Goal: Task Accomplishment & Management: Manage account settings

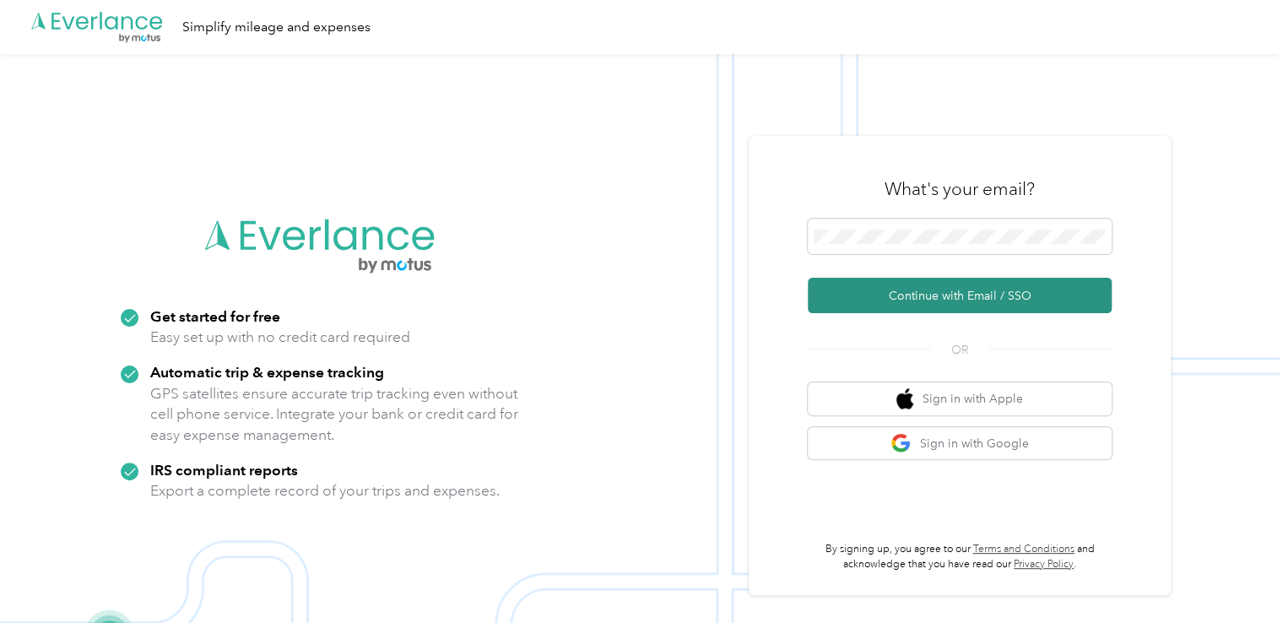
click at [917, 300] on button "Continue with Email / SSO" at bounding box center [960, 295] width 304 height 35
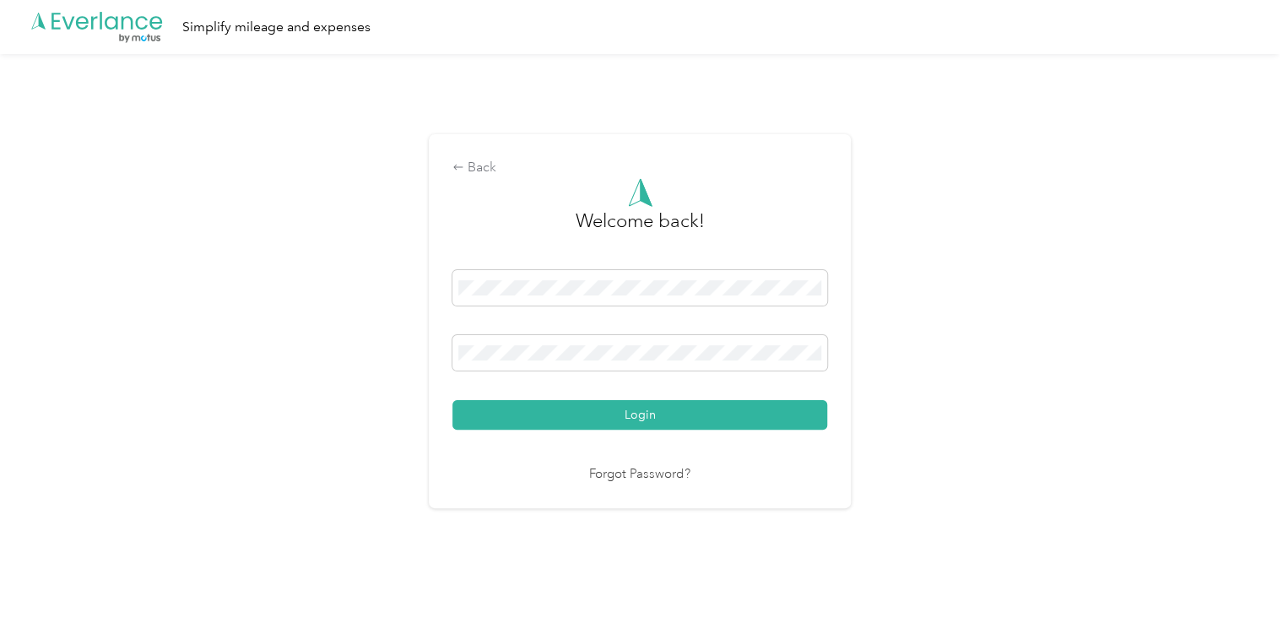
click at [780, 396] on div "Login" at bounding box center [639, 350] width 375 height 160
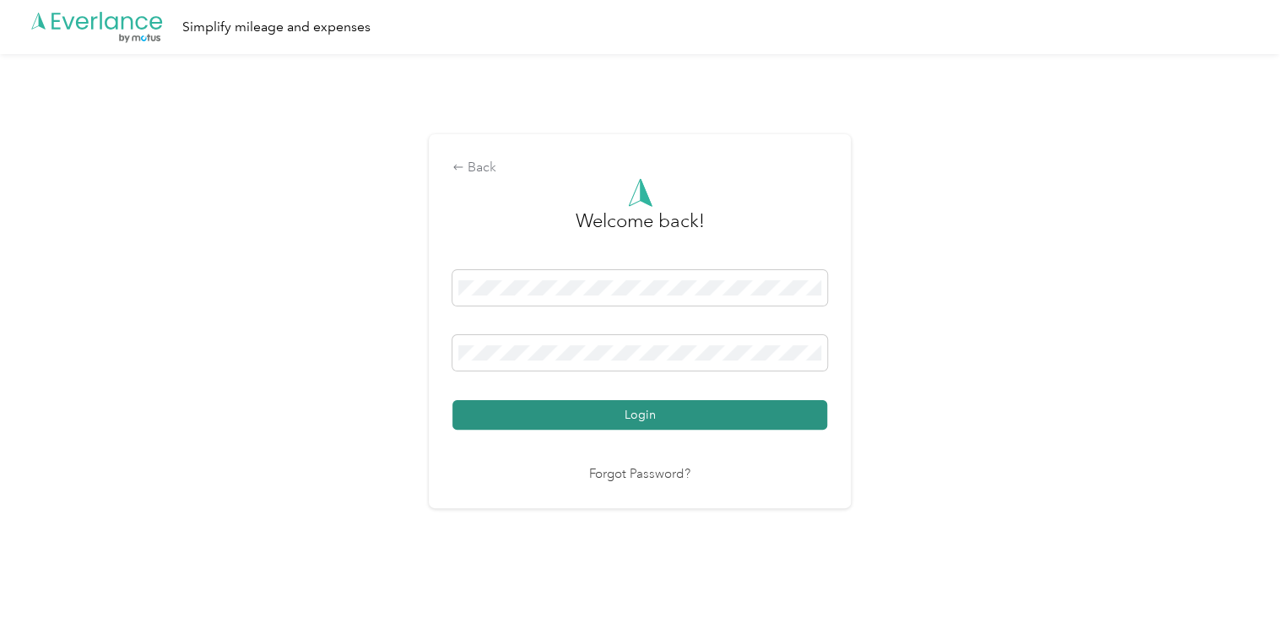
click at [769, 414] on button "Login" at bounding box center [639, 415] width 375 height 30
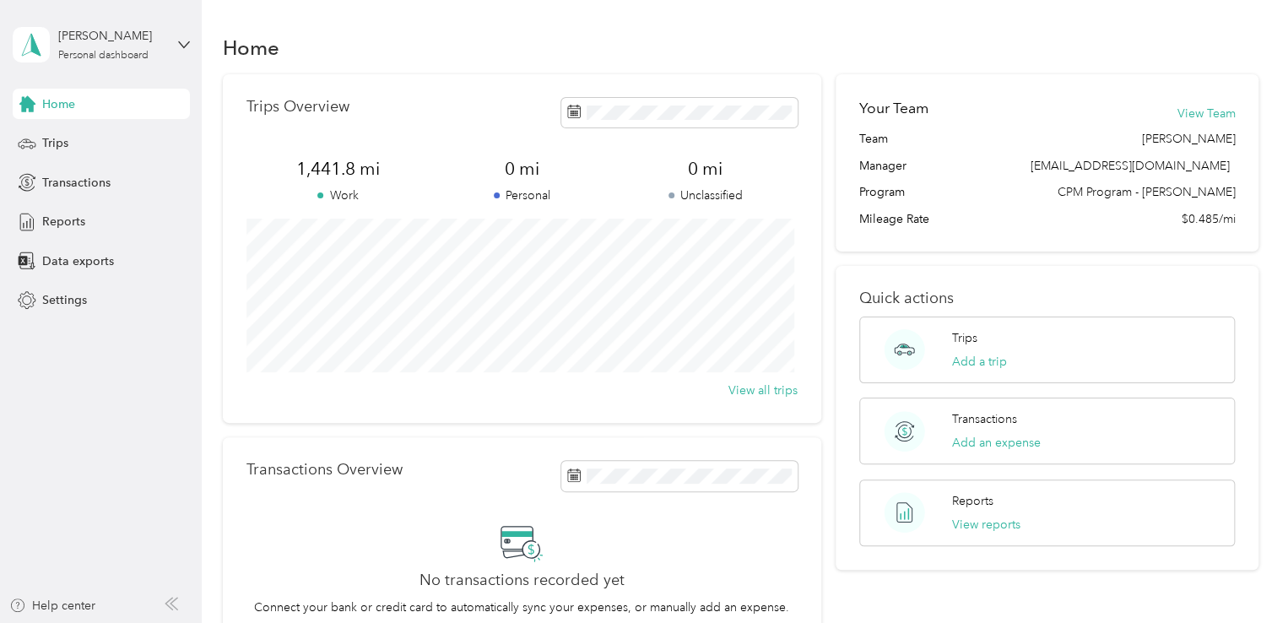
click at [127, 105] on div "Home" at bounding box center [101, 104] width 177 height 30
click at [60, 146] on span "Trips" at bounding box center [55, 143] width 26 height 18
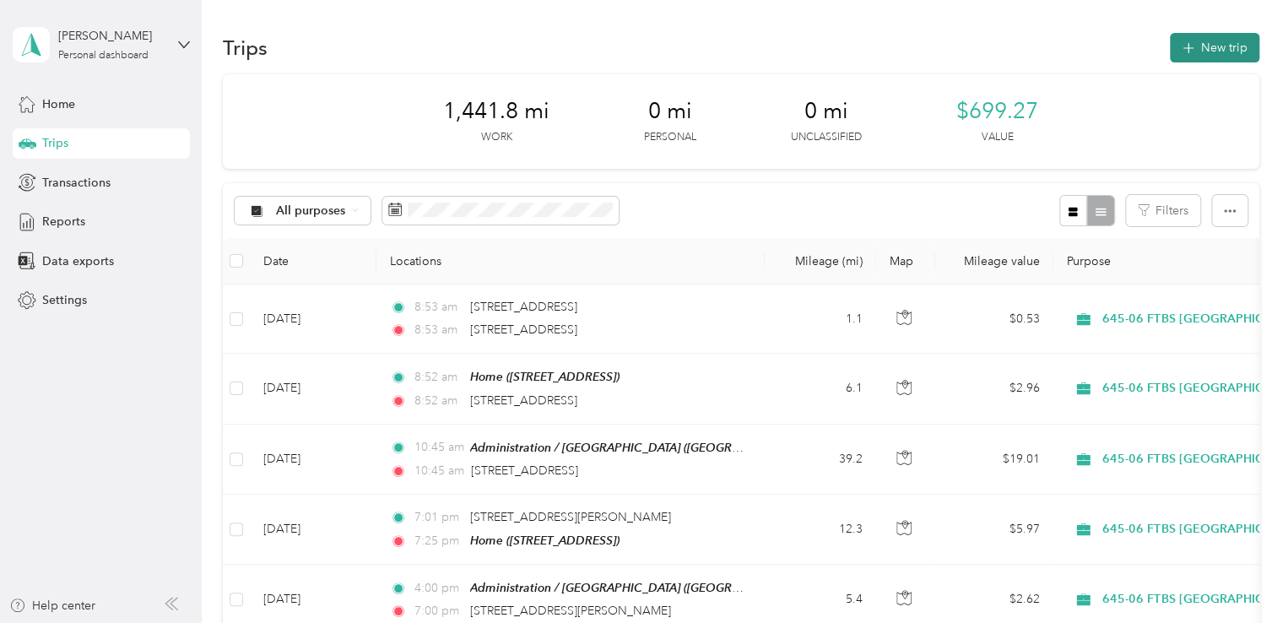
click at [1202, 41] on button "New trip" at bounding box center [1214, 48] width 89 height 30
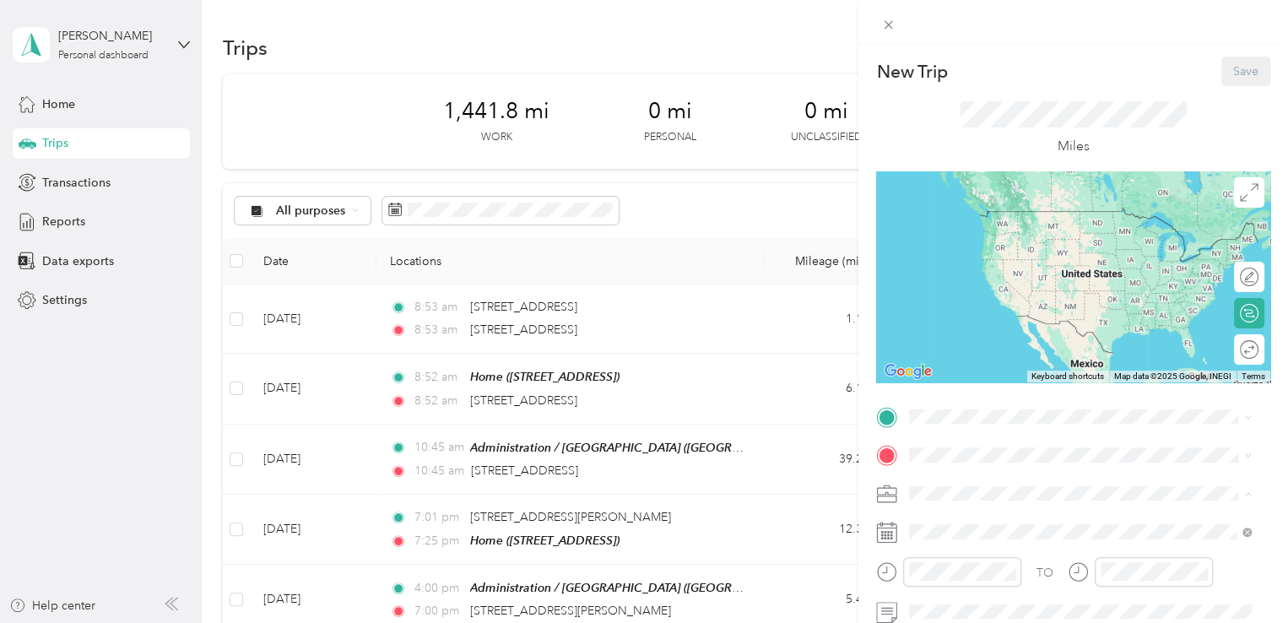
click at [1060, 409] on li "645-06 FTBS [GEOGRAPHIC_DATA]" at bounding box center [1080, 405] width 354 height 30
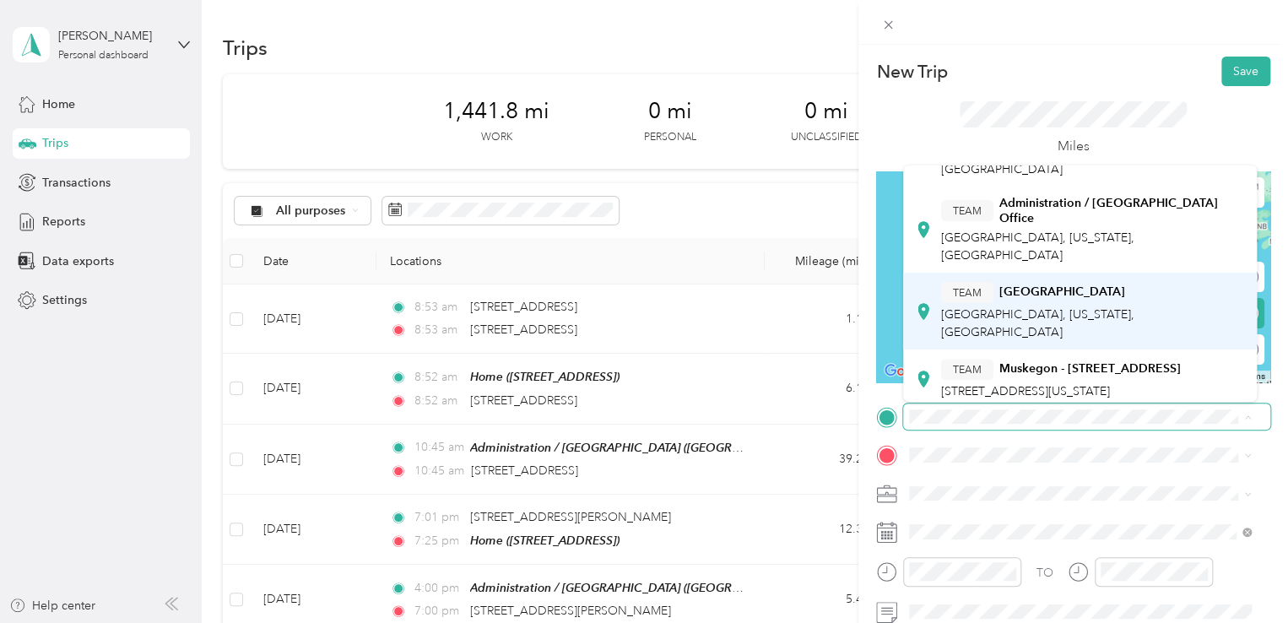
scroll to position [233, 0]
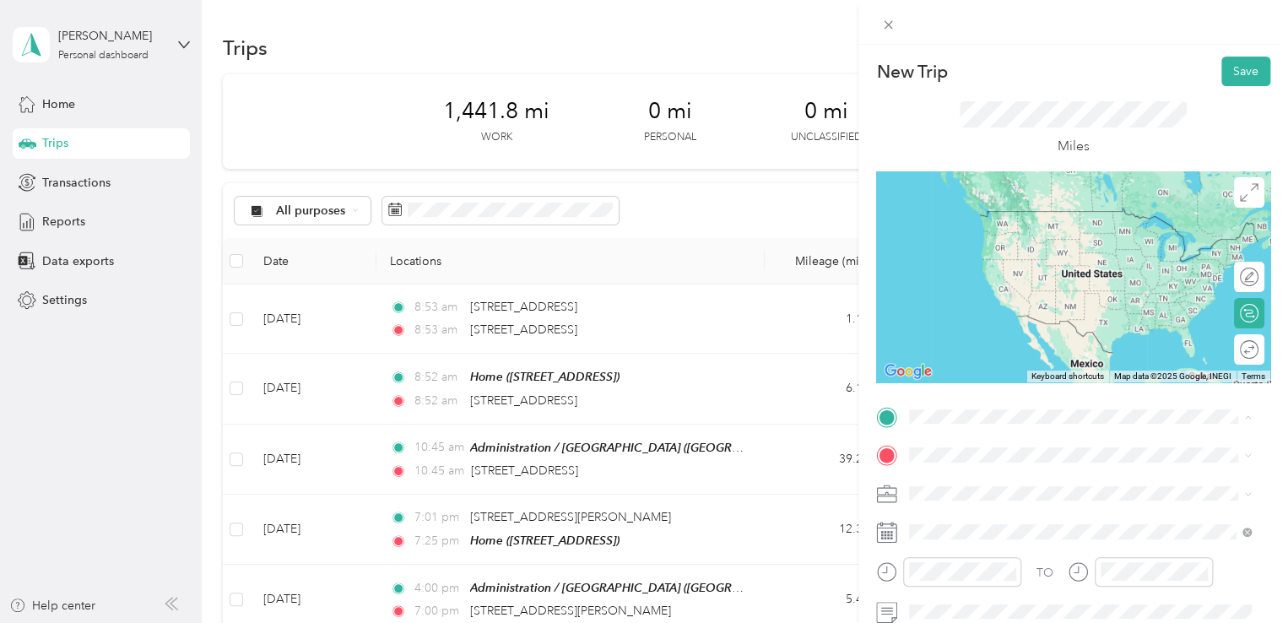
click at [1026, 235] on div "TEAM Administration / [GEOGRAPHIC_DATA], [US_STATE], [GEOGRAPHIC_DATA]" at bounding box center [1093, 229] width 305 height 68
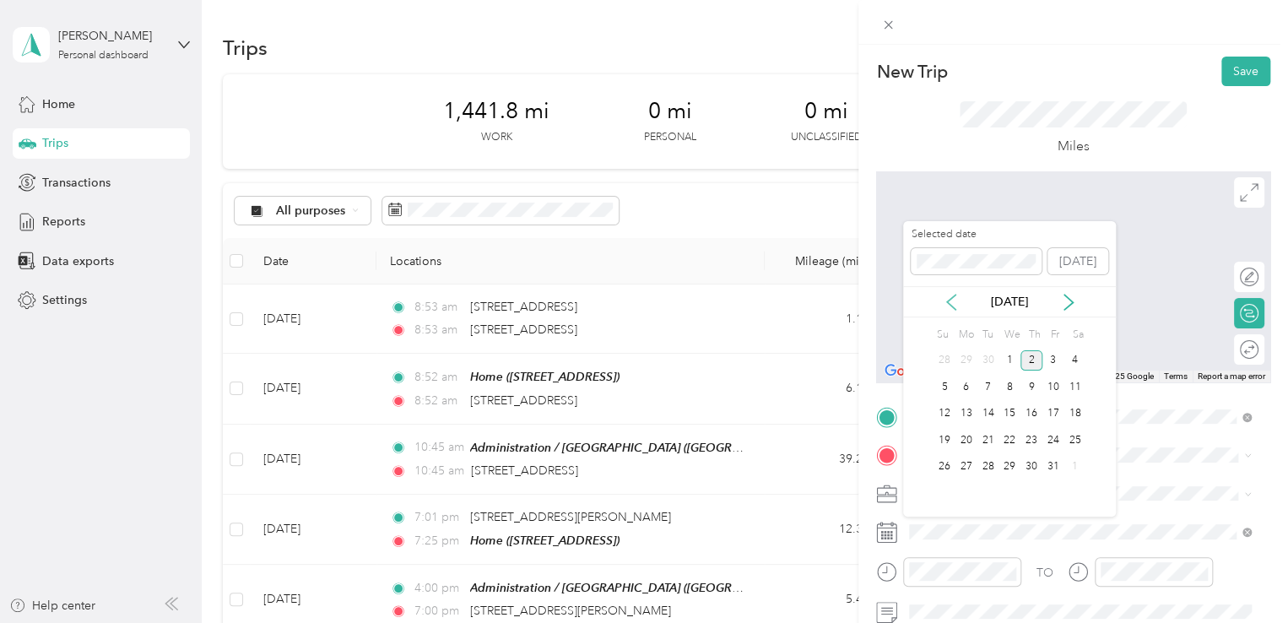
click at [952, 307] on icon at bounding box center [951, 302] width 8 height 15
click at [977, 440] on div "23" at bounding box center [988, 440] width 22 height 21
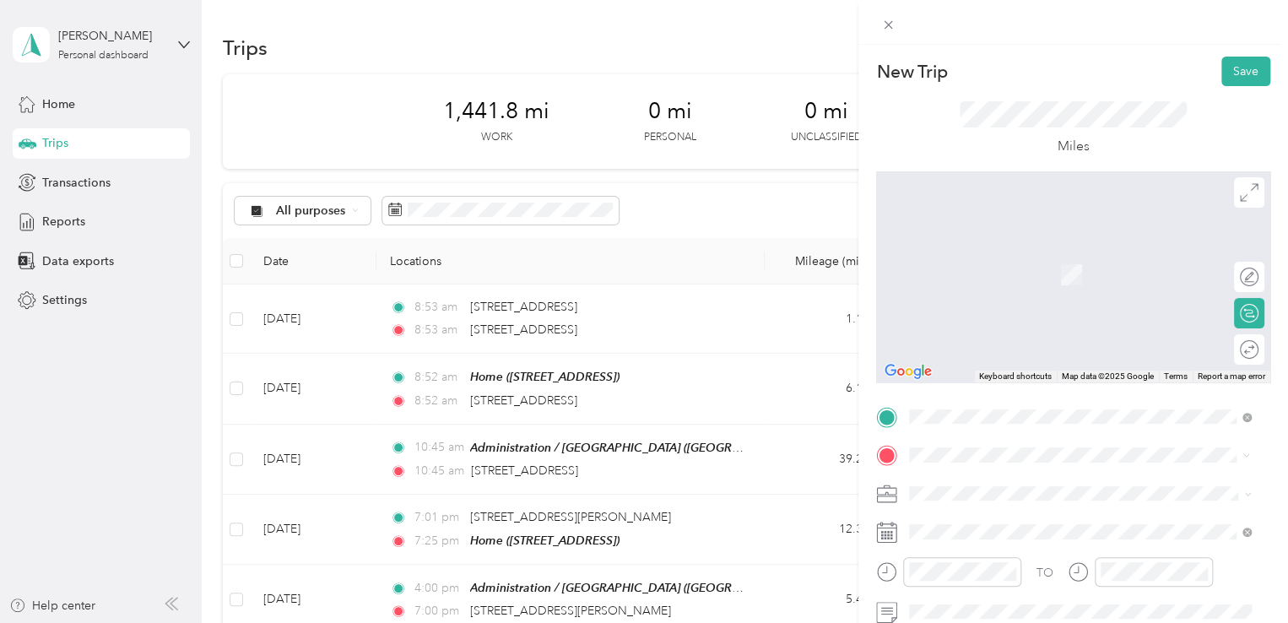
click at [1075, 246] on span "[STREET_ADDRESS][US_STATE]" at bounding box center [1025, 249] width 169 height 15
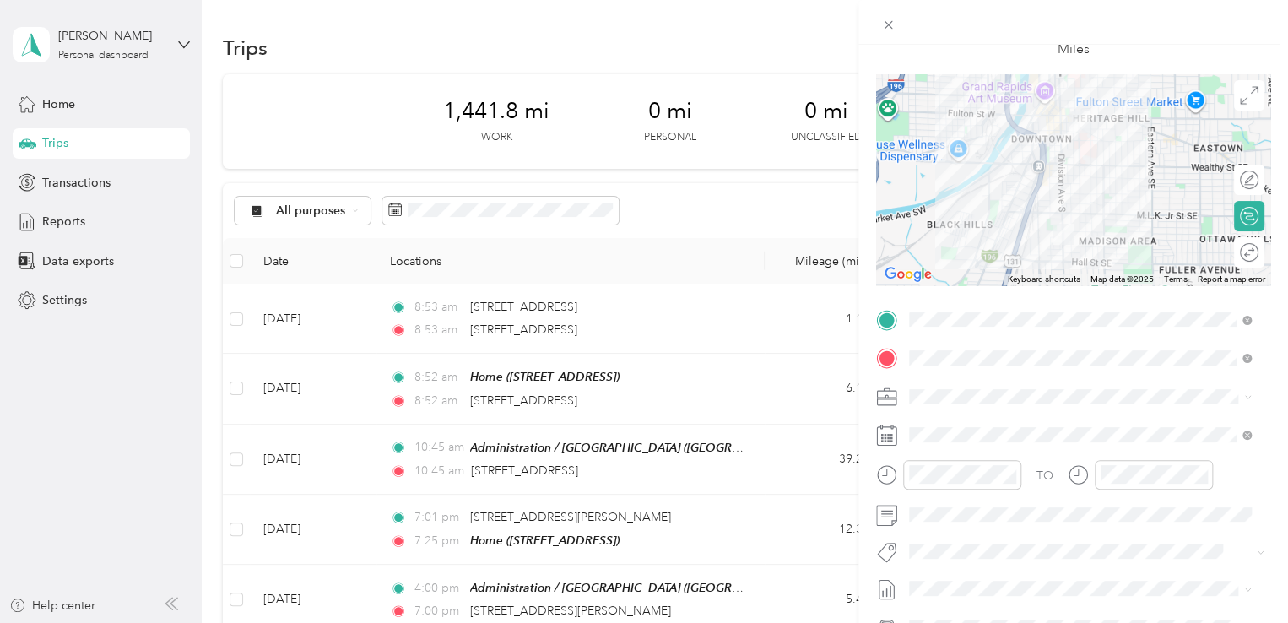
scroll to position [105, 0]
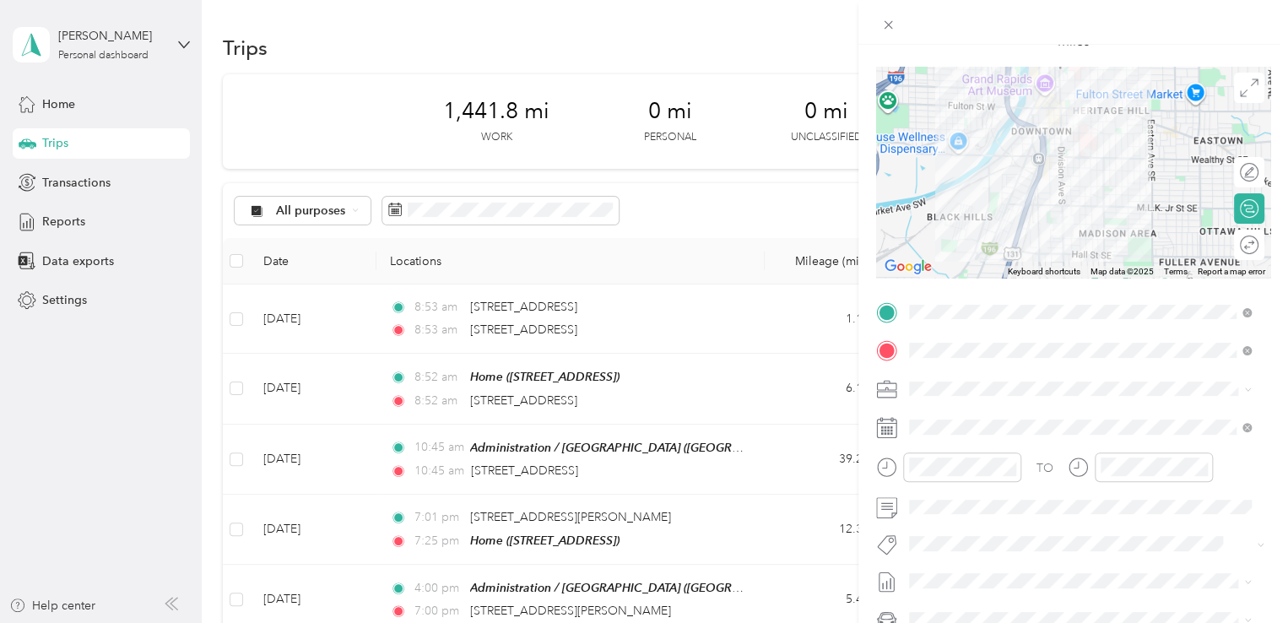
click at [1068, 467] on li "645-06 FTBS [GEOGRAPHIC_DATA]" at bounding box center [1080, 476] width 354 height 30
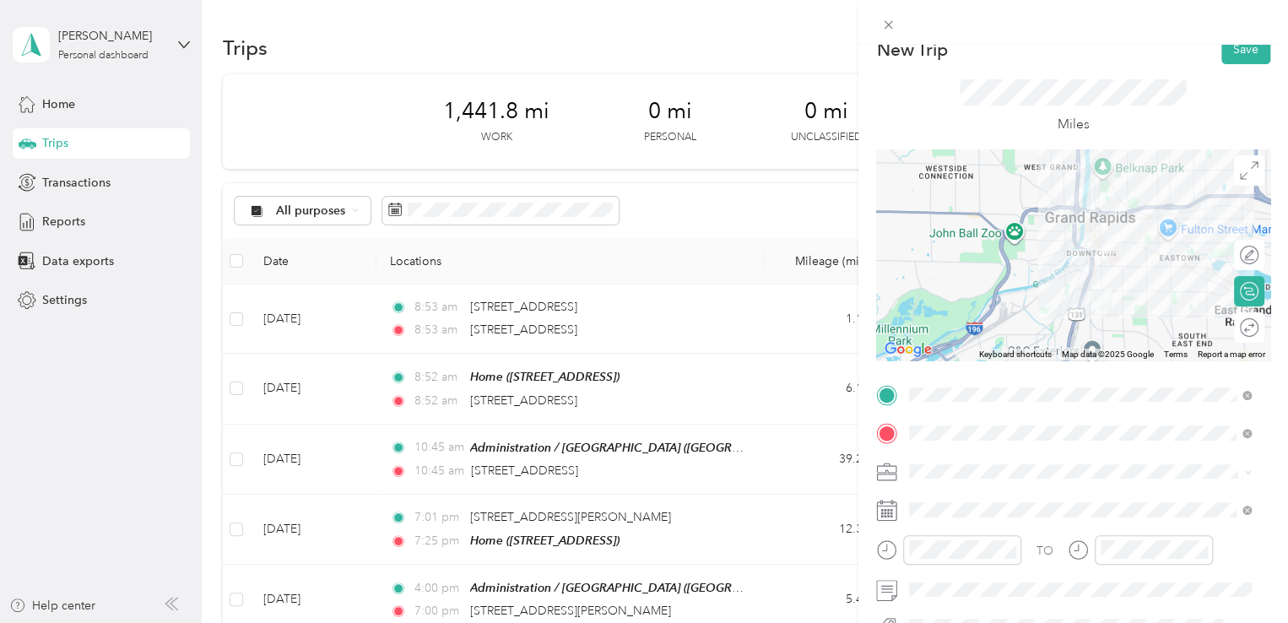
scroll to position [15, 0]
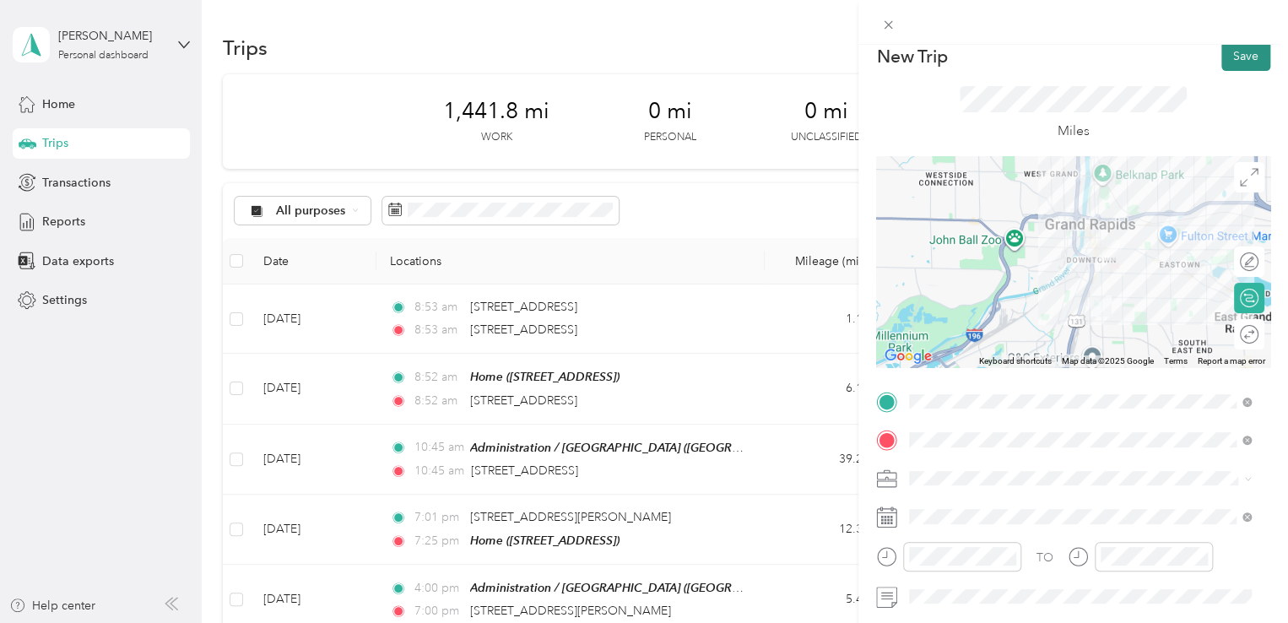
click at [1235, 60] on button "Save" at bounding box center [1245, 56] width 49 height 30
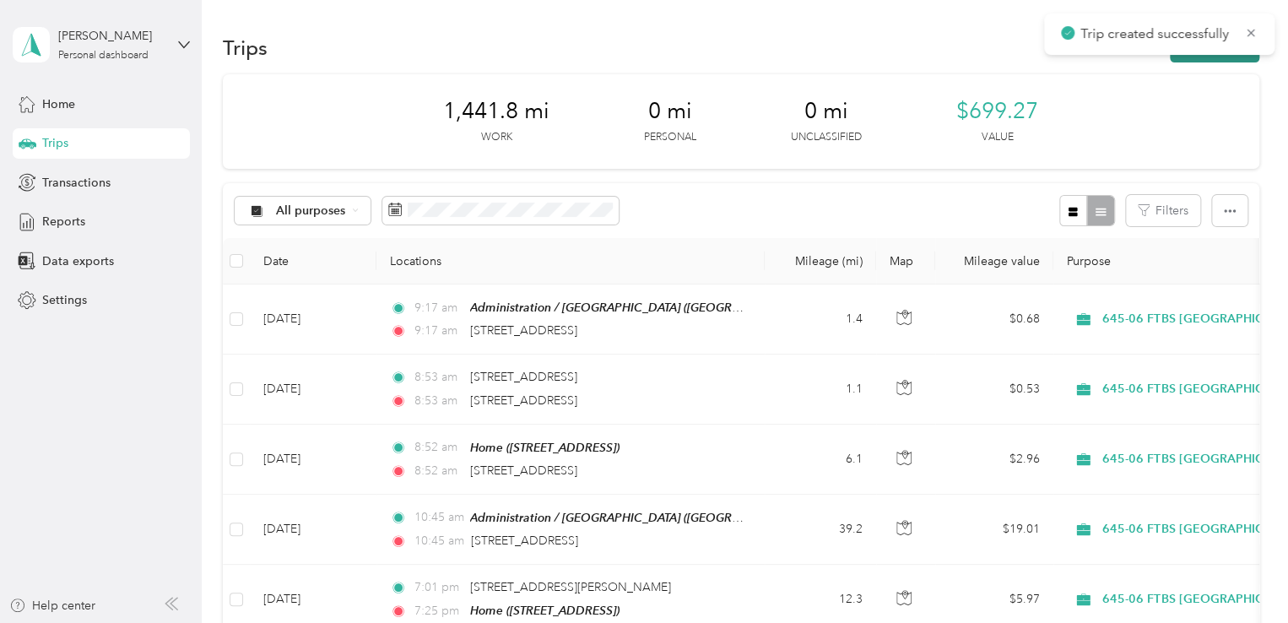
click at [1228, 55] on button "New trip" at bounding box center [1214, 48] width 89 height 30
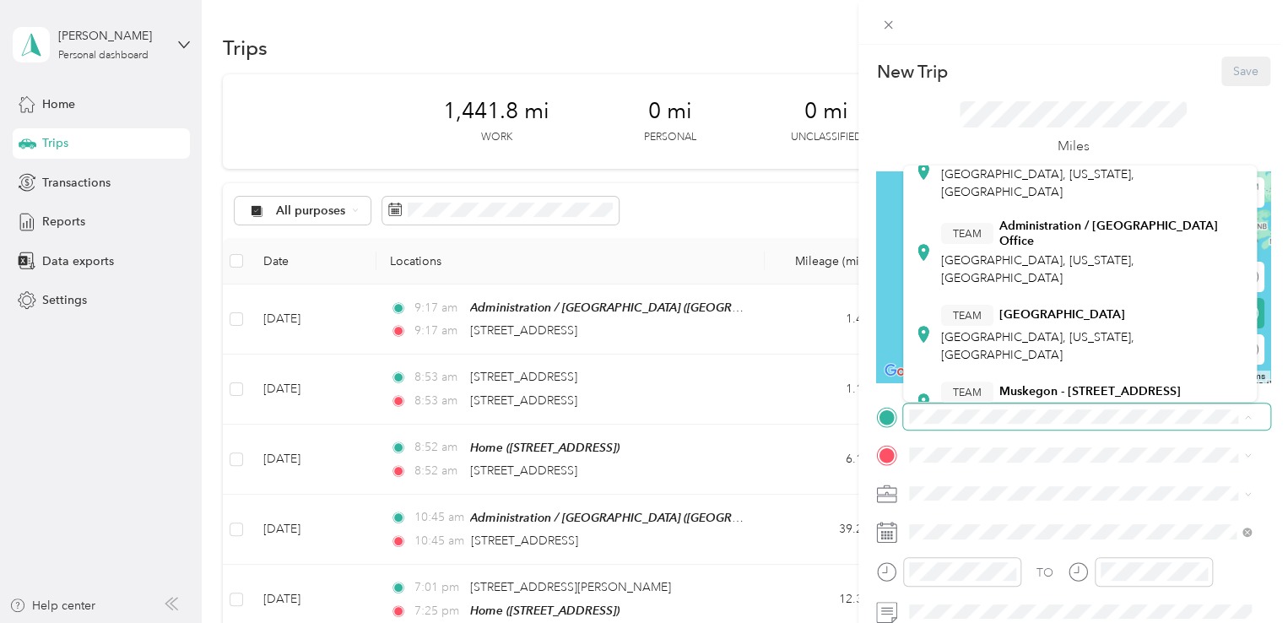
scroll to position [170, 0]
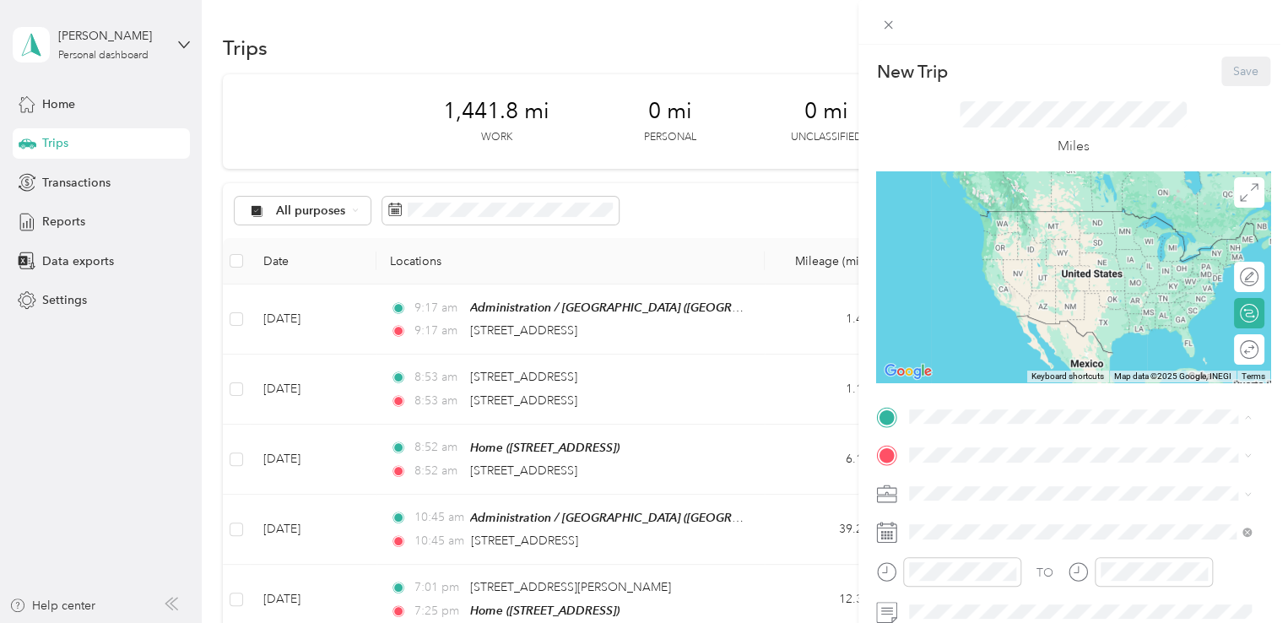
click at [1023, 281] on div "TEAM Administration / [GEOGRAPHIC_DATA], [US_STATE], [GEOGRAPHIC_DATA]" at bounding box center [1093, 292] width 305 height 68
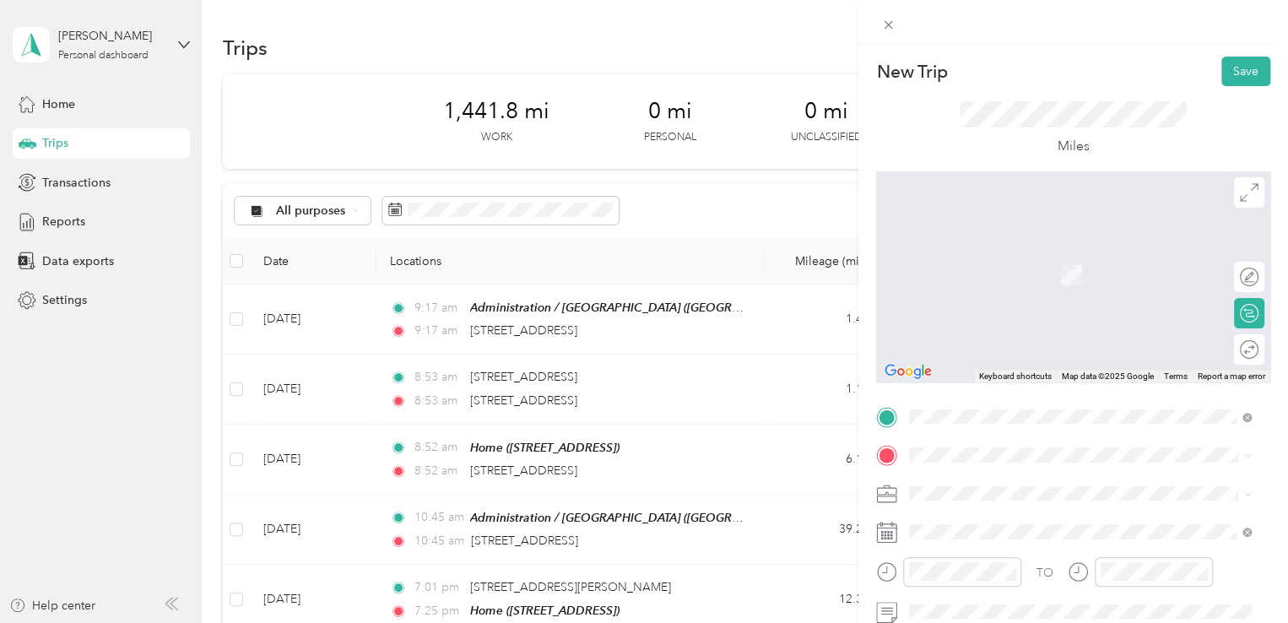
click at [1005, 252] on span "[STREET_ADDRESS][PERSON_NAME][US_STATE]" at bounding box center [1072, 244] width 262 height 15
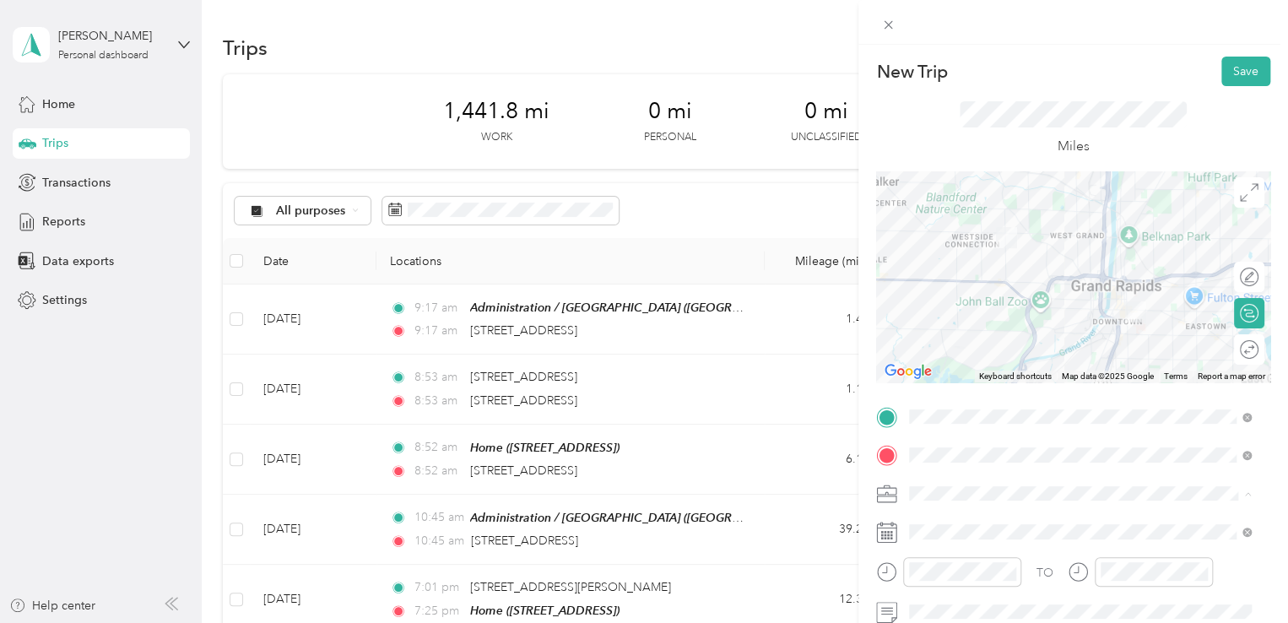
click at [1029, 403] on span "645-06 FTBS [GEOGRAPHIC_DATA]" at bounding box center [1011, 405] width 193 height 14
click at [1230, 348] on div at bounding box center [1240, 350] width 35 height 18
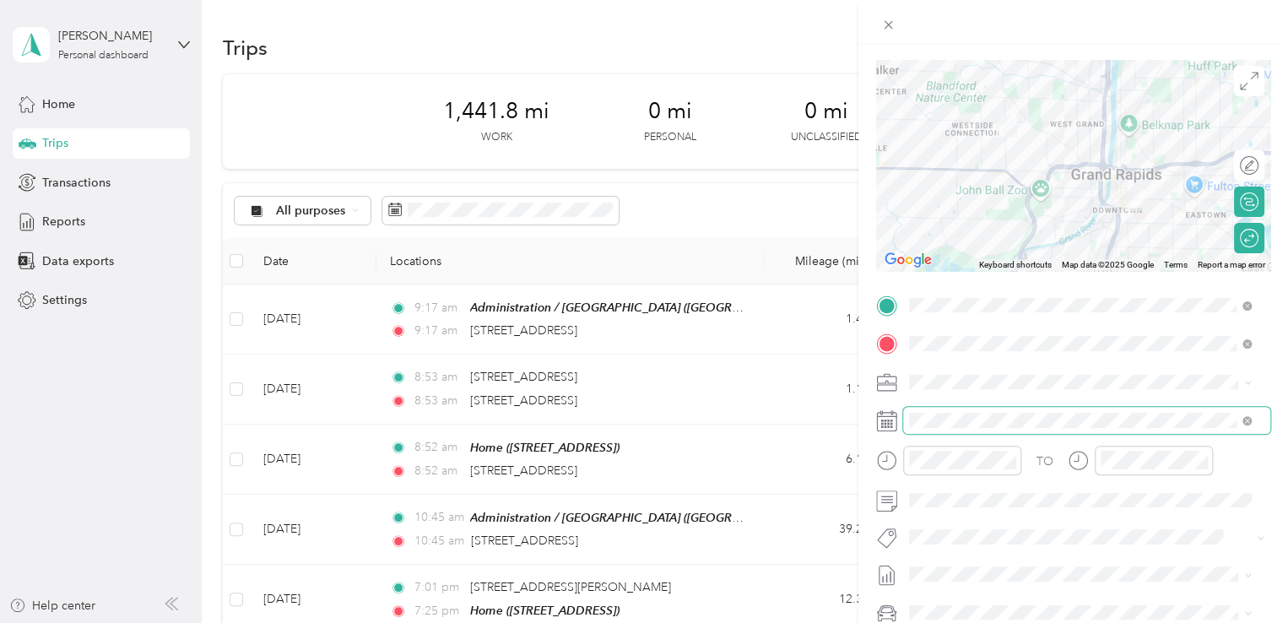
scroll to position [166, 0]
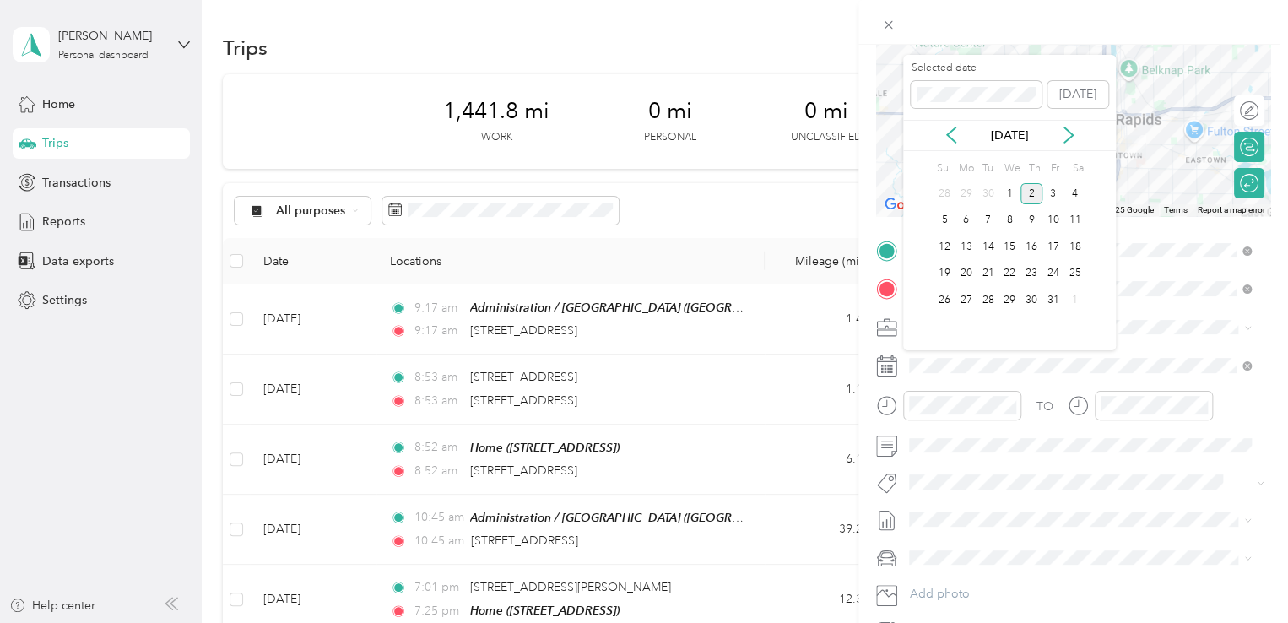
click at [944, 127] on icon at bounding box center [951, 135] width 17 height 17
click at [982, 270] on div "23" at bounding box center [988, 273] width 22 height 21
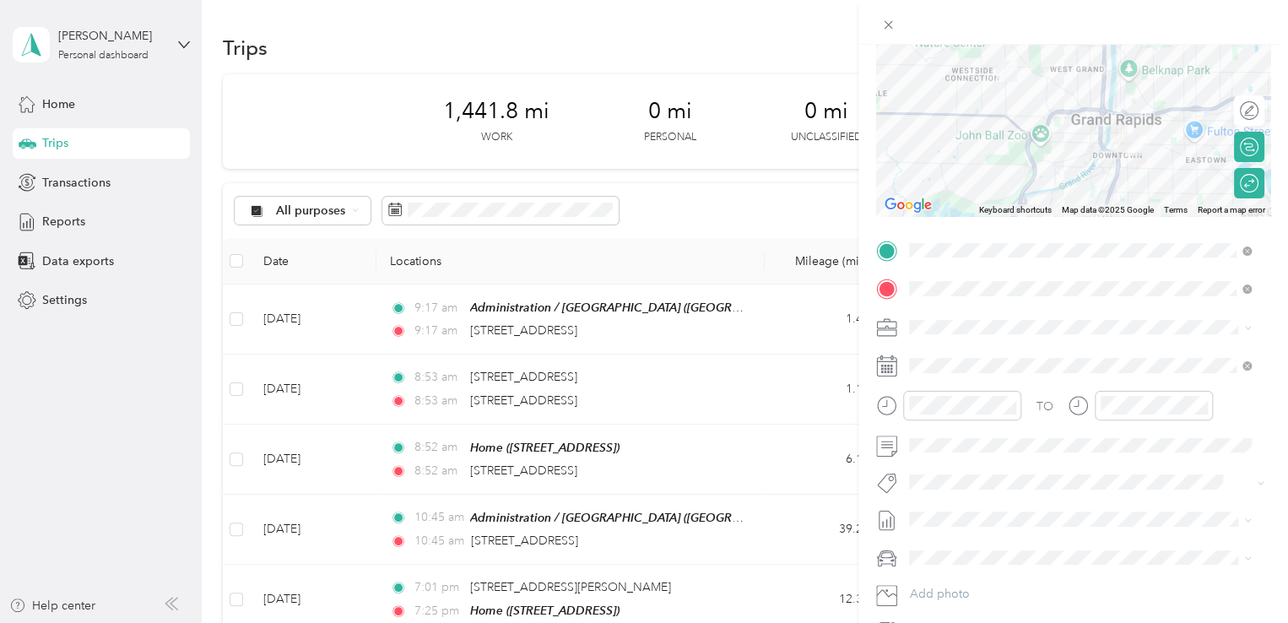
click at [973, 458] on div "TO Add photo" at bounding box center [1073, 441] width 394 height 408
click at [964, 435] on span at bounding box center [1086, 445] width 367 height 27
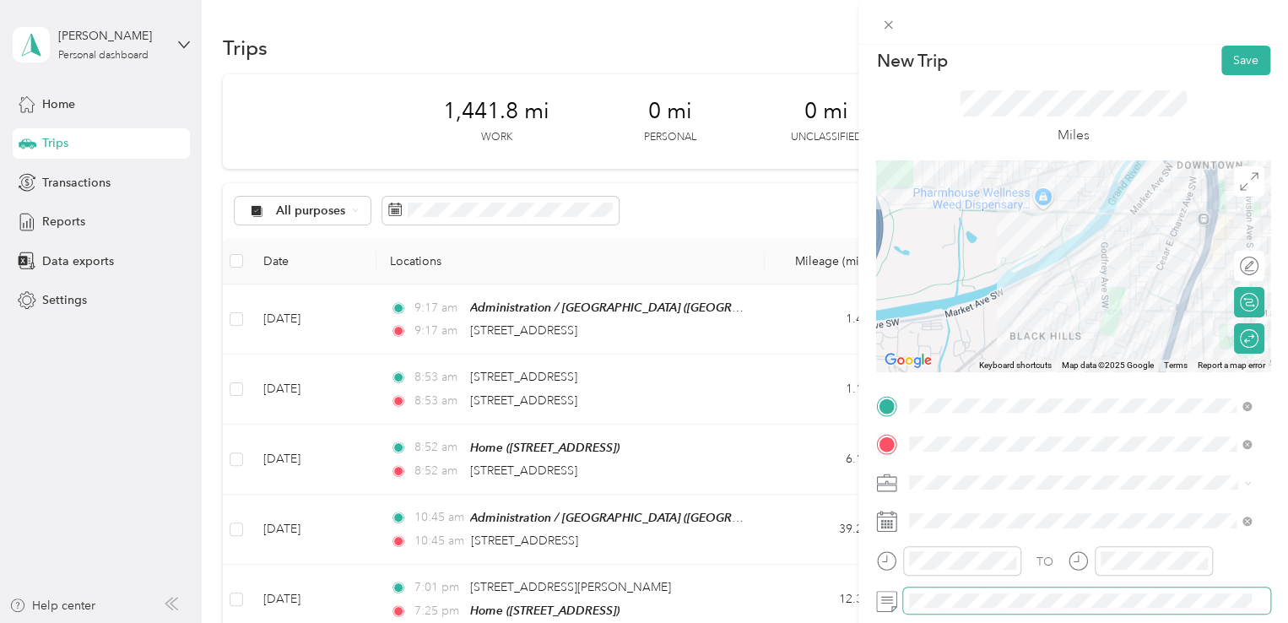
scroll to position [0, 0]
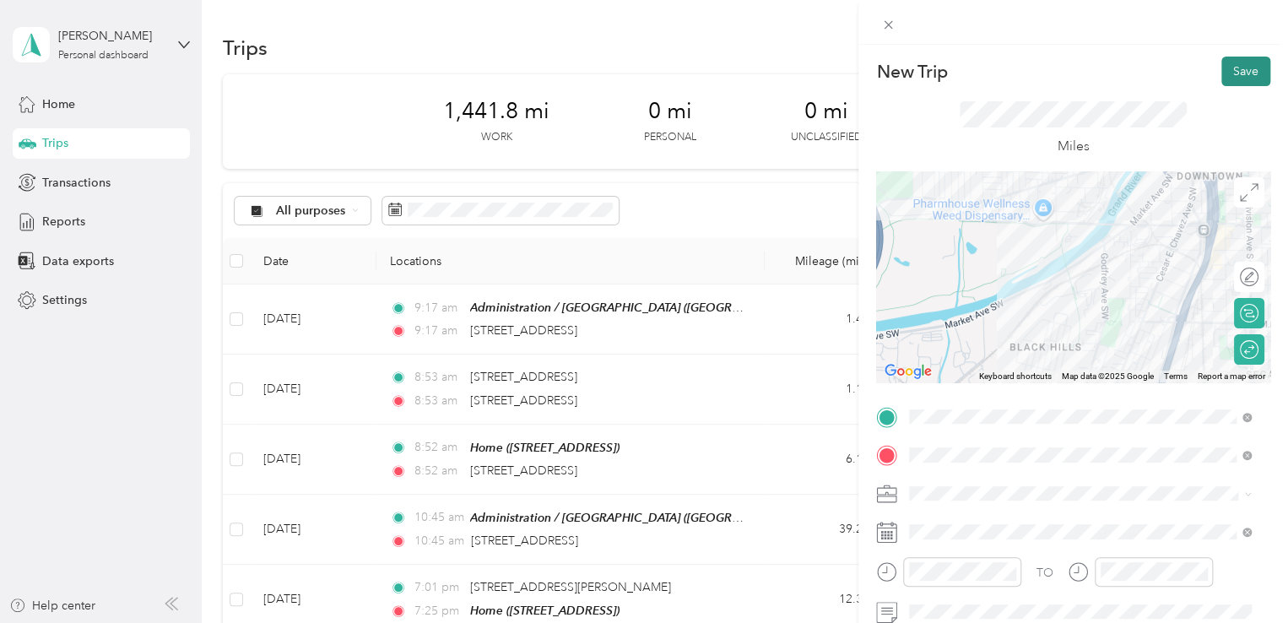
click at [1242, 66] on button "Save" at bounding box center [1245, 72] width 49 height 30
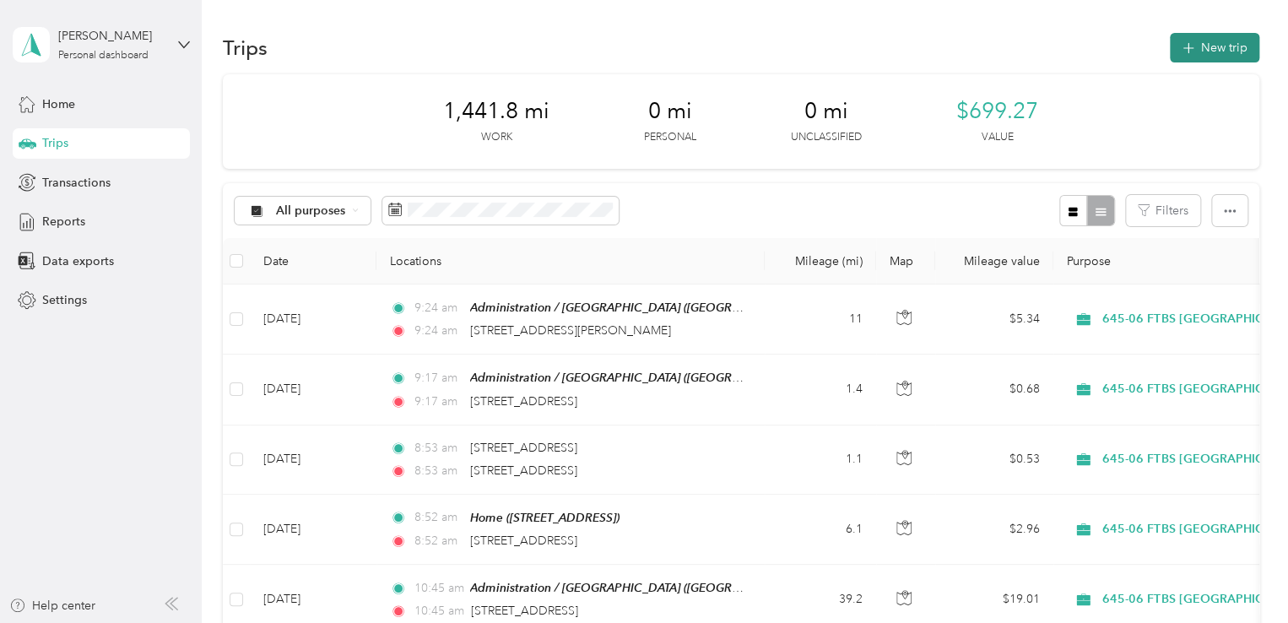
click at [1176, 52] on button "New trip" at bounding box center [1214, 48] width 89 height 30
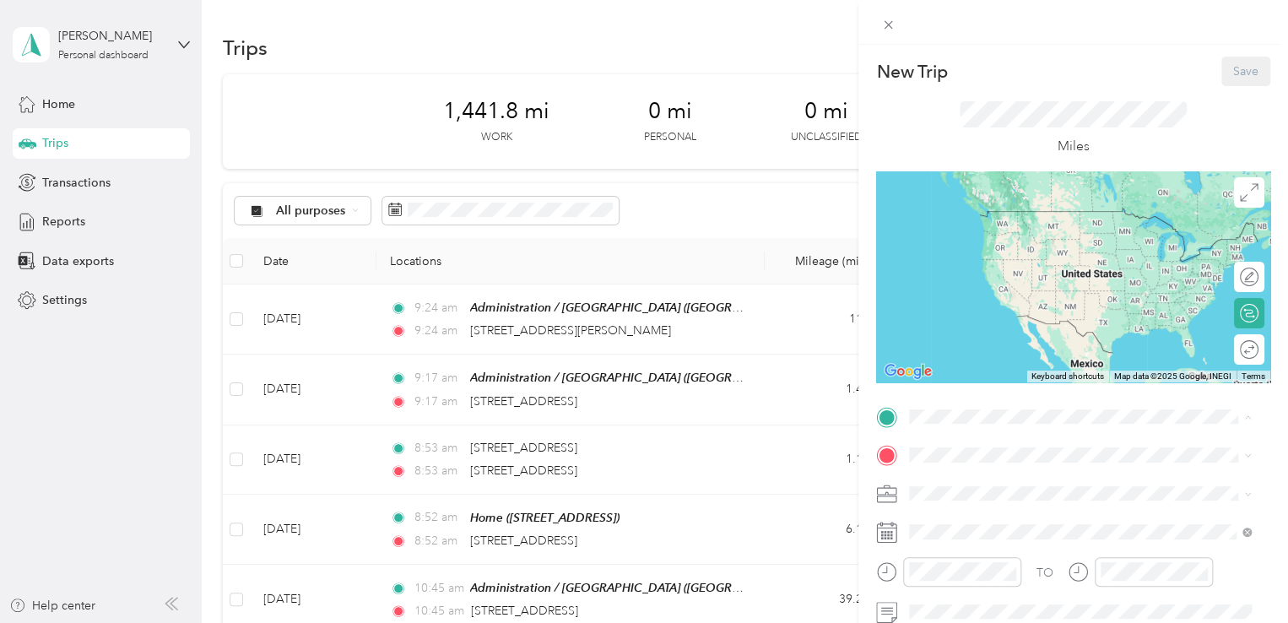
click at [1004, 369] on strong "Administration / [GEOGRAPHIC_DATA] Office" at bounding box center [1122, 372] width 246 height 30
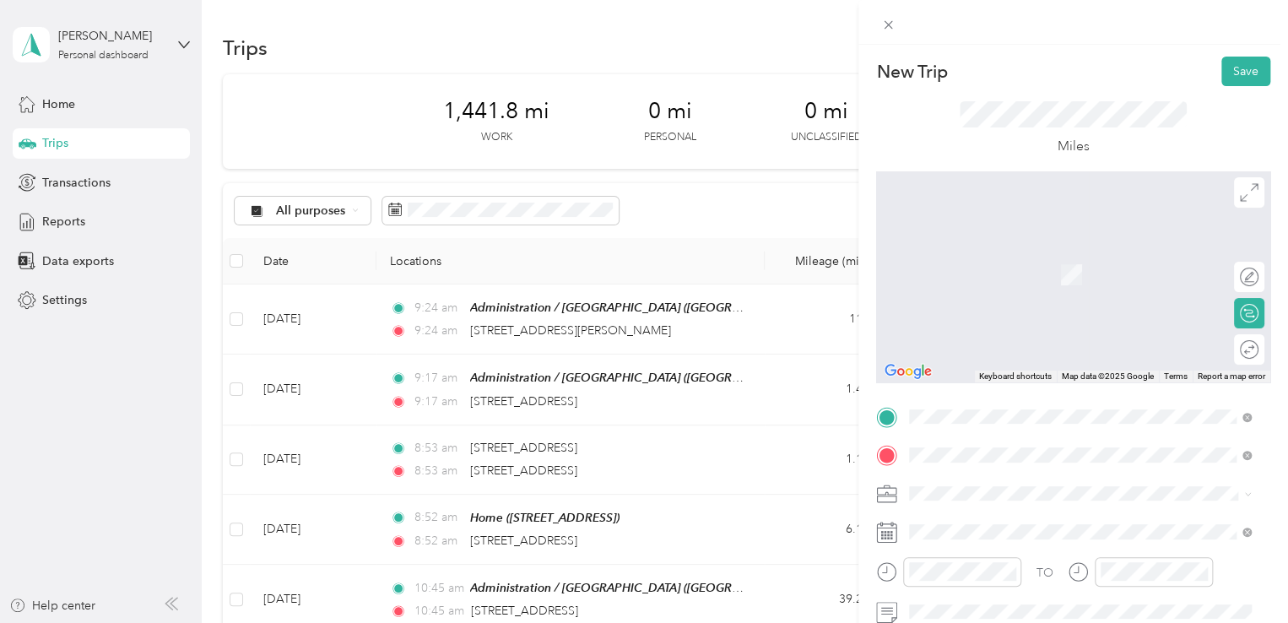
click at [959, 517] on span "[STREET_ADDRESS][US_STATE]" at bounding box center [1025, 515] width 169 height 15
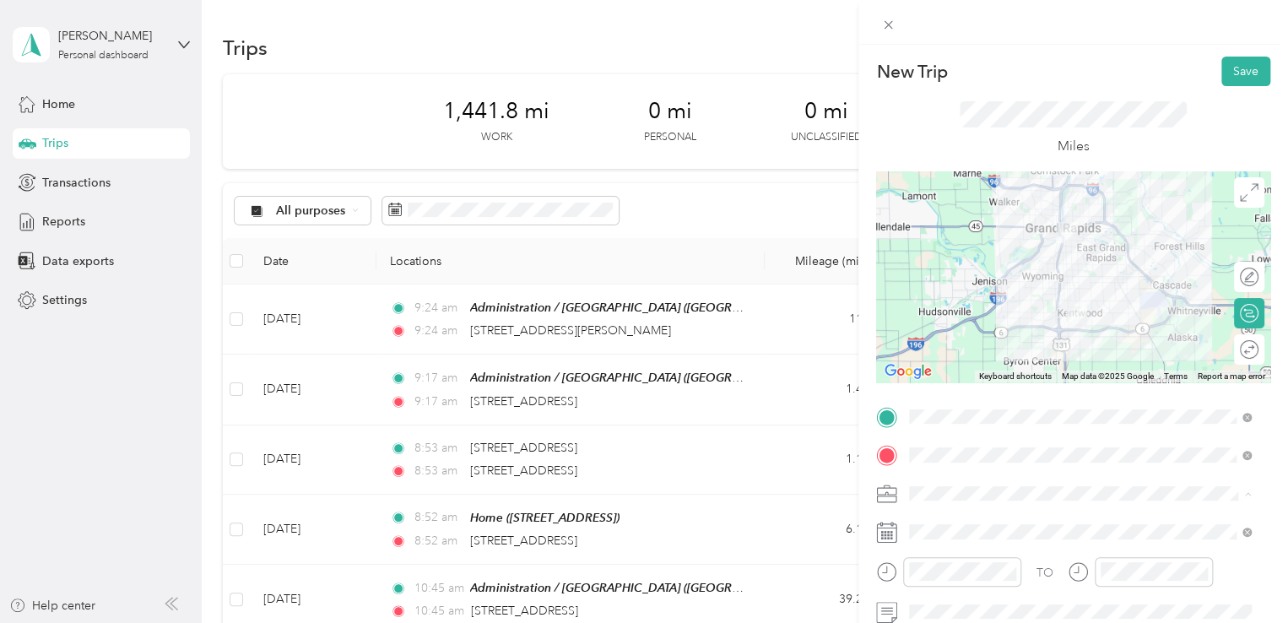
click at [1074, 404] on div "645-06 FTBS [GEOGRAPHIC_DATA]" at bounding box center [1080, 405] width 330 height 18
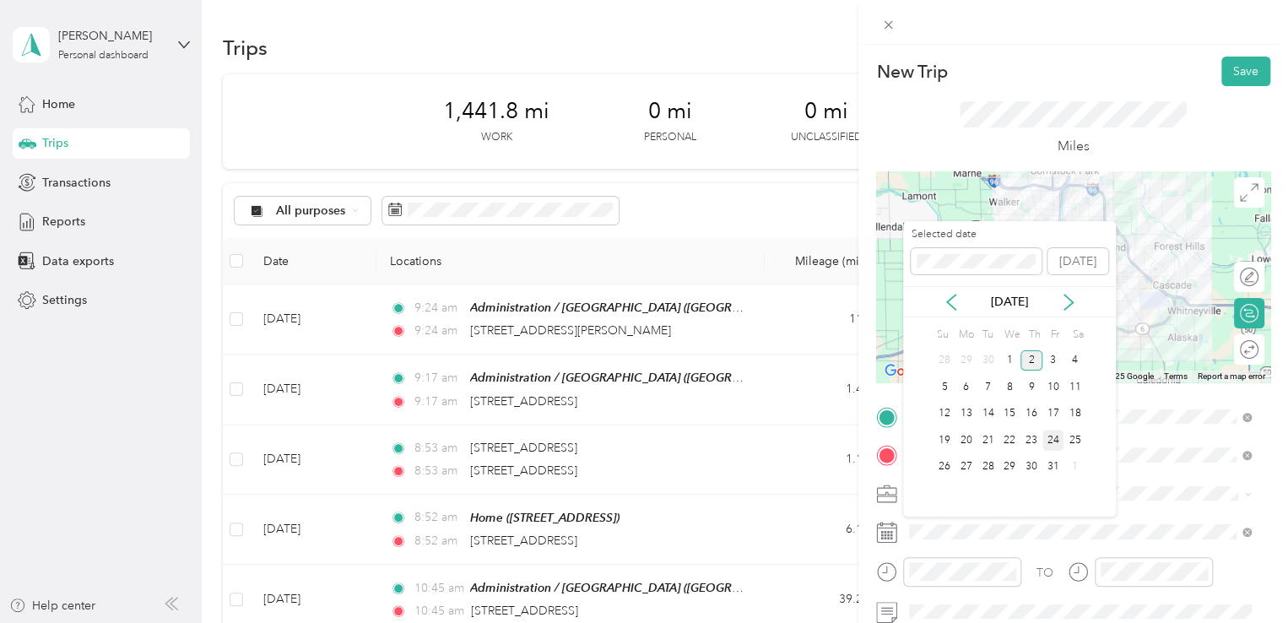
click at [1050, 430] on div "24" at bounding box center [1053, 440] width 22 height 21
click at [947, 301] on icon at bounding box center [951, 302] width 8 height 15
click at [1034, 435] on div "25" at bounding box center [1031, 440] width 22 height 21
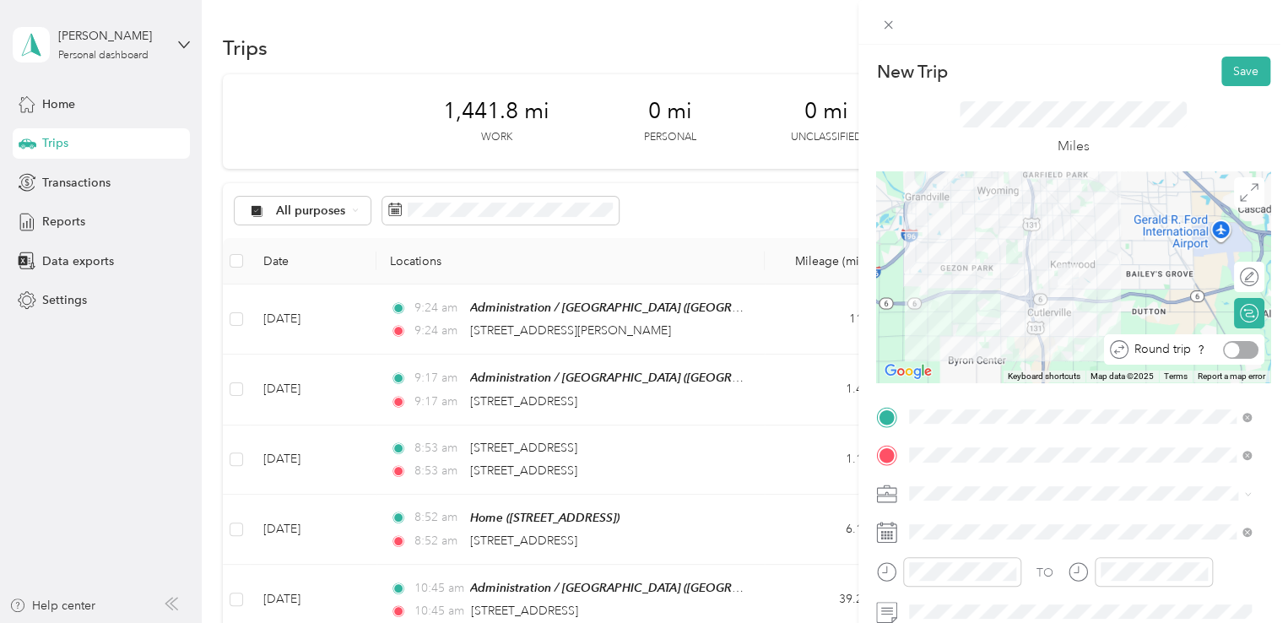
click at [1235, 346] on div at bounding box center [1240, 350] width 35 height 18
click at [1221, 72] on button "Save" at bounding box center [1245, 72] width 49 height 30
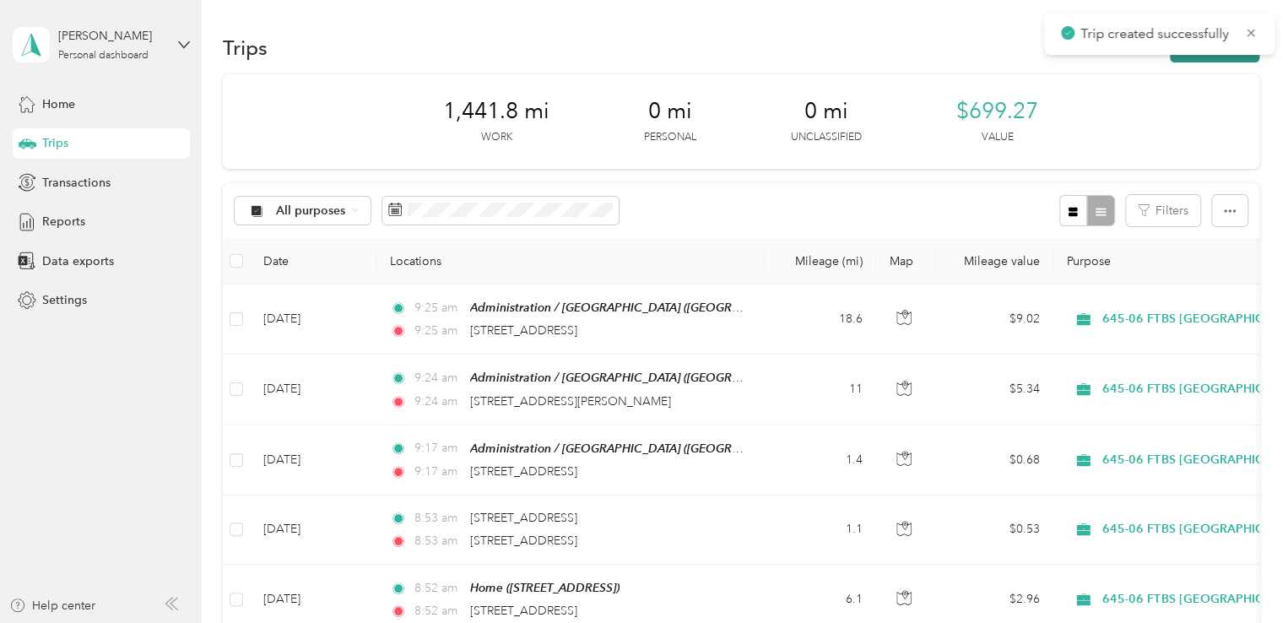
click at [1214, 57] on button "New trip" at bounding box center [1214, 48] width 89 height 30
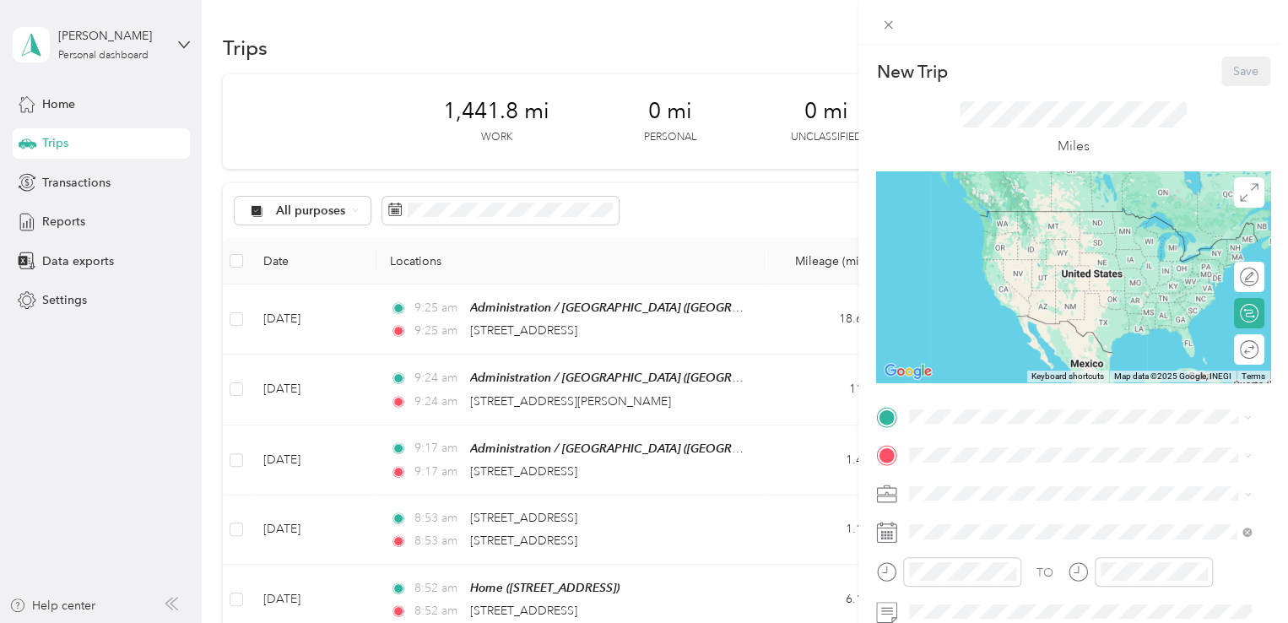
click at [987, 361] on button "TEAM" at bounding box center [967, 371] width 52 height 21
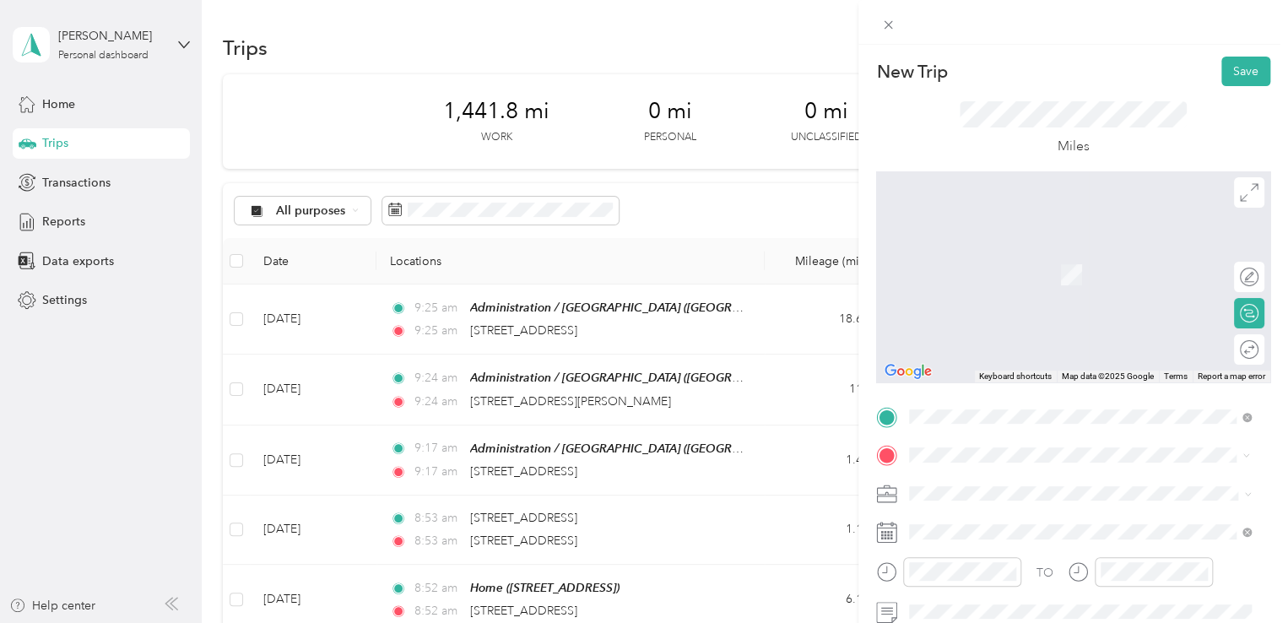
click at [1052, 274] on ol "From search results [STREET_ADDRESS][US_STATE] [STREET_ADDRESS][US_STATE] [STRE…" at bounding box center [1080, 304] width 354 height 203
click at [1005, 257] on span "[STREET_ADDRESS][US_STATE]" at bounding box center [1025, 248] width 169 height 15
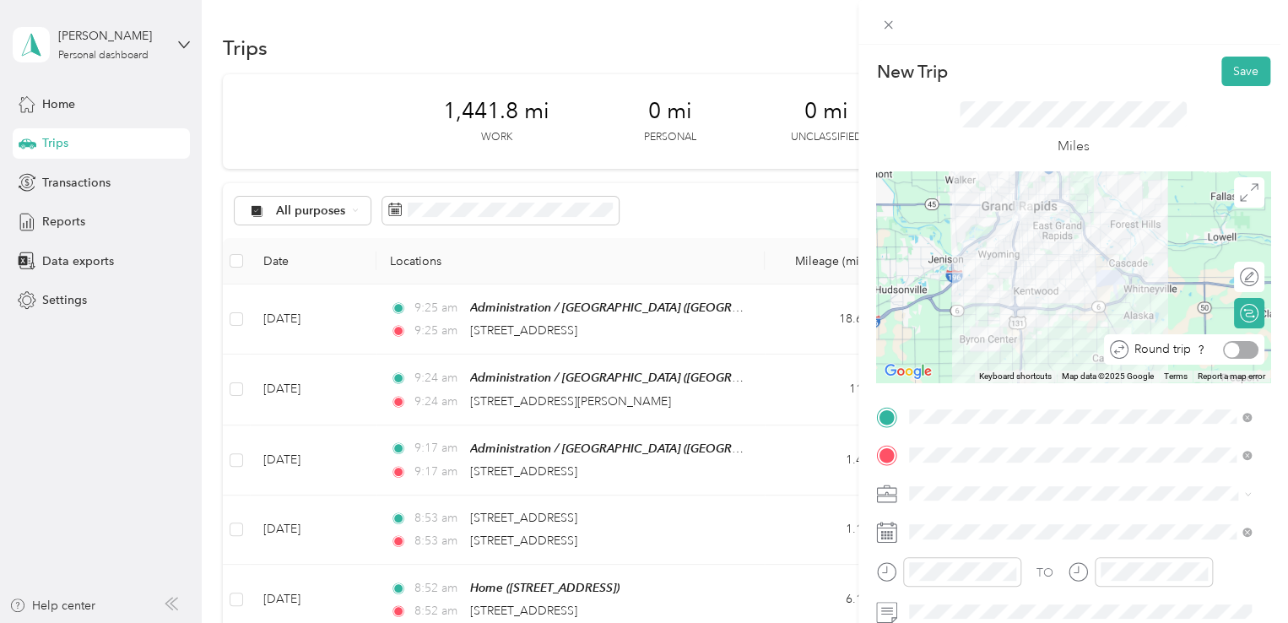
click at [1232, 348] on div at bounding box center [1240, 350] width 35 height 18
click at [1081, 413] on ol "645-02 FTBS Ottawa 645-10 FTBS Allegan 645-06 FTBS [GEOGRAPHIC_DATA] Catholic C…" at bounding box center [1080, 413] width 354 height 165
click at [1242, 348] on div at bounding box center [1249, 349] width 15 height 15
click at [1007, 404] on div "645-06 FTBS [GEOGRAPHIC_DATA]" at bounding box center [1080, 397] width 330 height 18
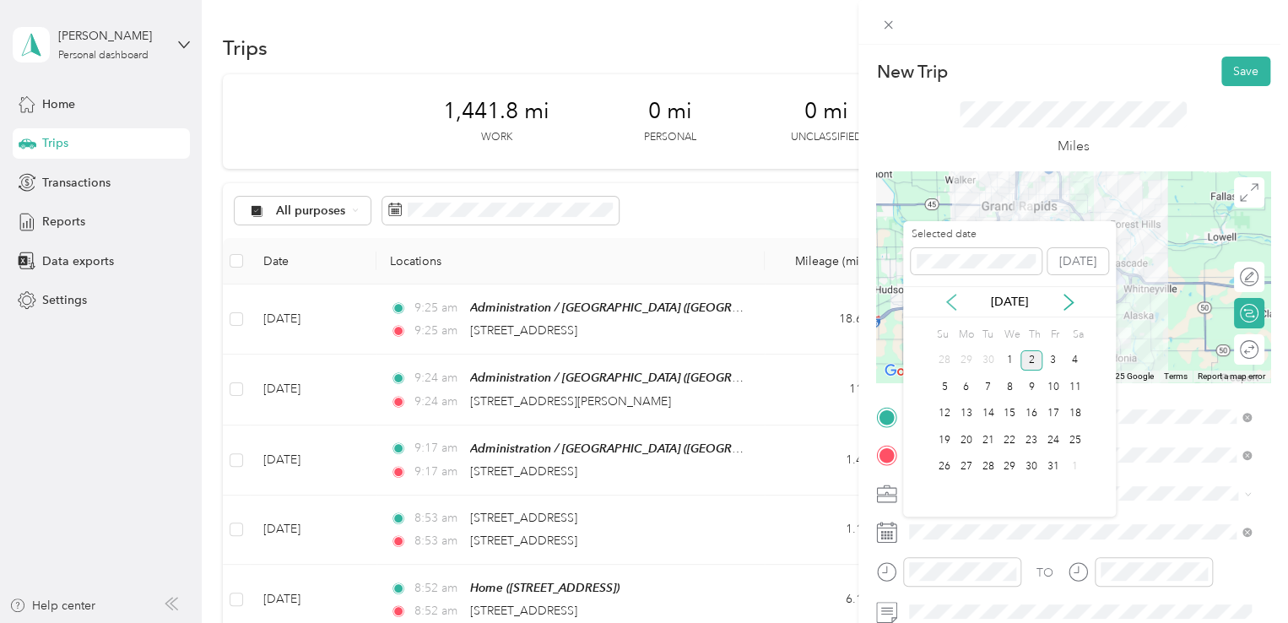
click at [948, 299] on icon at bounding box center [951, 302] width 17 height 17
click at [1031, 435] on div "25" at bounding box center [1031, 440] width 22 height 21
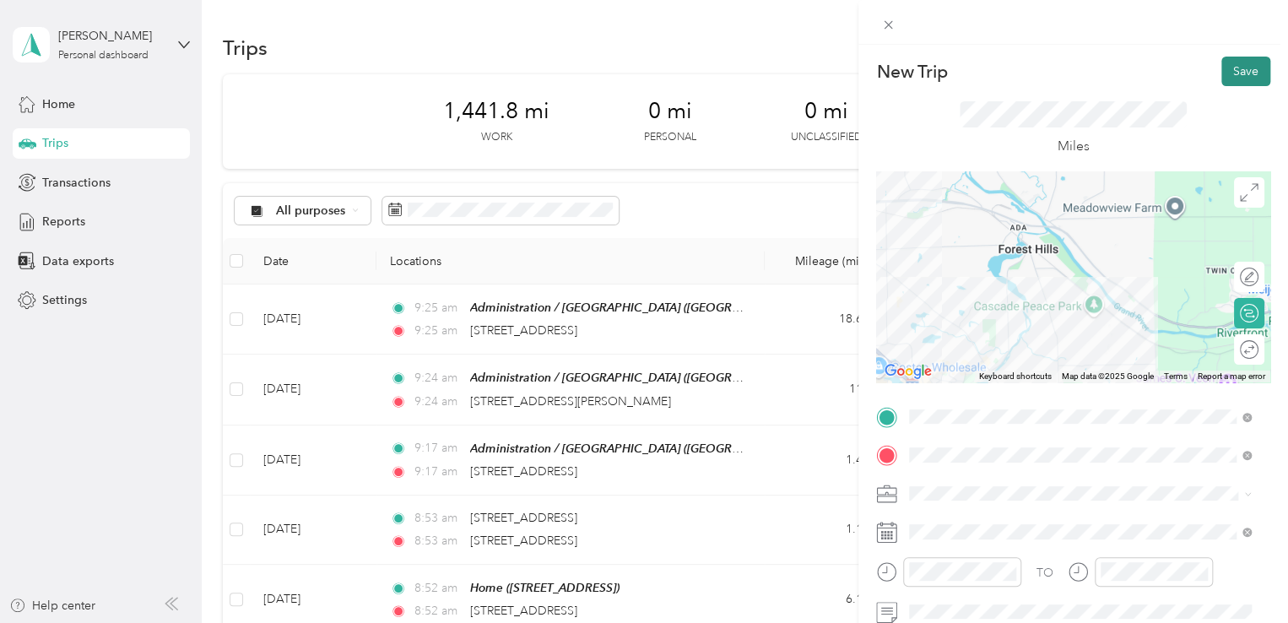
click at [1229, 72] on button "Save" at bounding box center [1245, 72] width 49 height 30
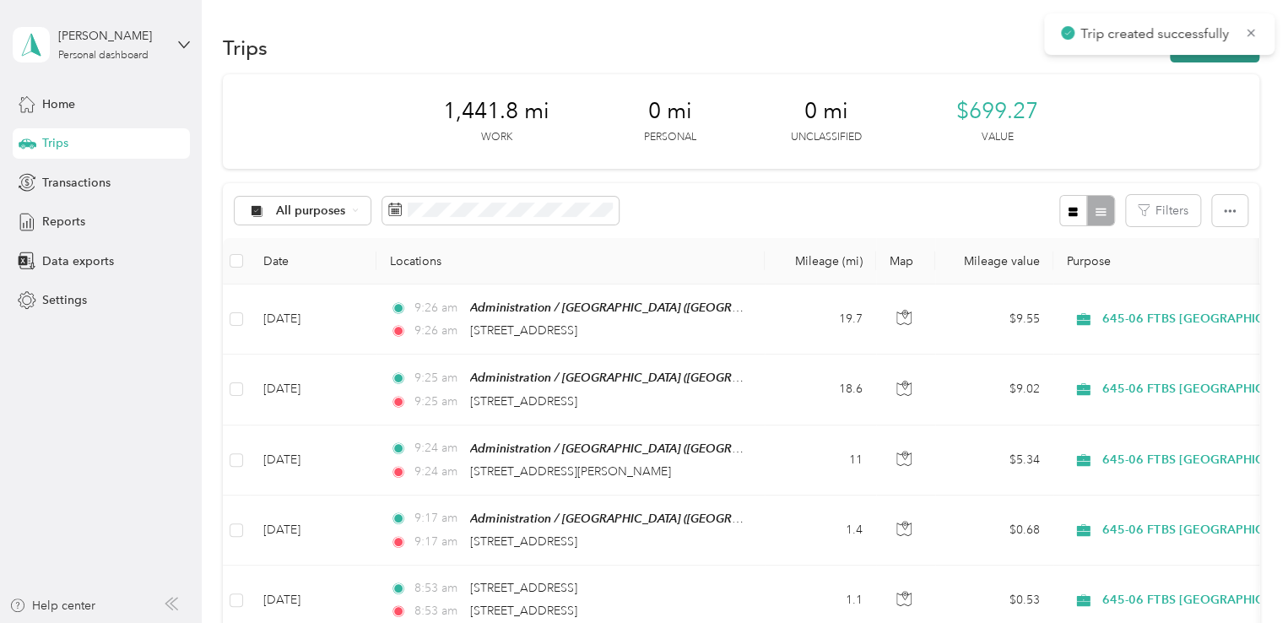
click at [1225, 56] on button "New trip" at bounding box center [1214, 48] width 89 height 30
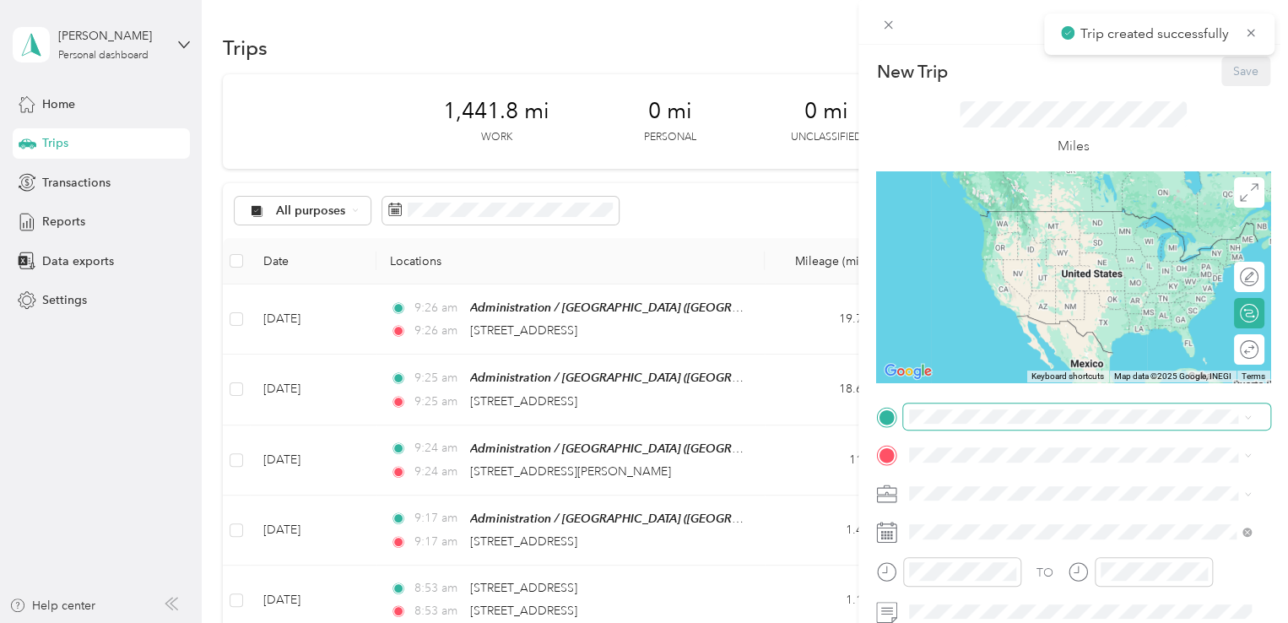
click at [1047, 428] on span at bounding box center [1086, 416] width 367 height 27
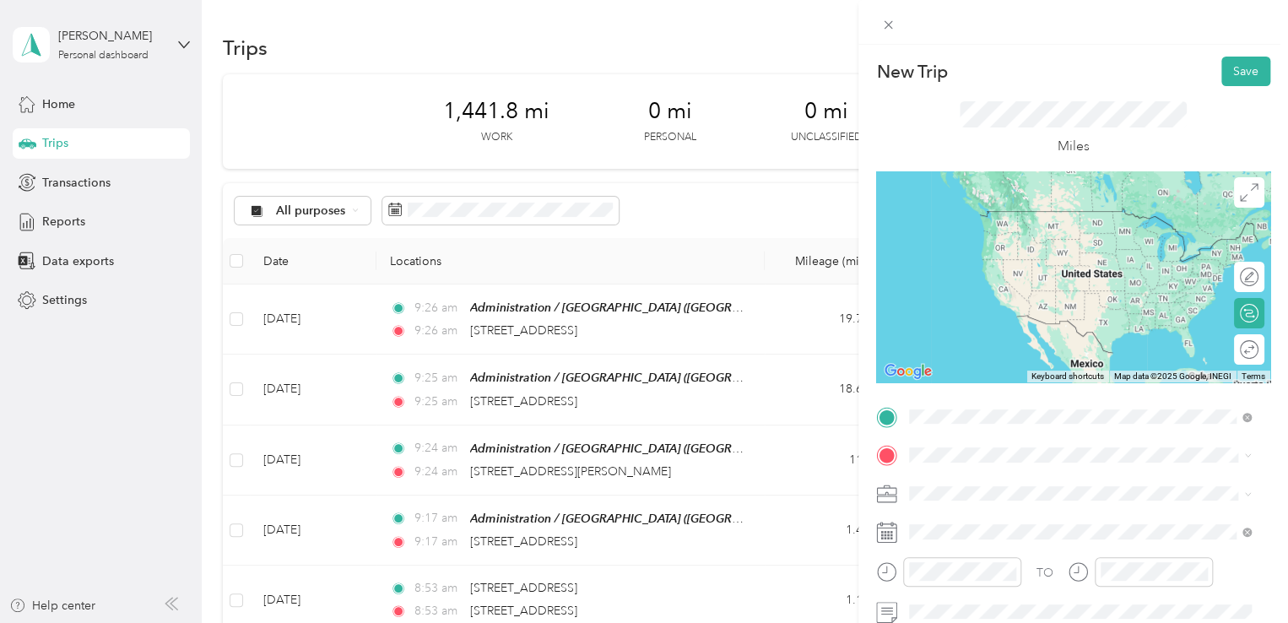
click at [1047, 219] on span "[STREET_ADDRESS][US_STATE]" at bounding box center [1025, 210] width 169 height 15
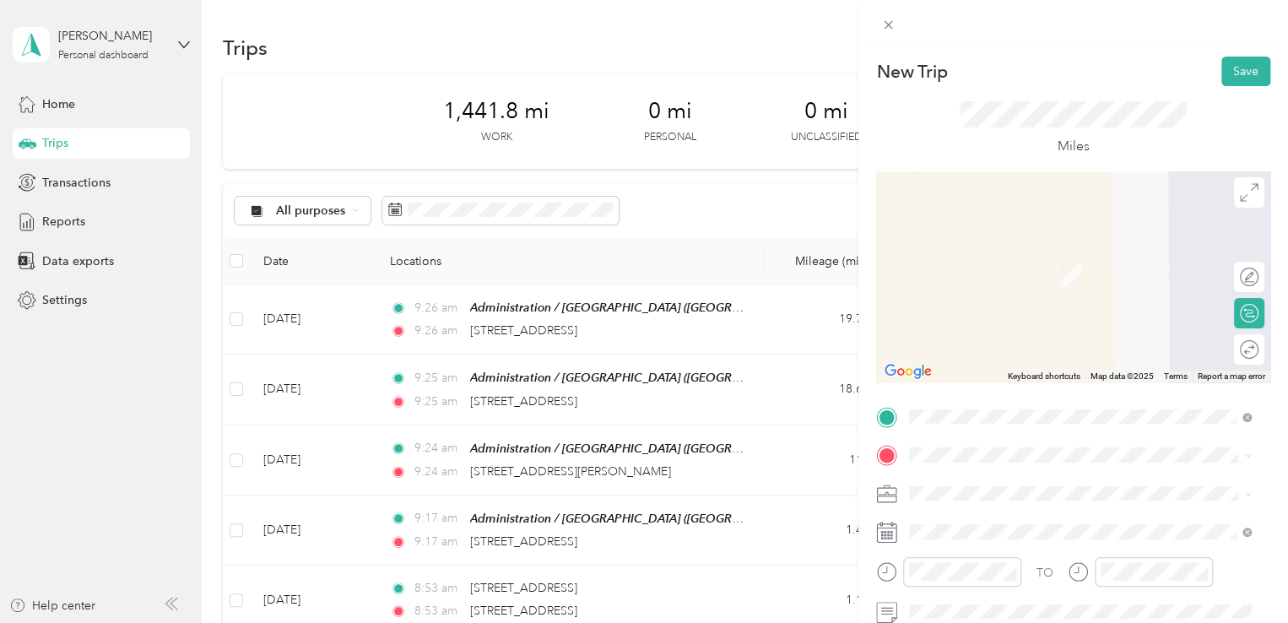
click at [999, 403] on span "645-06 FTBS [GEOGRAPHIC_DATA]" at bounding box center [1011, 405] width 193 height 14
click at [986, 446] on span at bounding box center [1086, 454] width 367 height 27
click at [1031, 250] on span "[STREET_ADDRESS][US_STATE]" at bounding box center [1025, 249] width 169 height 15
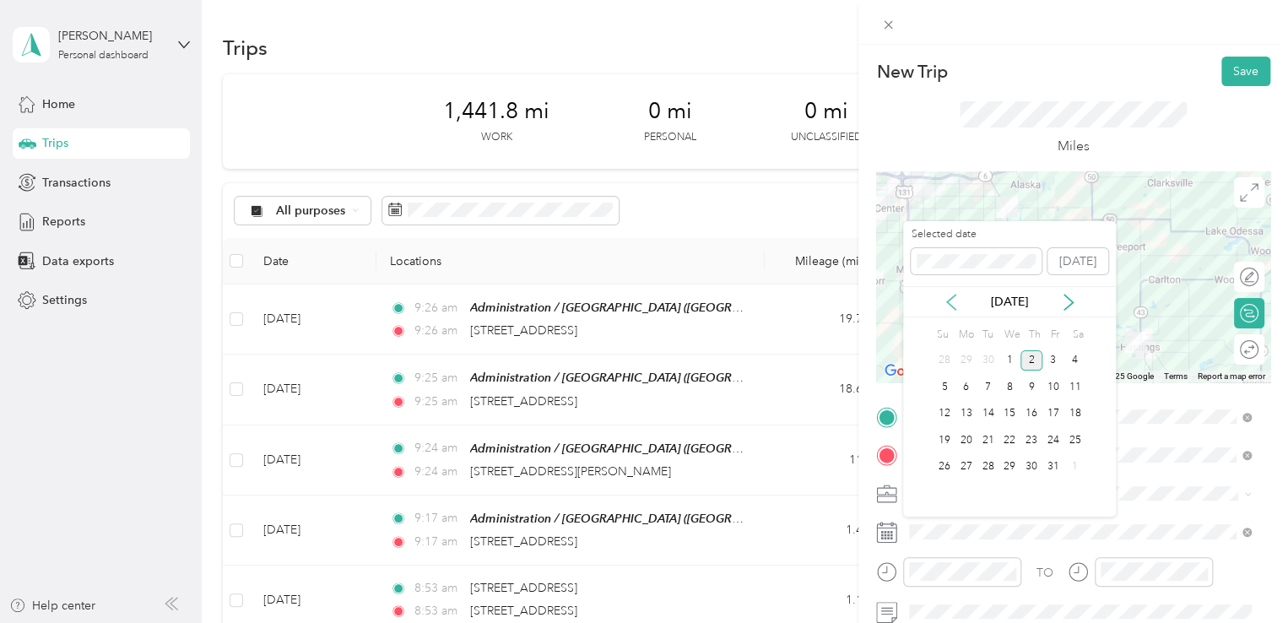
click at [955, 298] on icon at bounding box center [951, 302] width 17 height 17
click at [1031, 433] on div "25" at bounding box center [1031, 440] width 22 height 21
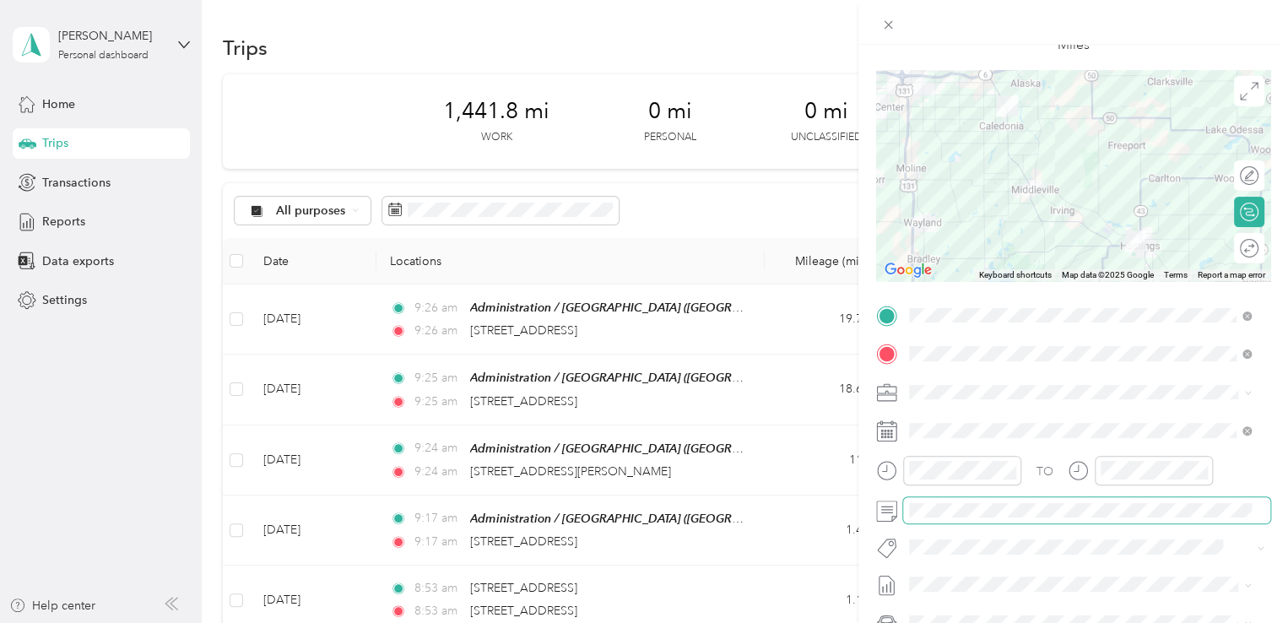
scroll to position [84, 0]
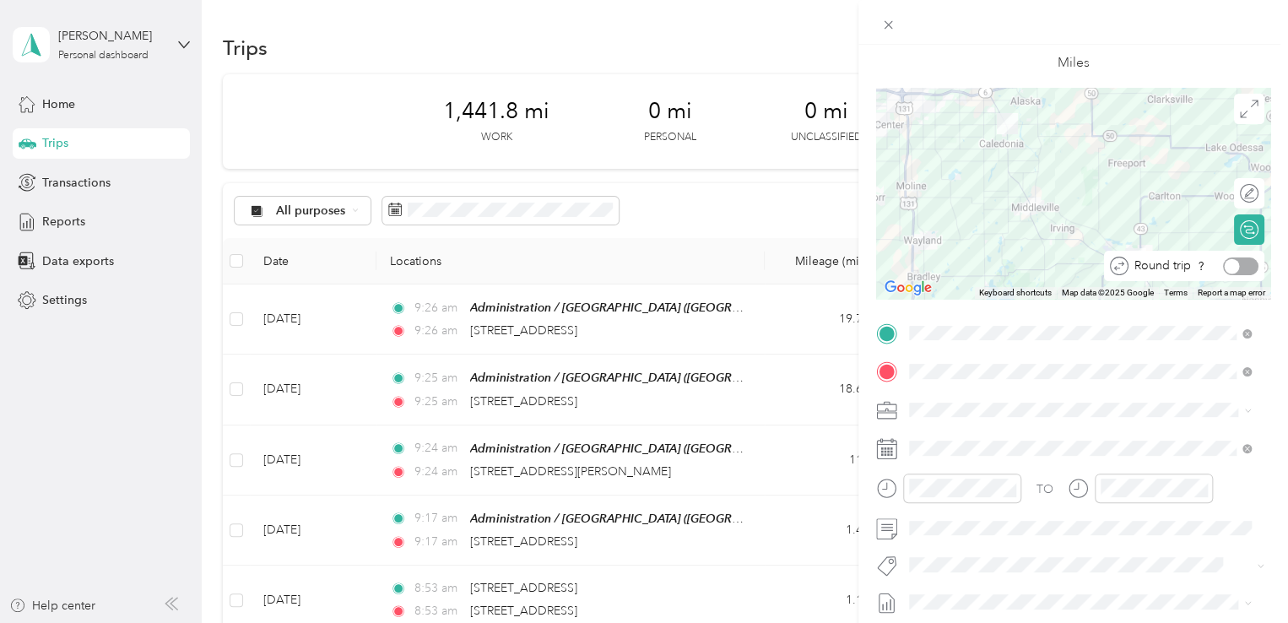
click at [1230, 264] on div at bounding box center [1240, 266] width 35 height 18
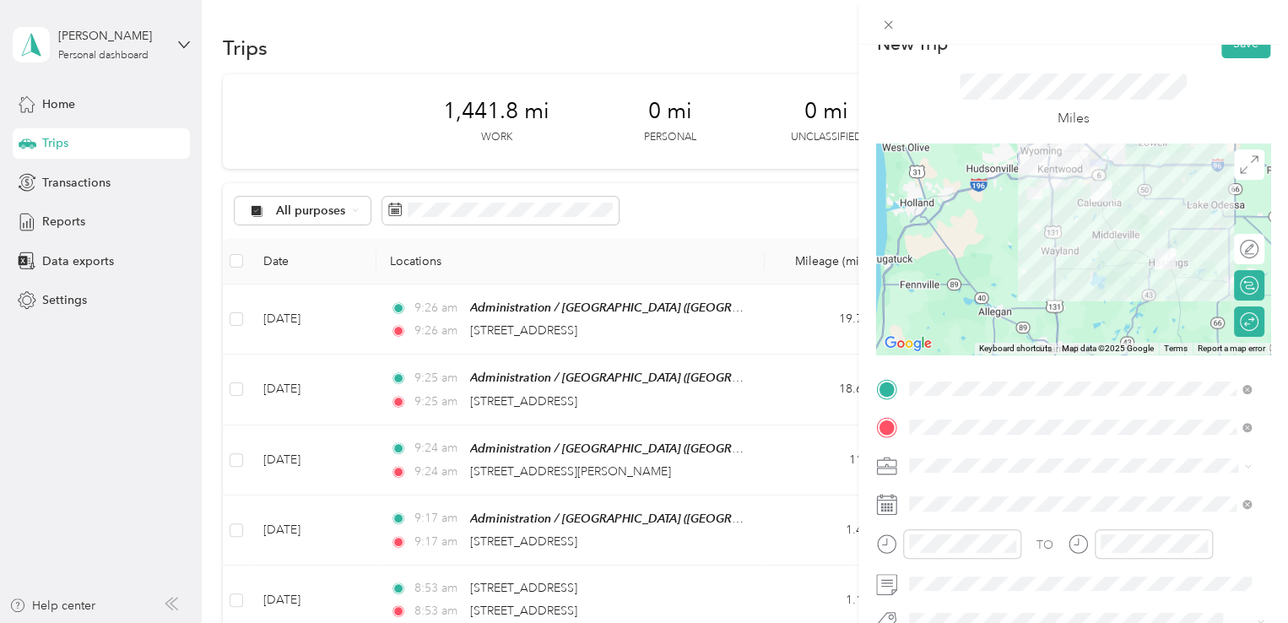
scroll to position [0, 0]
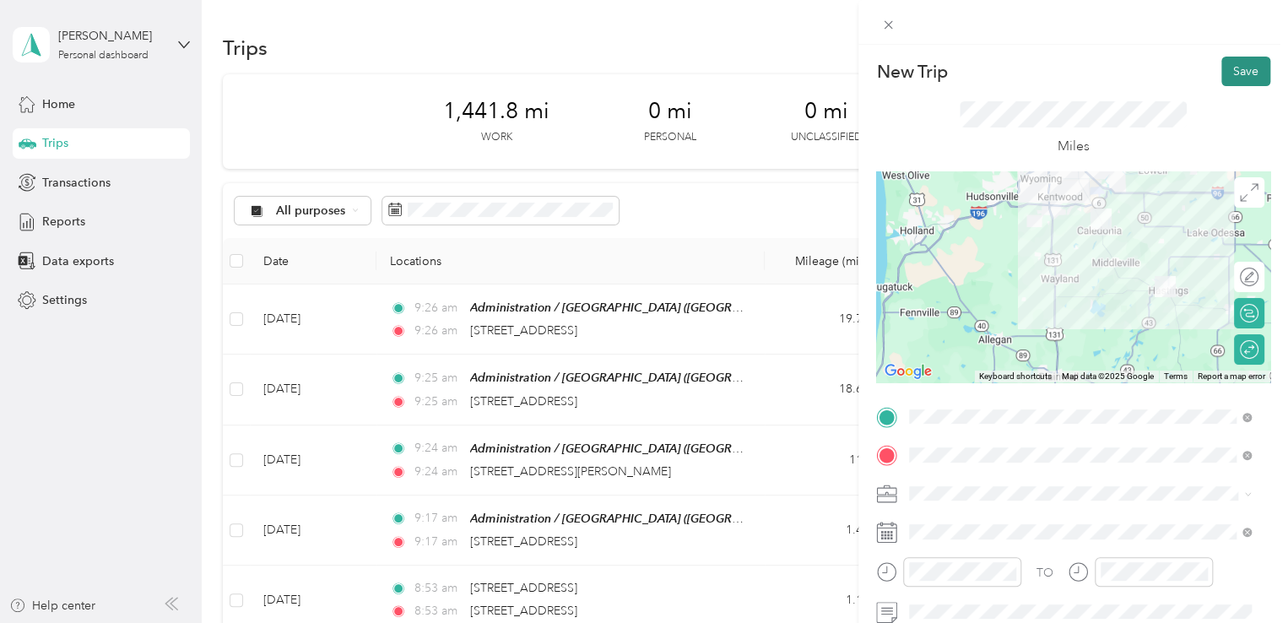
click at [1234, 74] on button "Save" at bounding box center [1245, 72] width 49 height 30
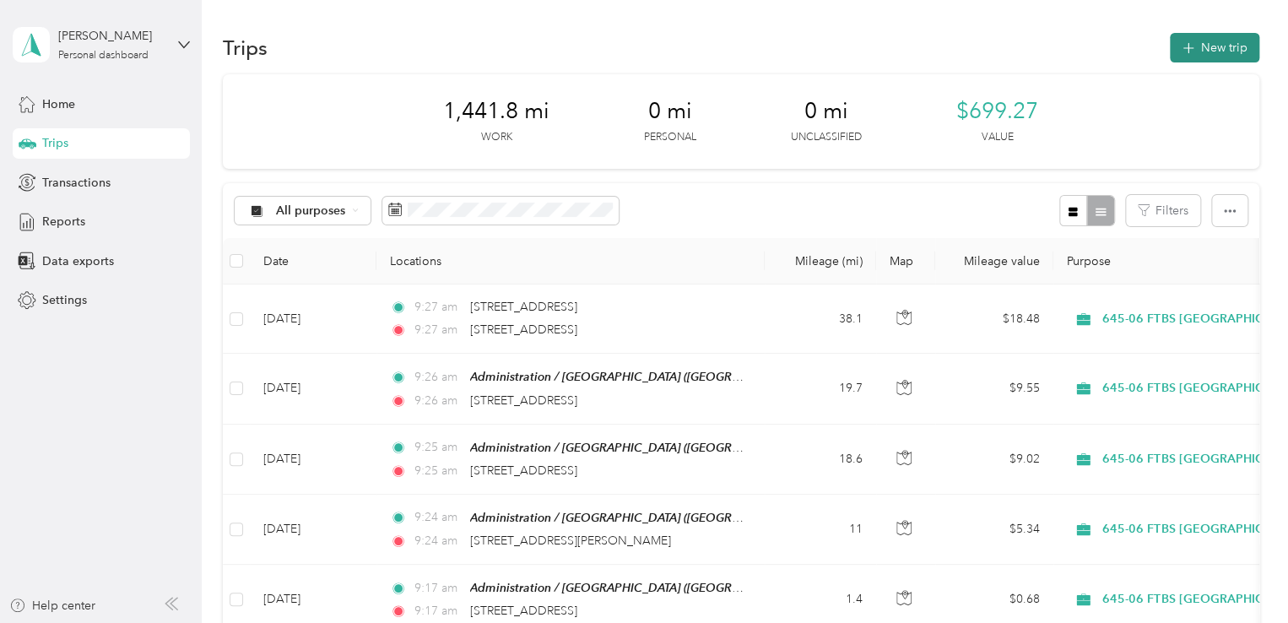
click at [1176, 37] on button "New trip" at bounding box center [1214, 48] width 89 height 30
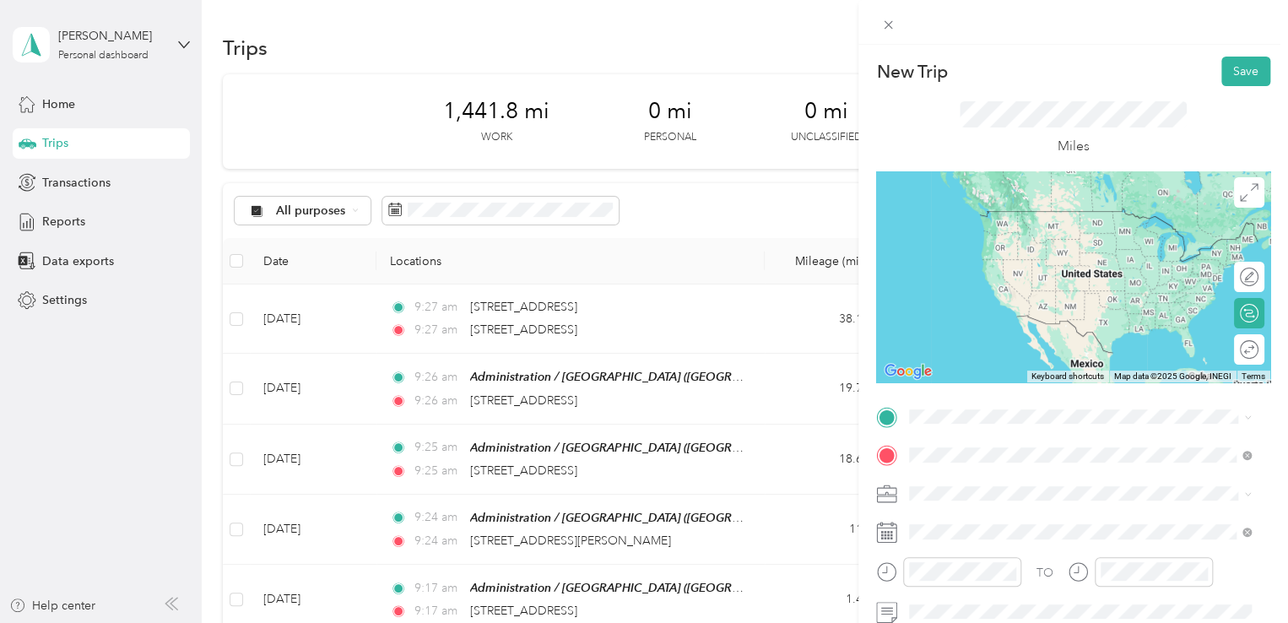
click at [984, 257] on span "[STREET_ADDRESS][US_STATE]" at bounding box center [1025, 249] width 169 height 15
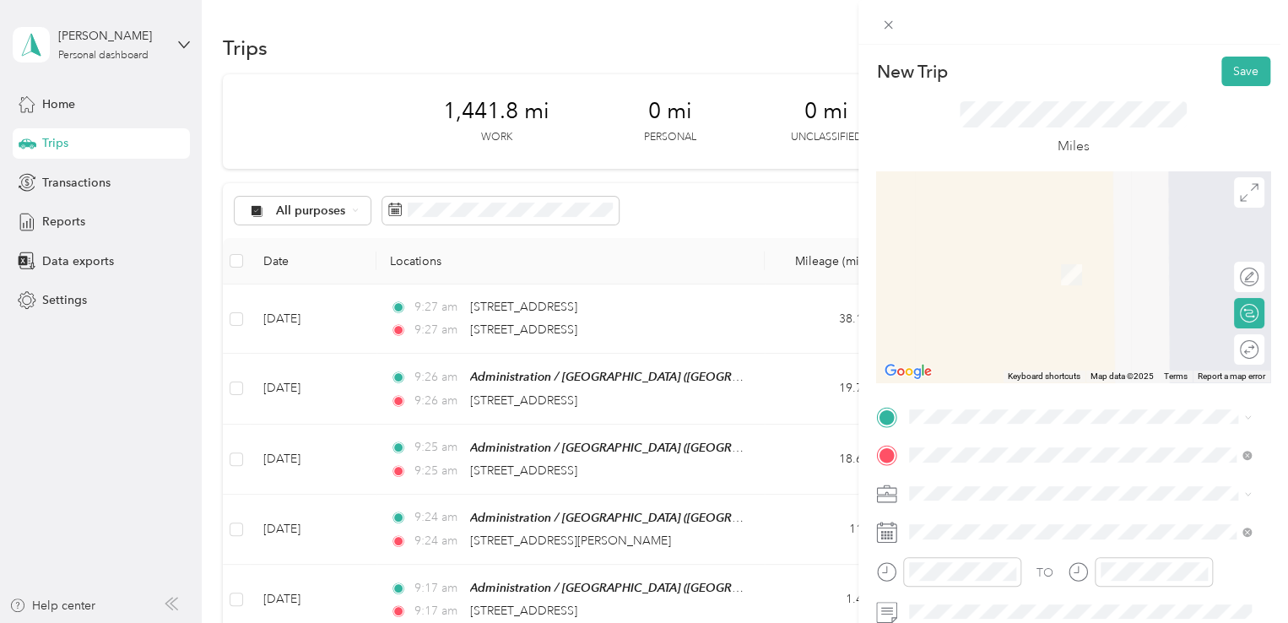
click at [891, 396] on div "New Trip Save This trip cannot be edited because it is either under review, app…" at bounding box center [1073, 434] width 394 height 755
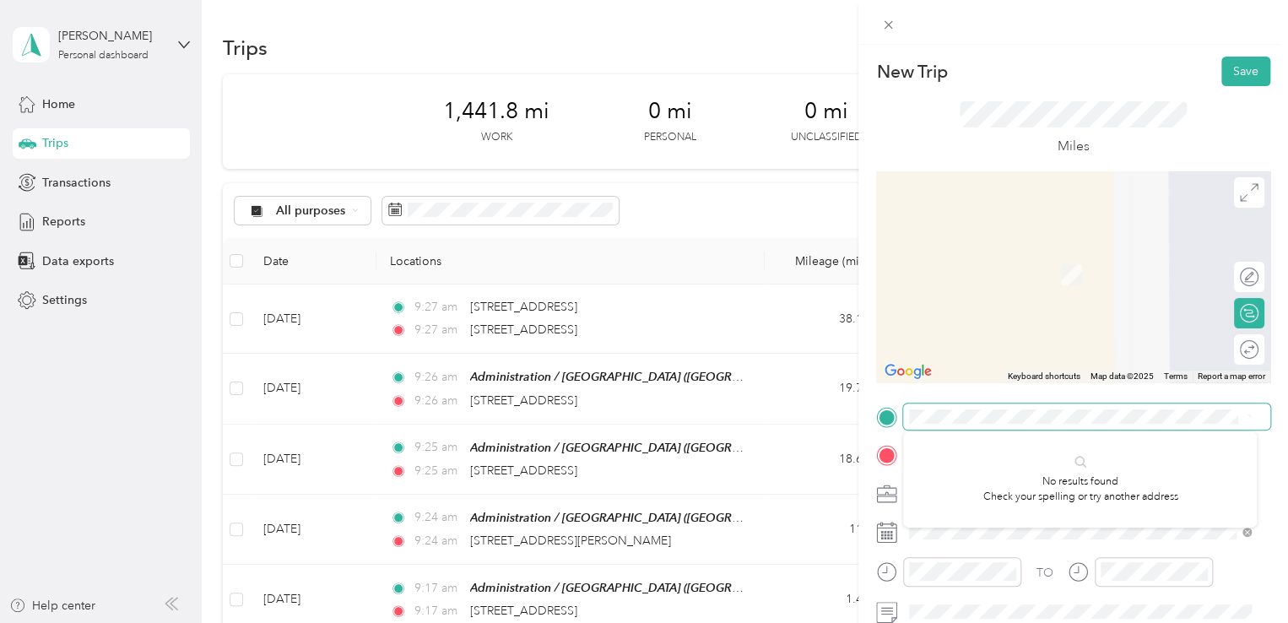
scroll to position [0, 105]
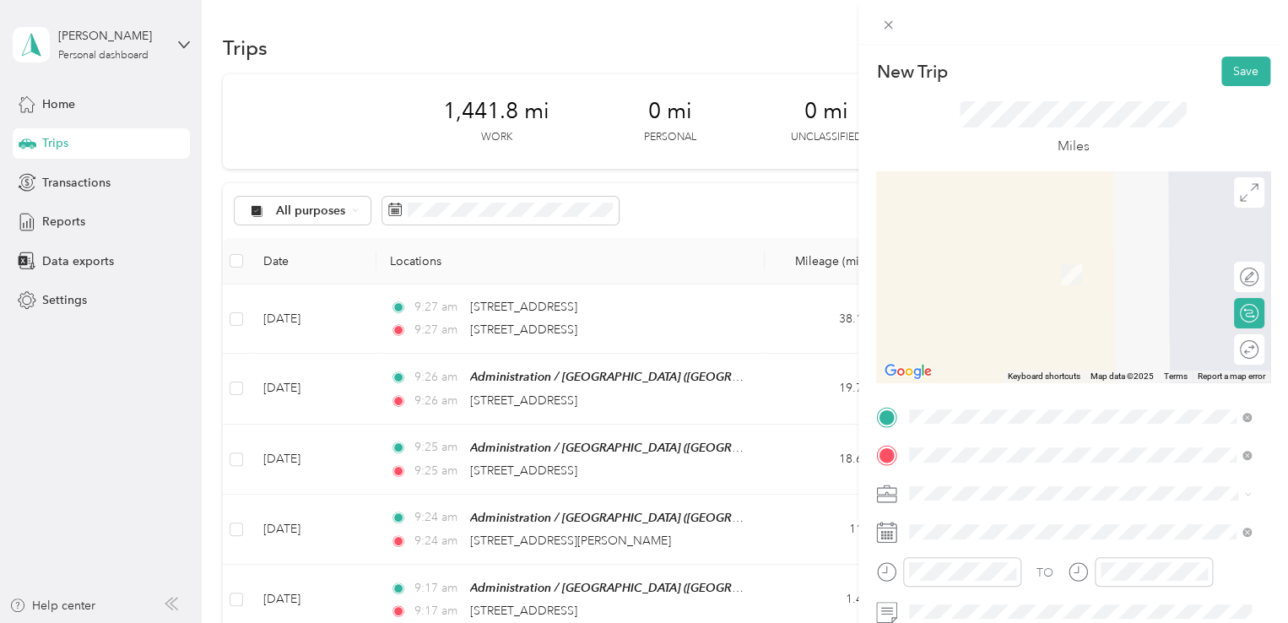
click at [999, 236] on span "[STREET_ADDRESS][US_STATE]" at bounding box center [1025, 228] width 169 height 15
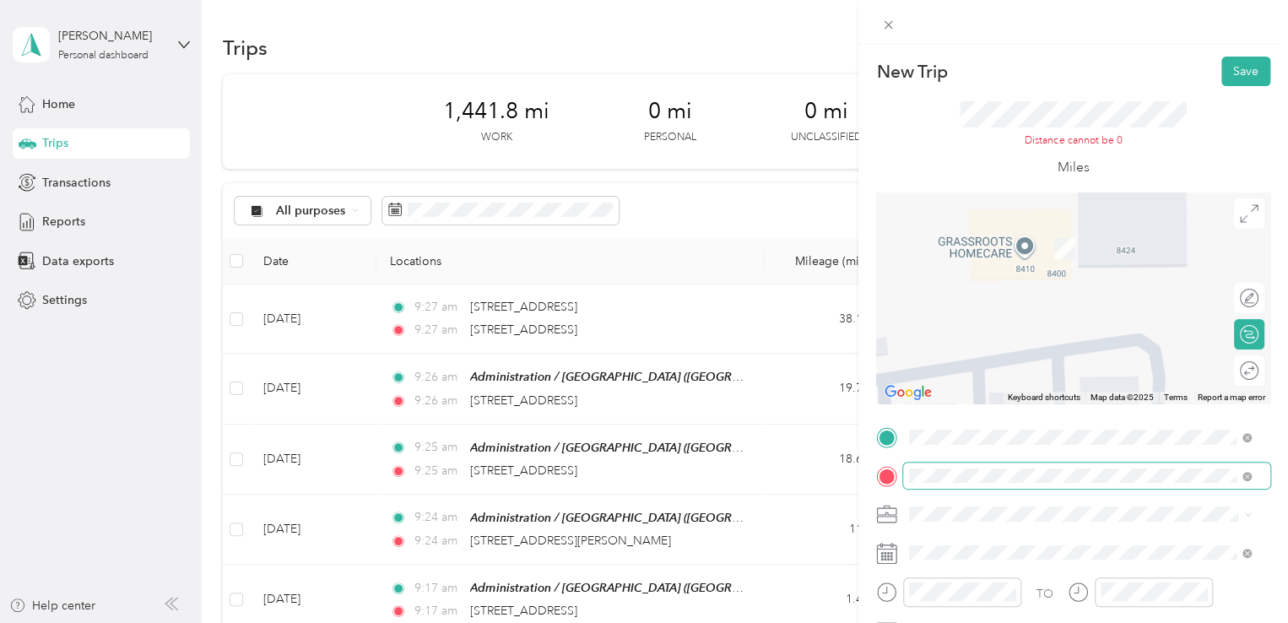
click at [1005, 467] on span at bounding box center [1086, 476] width 367 height 27
click at [1039, 292] on span "[STREET_ADDRESS], Grand Rapids, [GEOGRAPHIC_DATA], [GEOGRAPHIC_DATA]" at bounding box center [1066, 304] width 250 height 32
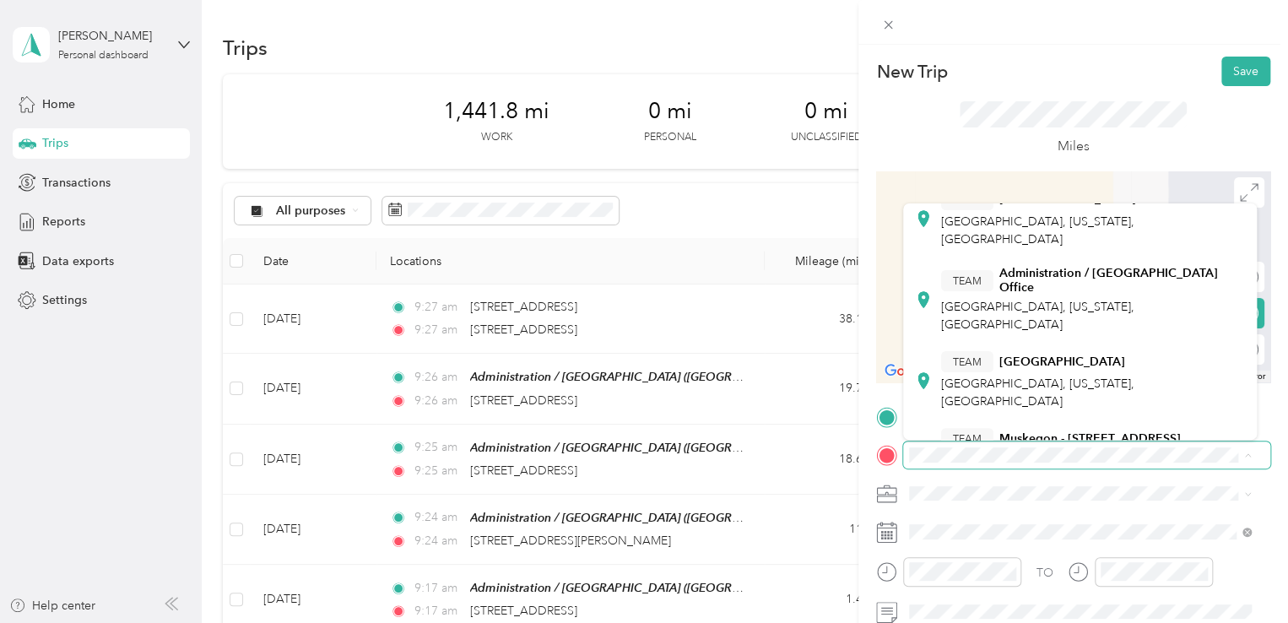
scroll to position [207, 0]
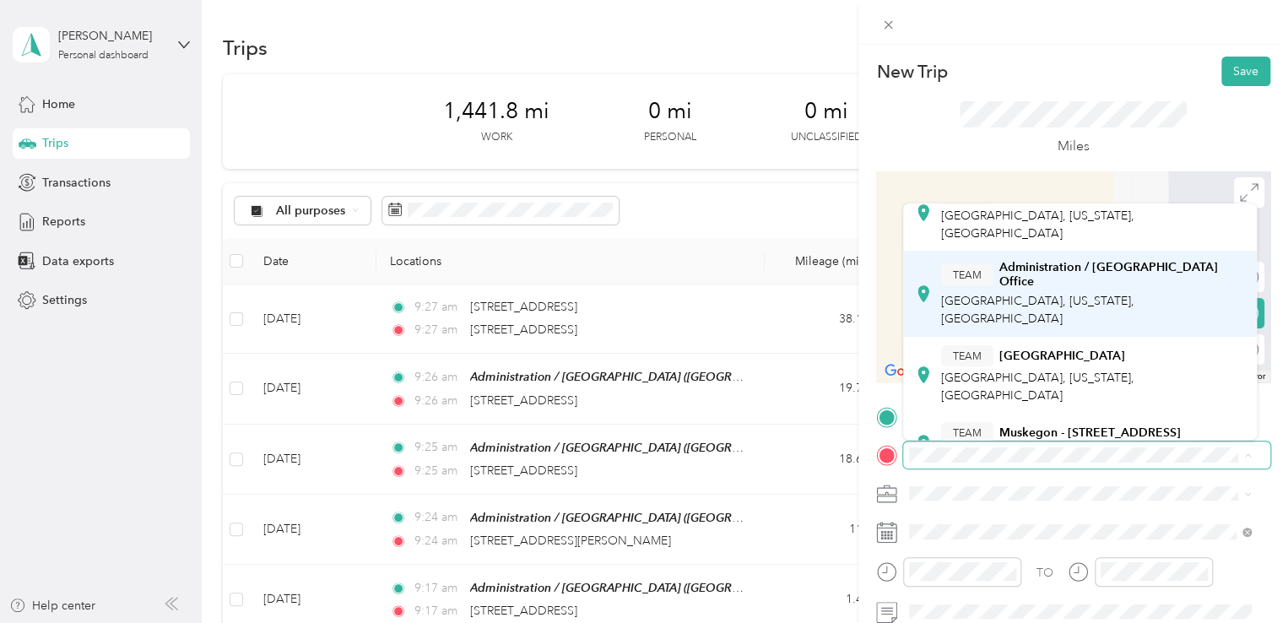
click at [1104, 301] on div "TEAM Administration / [GEOGRAPHIC_DATA], [US_STATE], [GEOGRAPHIC_DATA]" at bounding box center [1093, 294] width 305 height 68
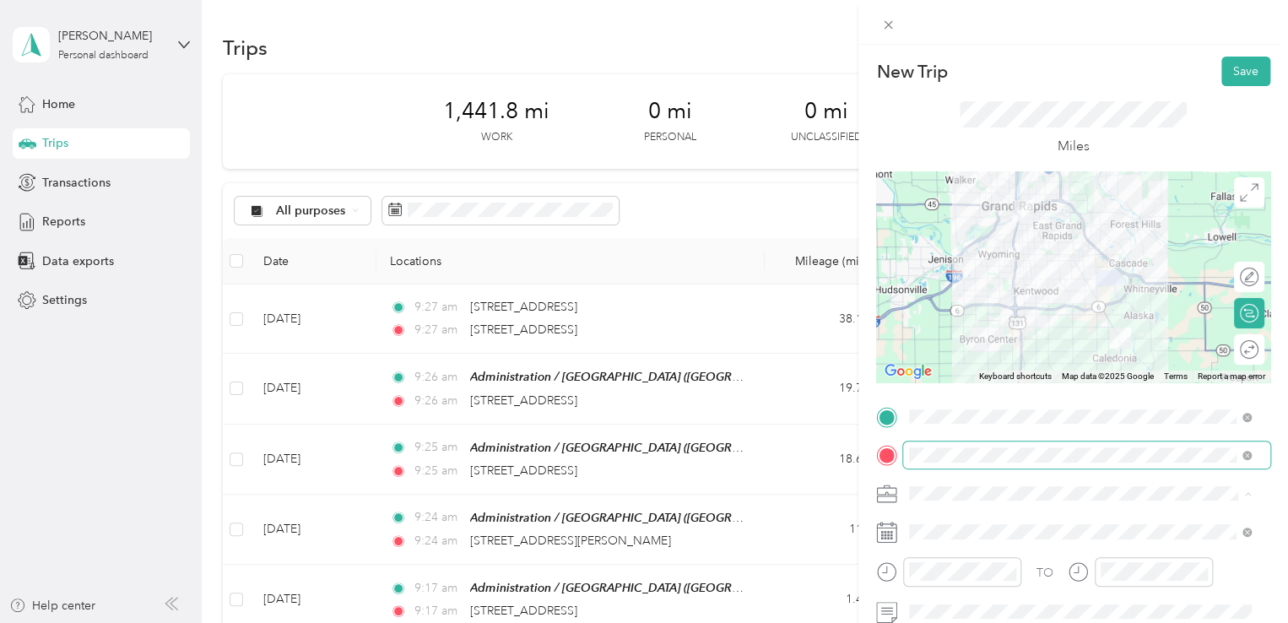
click at [1008, 403] on span "645-06 FTBS [GEOGRAPHIC_DATA]" at bounding box center [1011, 405] width 193 height 14
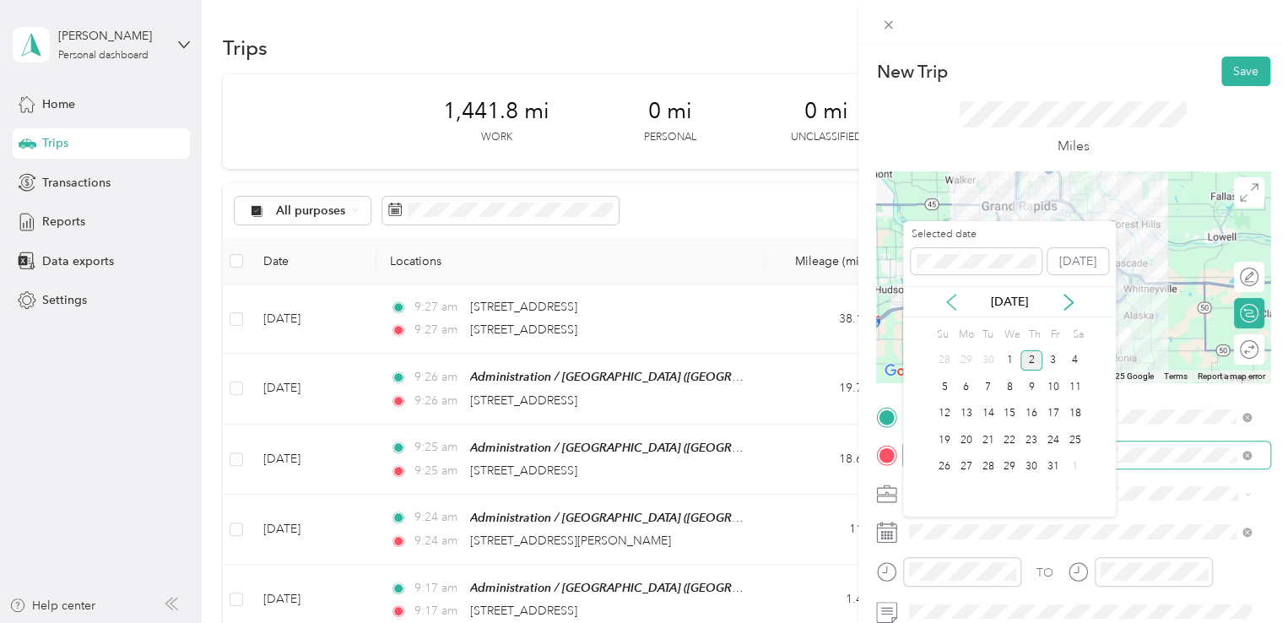
click at [949, 300] on icon at bounding box center [951, 302] width 8 height 15
click at [1030, 434] on div "25" at bounding box center [1031, 440] width 22 height 21
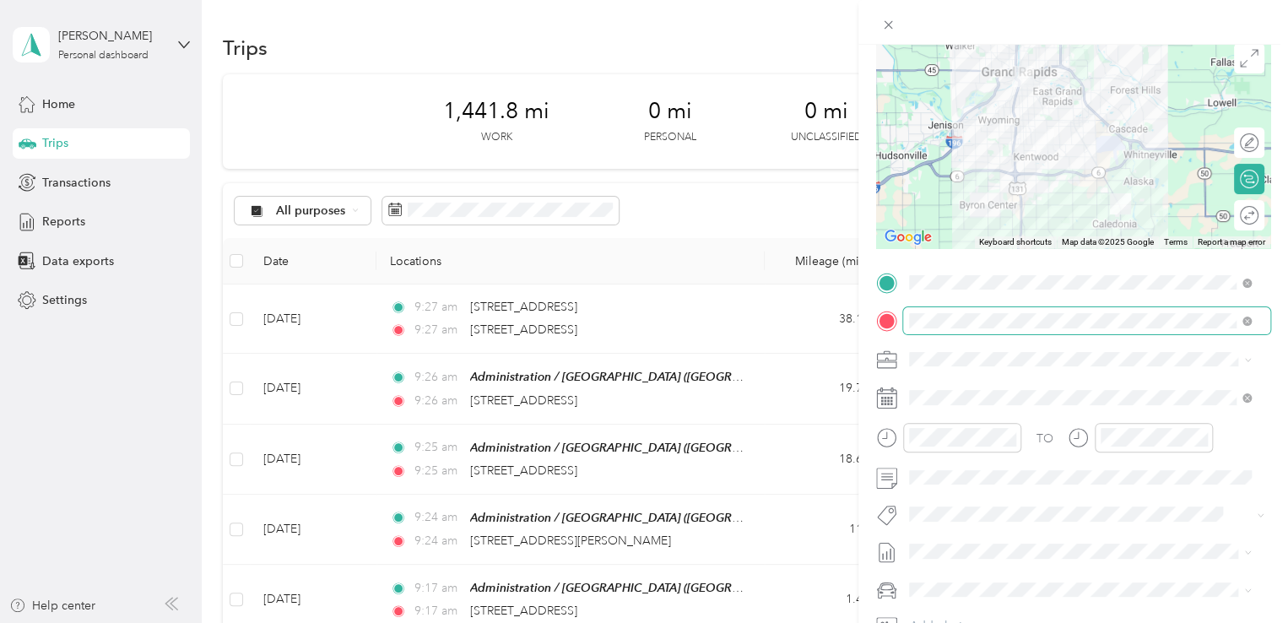
scroll to position [175, 0]
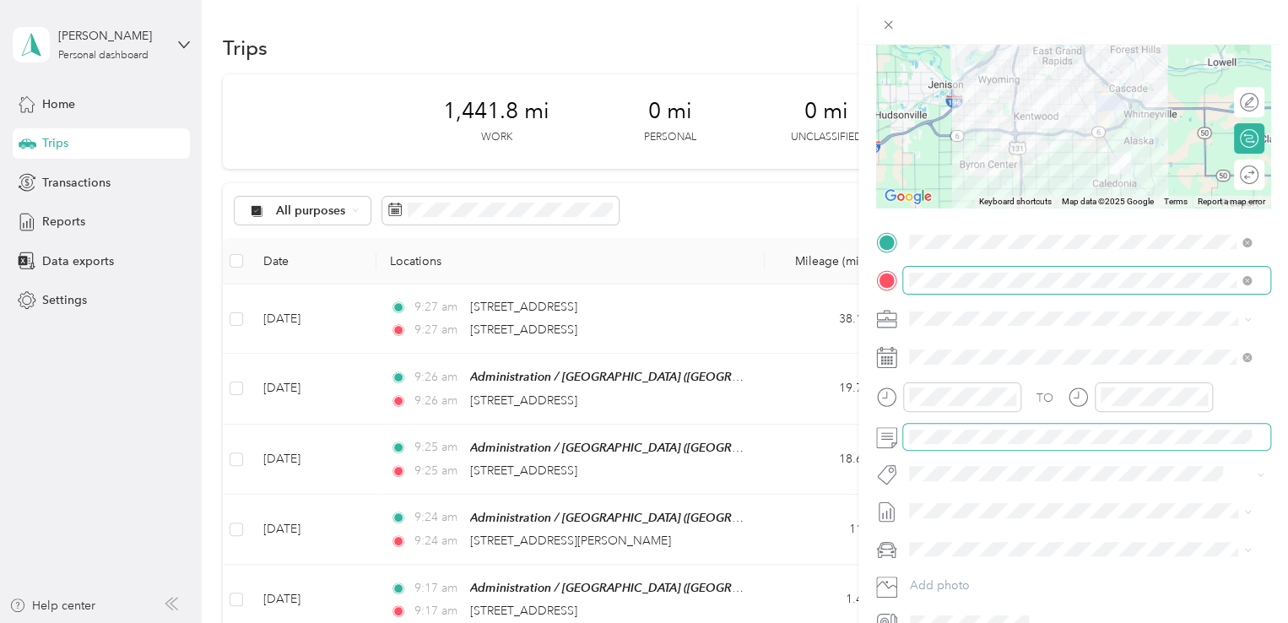
click at [976, 424] on span at bounding box center [1086, 437] width 367 height 27
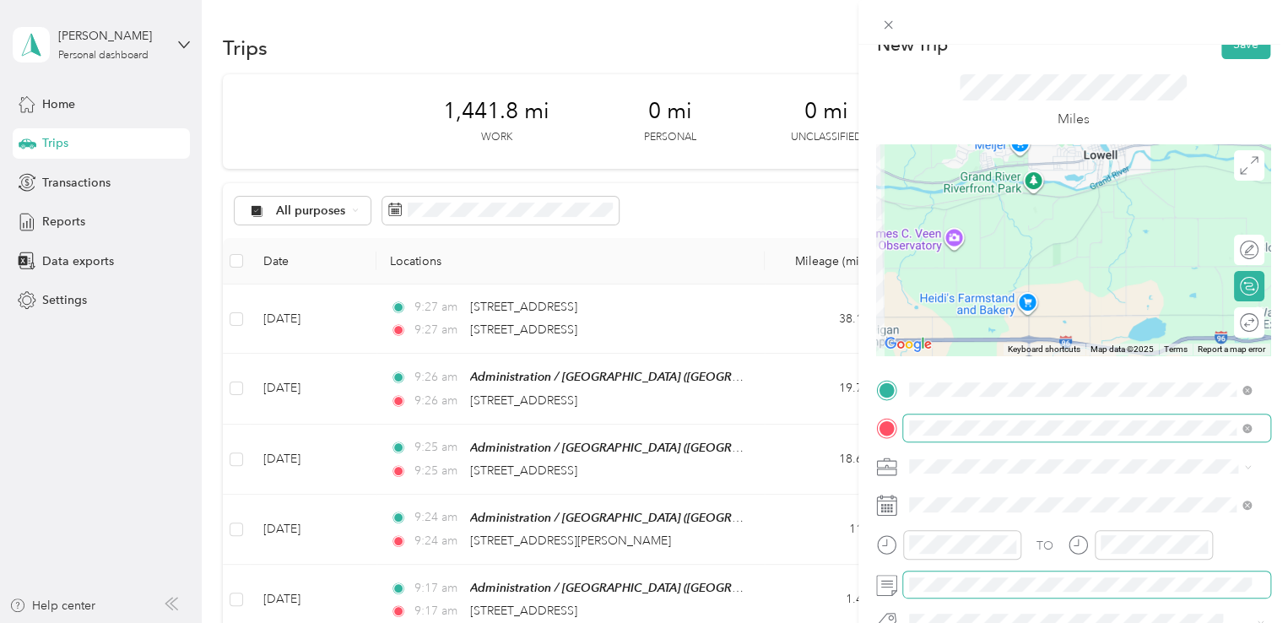
scroll to position [0, 0]
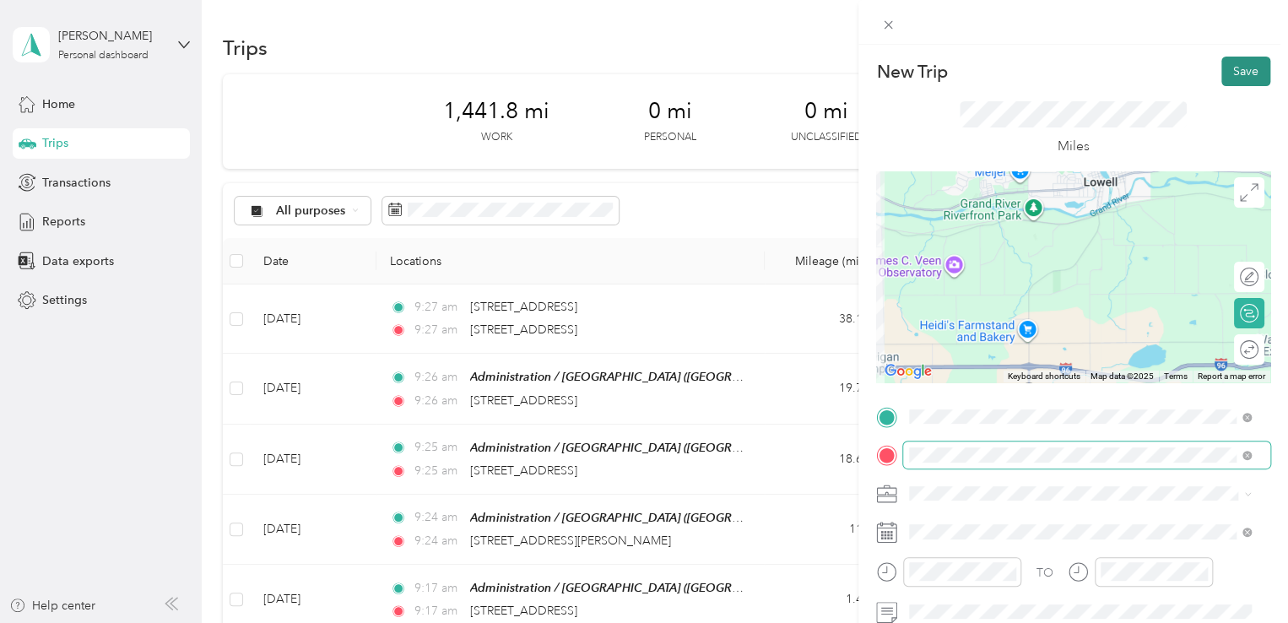
click at [1235, 62] on button "Save" at bounding box center [1245, 72] width 49 height 30
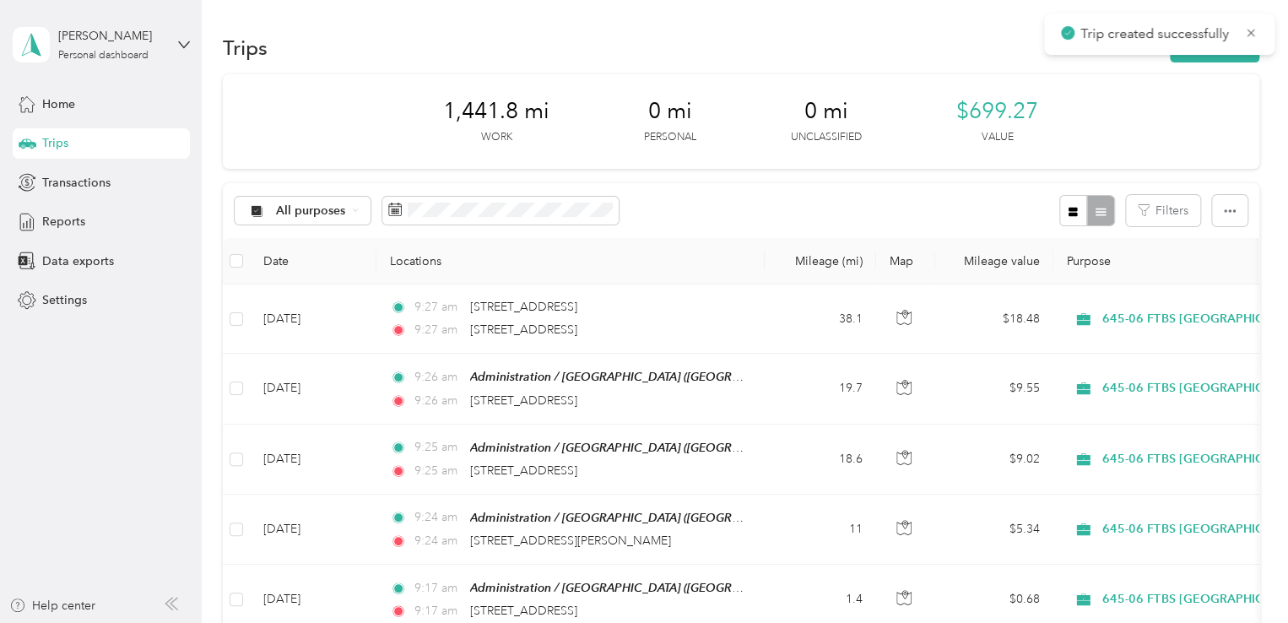
click at [1227, 68] on div at bounding box center [644, 311] width 1288 height 623
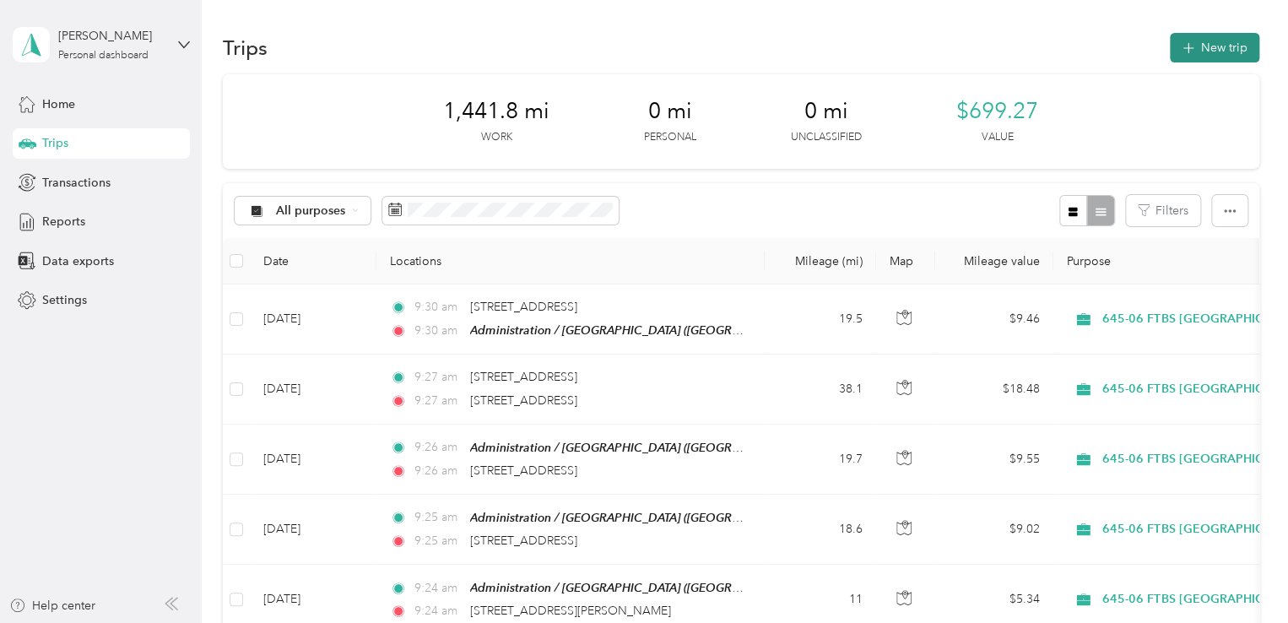
click at [1220, 45] on button "New trip" at bounding box center [1214, 48] width 89 height 30
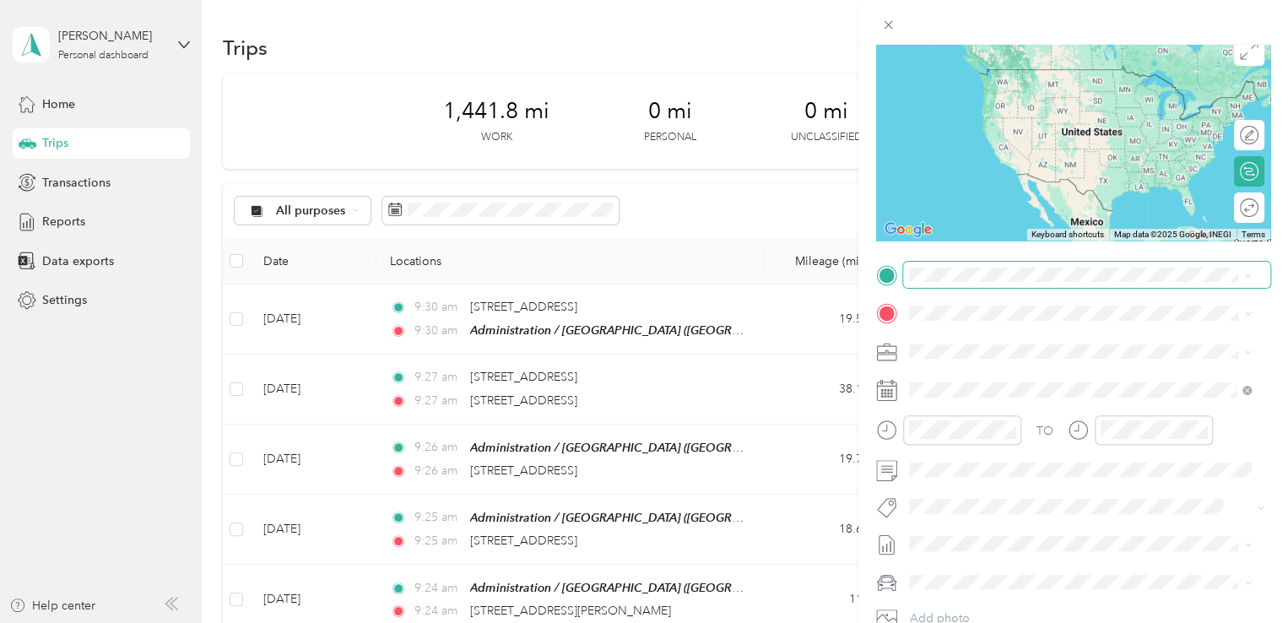
scroll to position [143, 0]
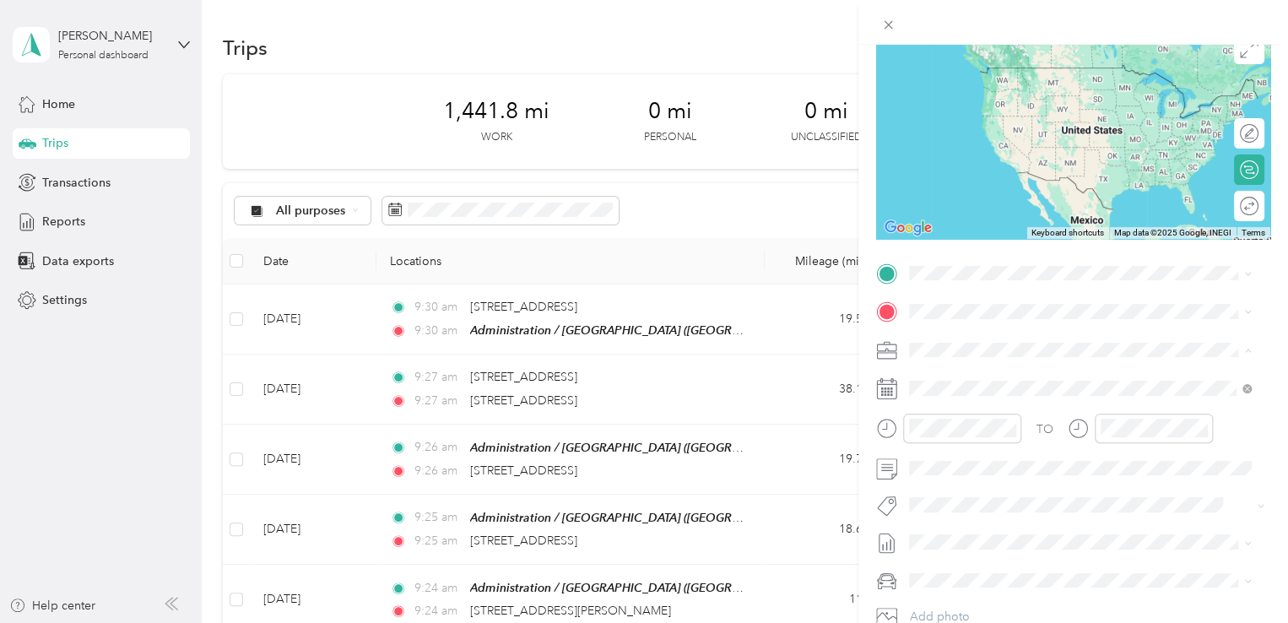
click at [998, 438] on div "645-06 FTBS [GEOGRAPHIC_DATA]" at bounding box center [1080, 439] width 330 height 18
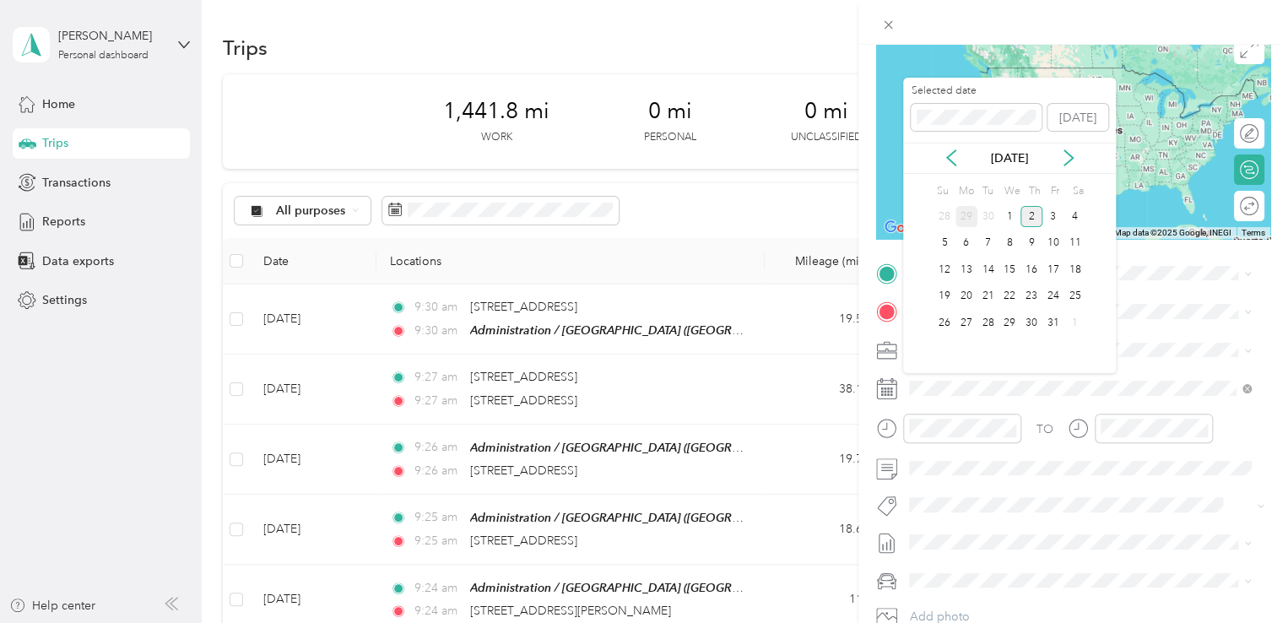
click at [969, 210] on div "29" at bounding box center [966, 216] width 22 height 21
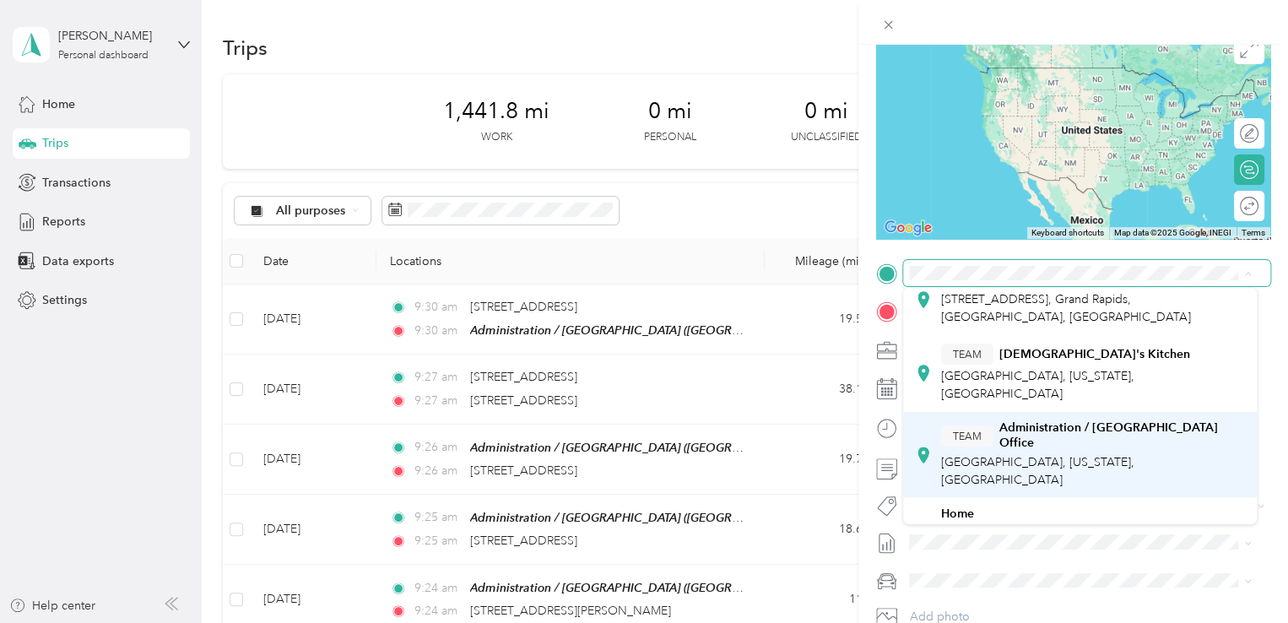
scroll to position [73, 0]
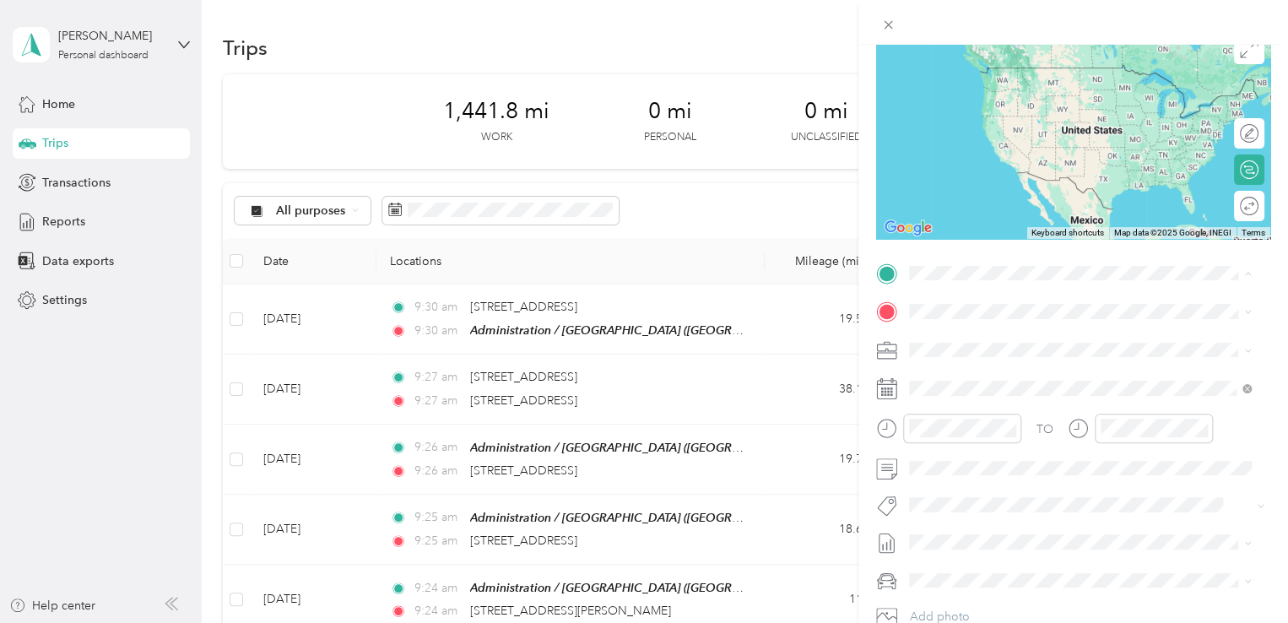
click at [1002, 425] on div "TEAM Administration / [GEOGRAPHIC_DATA], [US_STATE], [GEOGRAPHIC_DATA]" at bounding box center [1093, 440] width 305 height 68
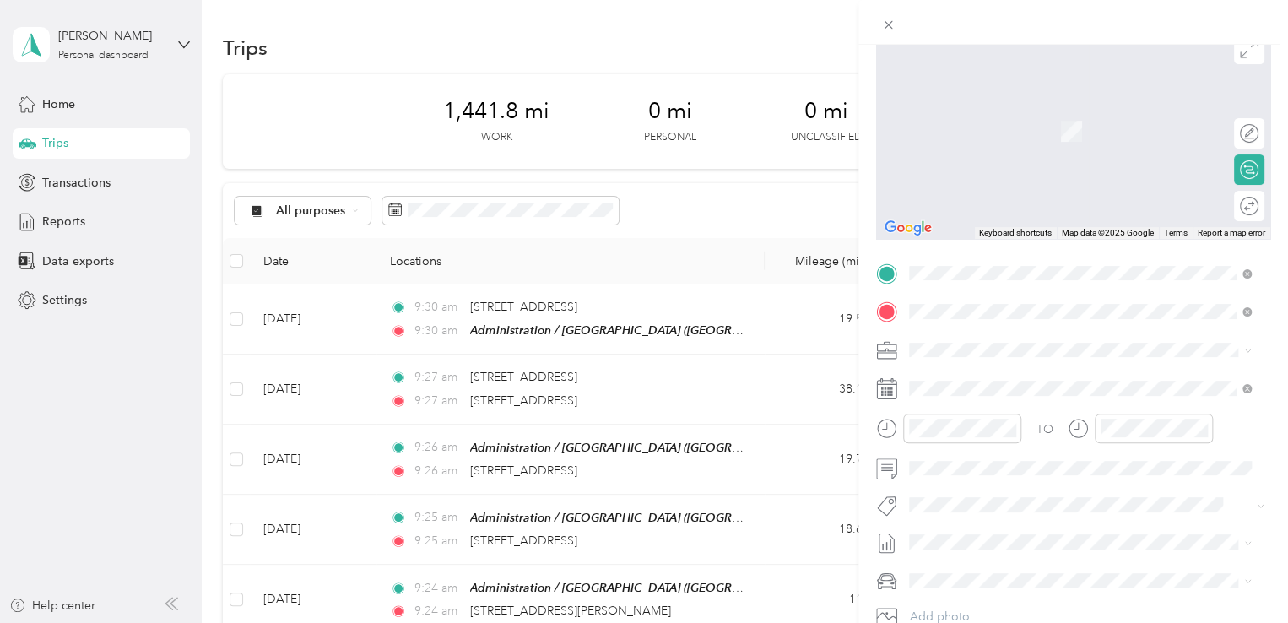
click at [1021, 380] on span "[STREET_ADDRESS][US_STATE]" at bounding box center [1025, 372] width 169 height 15
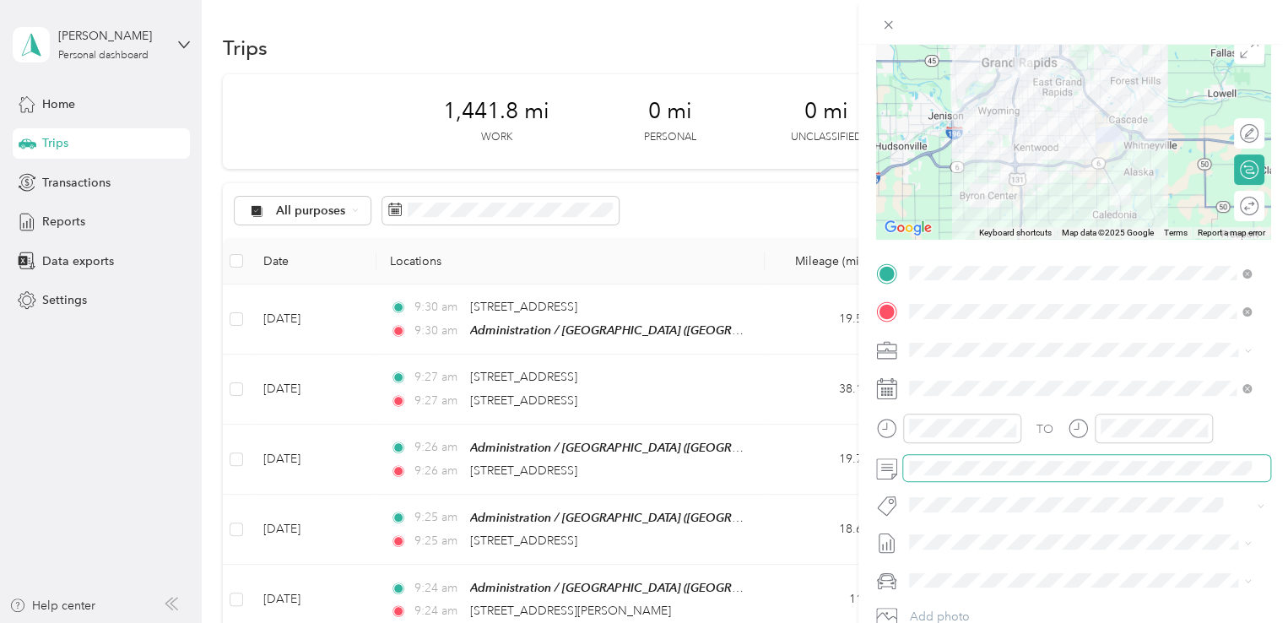
click at [1001, 457] on span at bounding box center [1086, 468] width 367 height 27
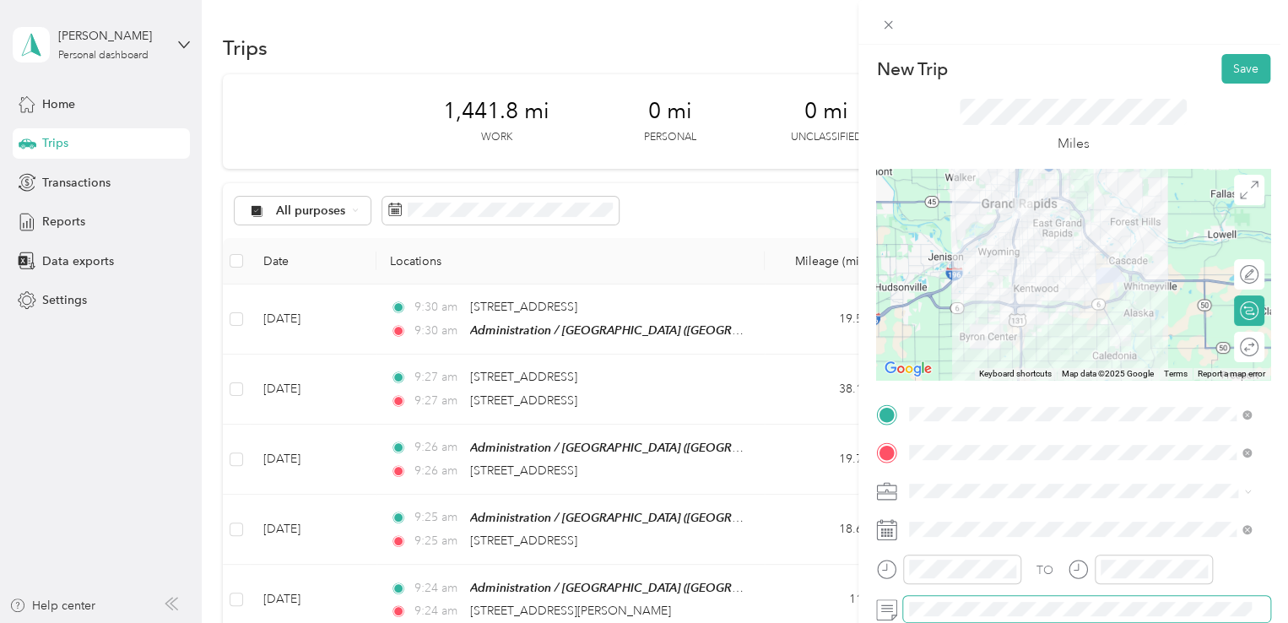
scroll to position [0, 0]
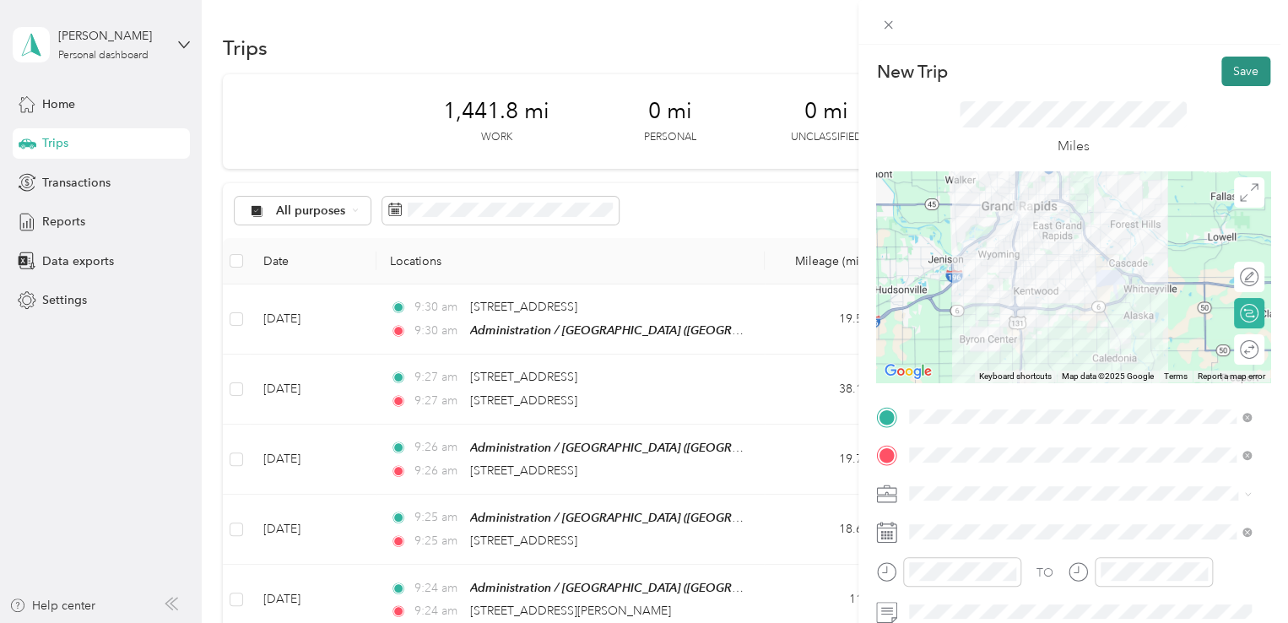
click at [1238, 68] on button "Save" at bounding box center [1245, 72] width 49 height 30
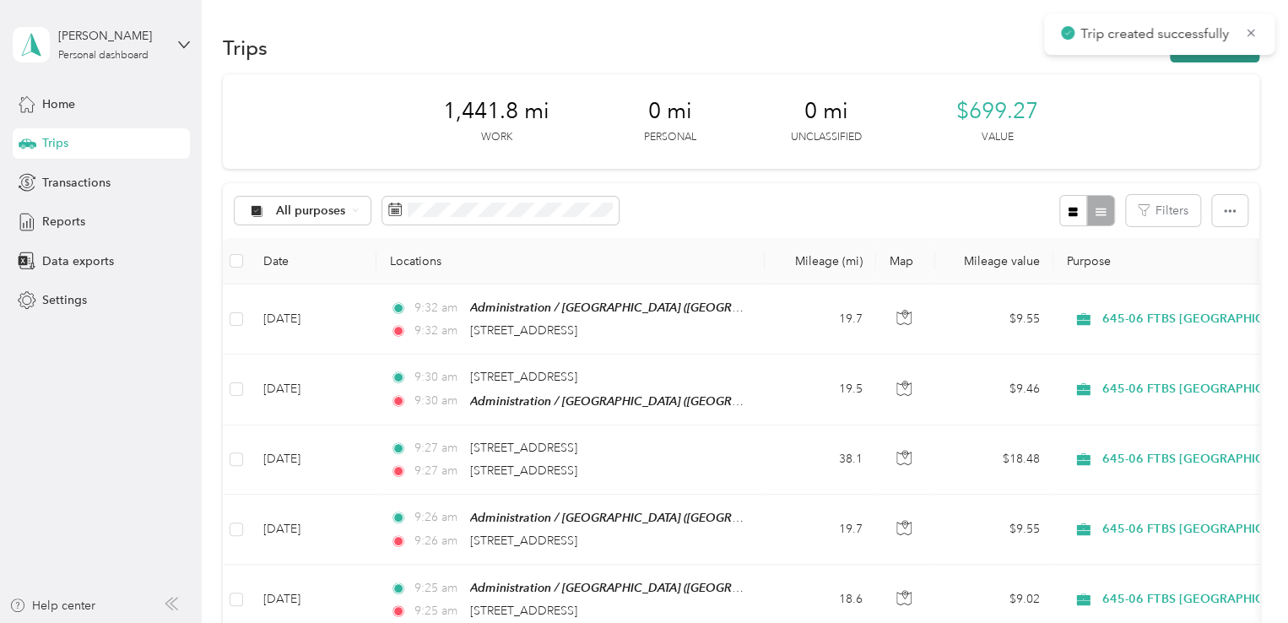
click at [1233, 57] on button "New trip" at bounding box center [1214, 48] width 89 height 30
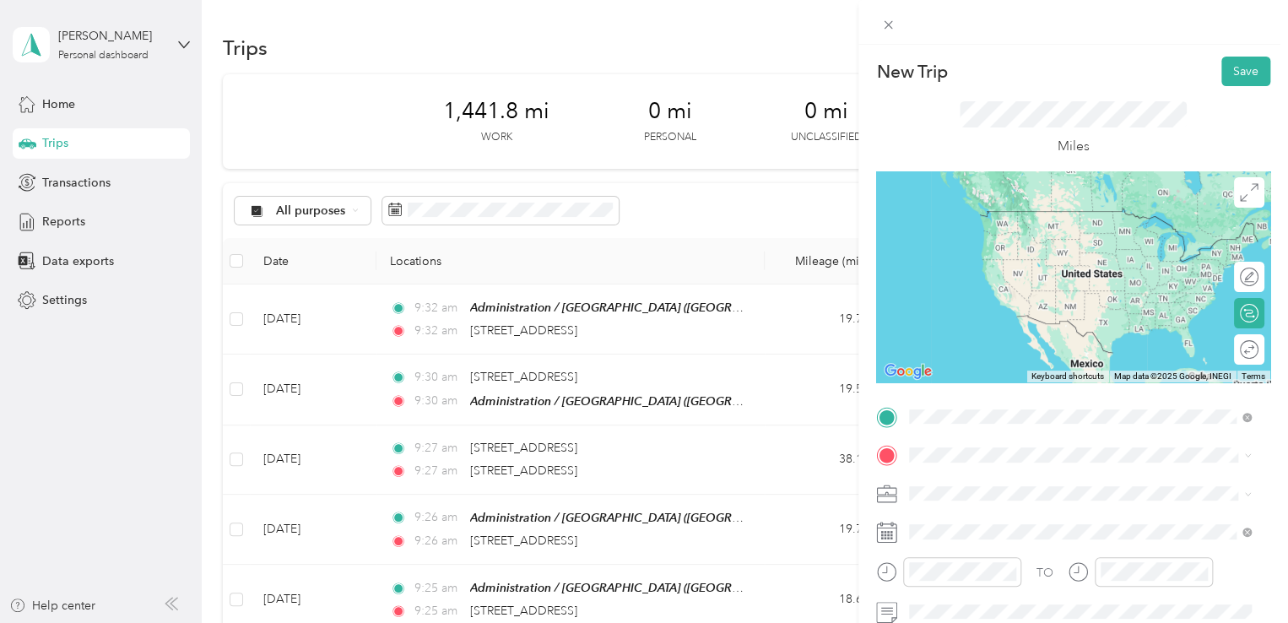
click at [1047, 230] on li "[STREET_ADDRESS][US_STATE]" at bounding box center [1080, 212] width 354 height 35
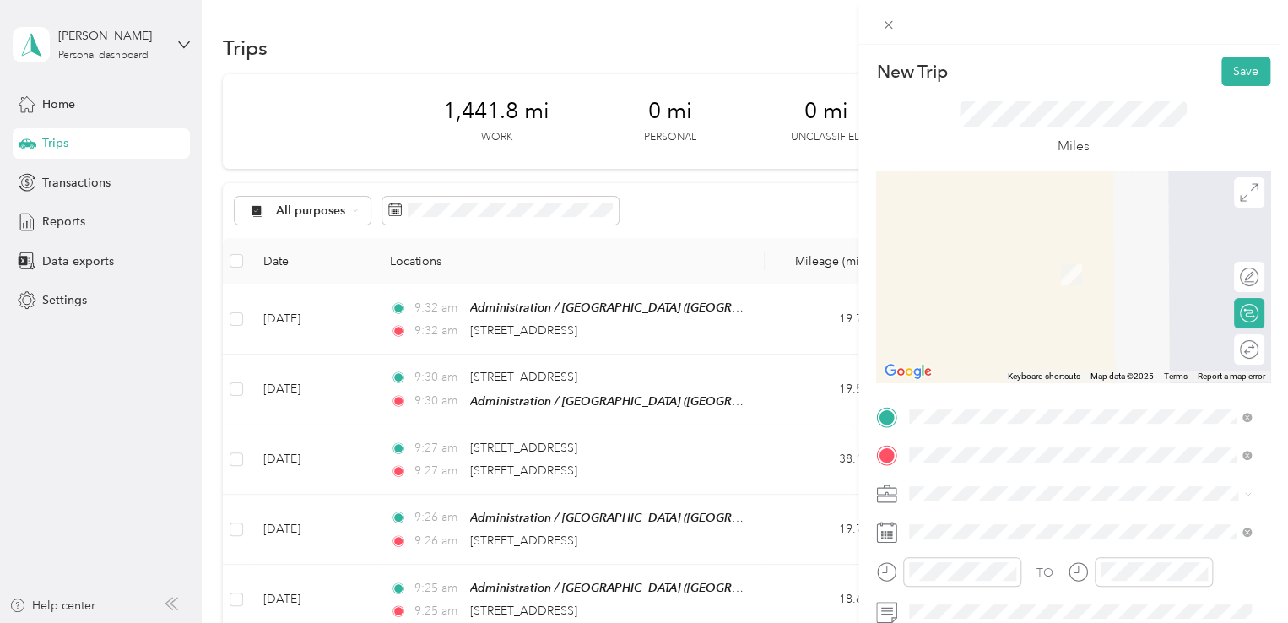
click at [1091, 292] on span "[STREET_ADDRESS][US_STATE]" at bounding box center [1025, 284] width 169 height 15
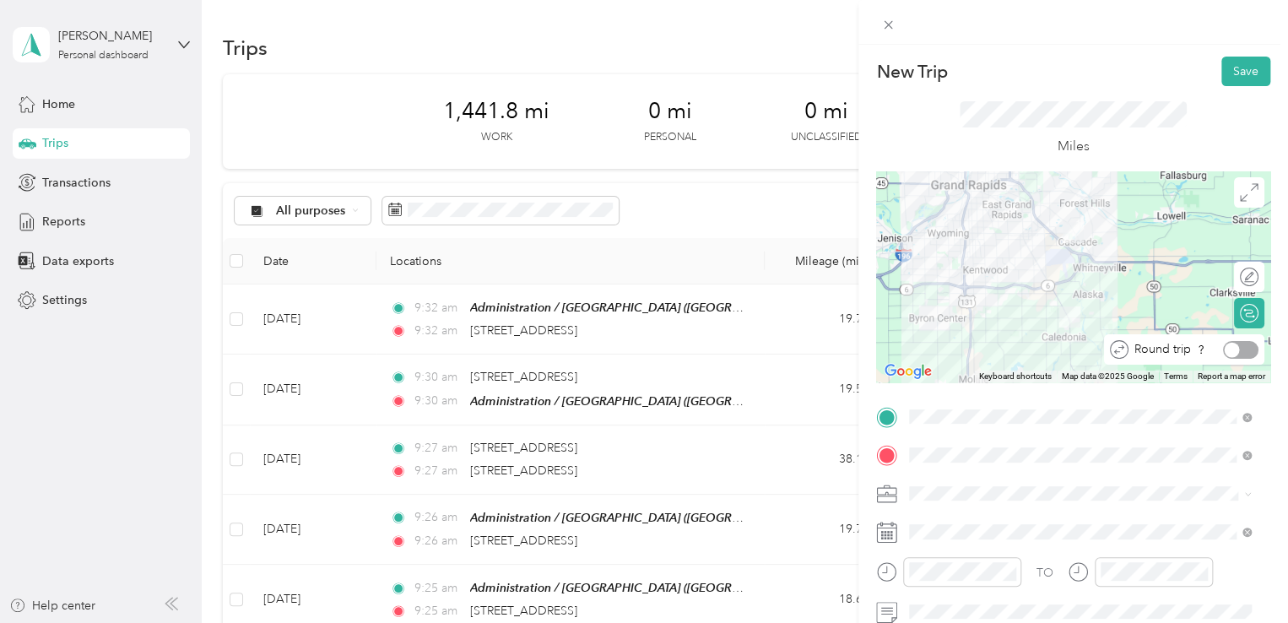
click at [1230, 345] on div at bounding box center [1240, 350] width 35 height 18
click at [1227, 353] on div at bounding box center [1240, 350] width 35 height 18
click at [1067, 400] on div "645-06 FTBS [GEOGRAPHIC_DATA]" at bounding box center [1080, 405] width 330 height 18
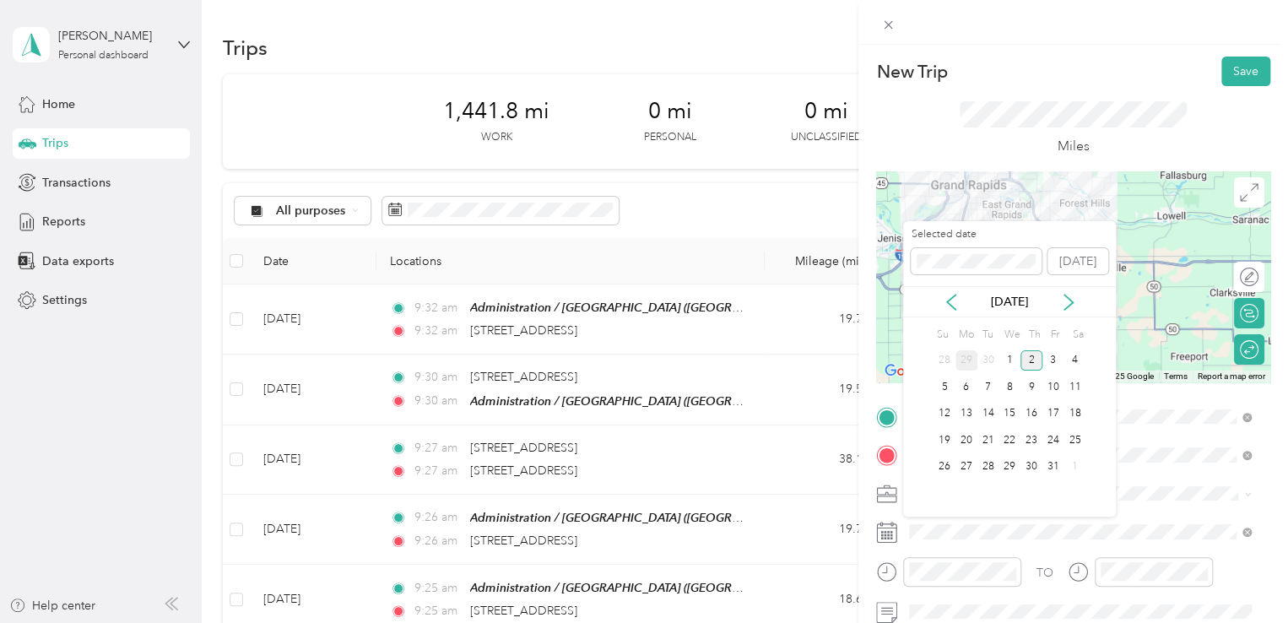
click at [962, 362] on div "29" at bounding box center [966, 360] width 22 height 21
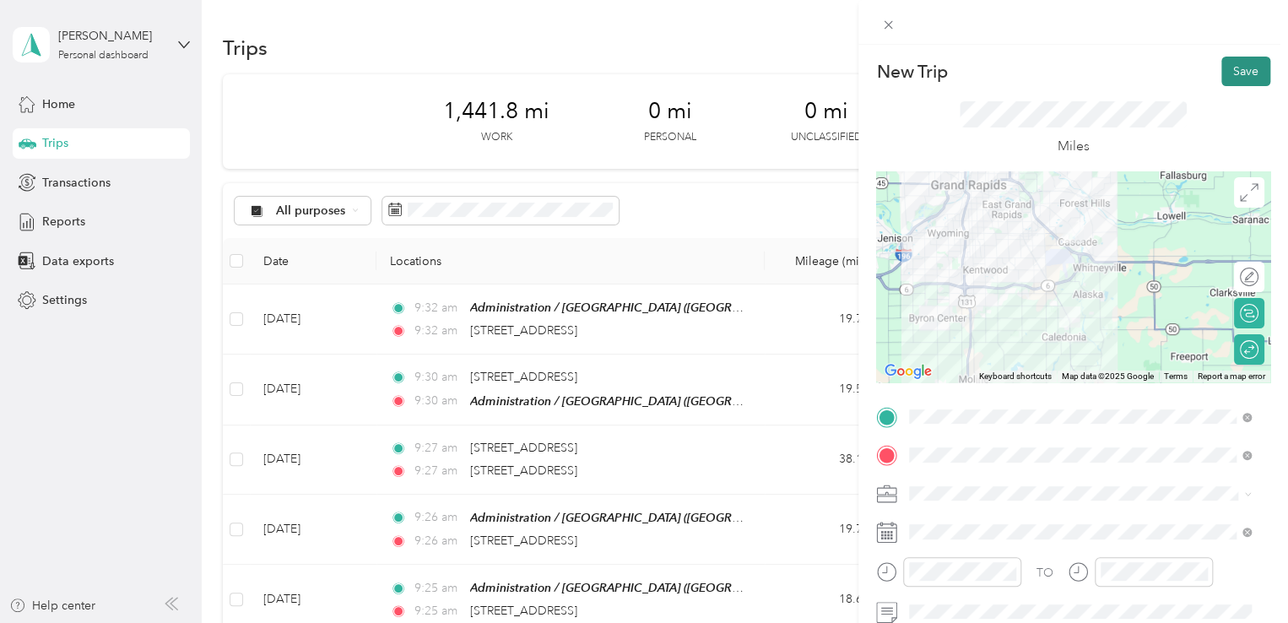
click at [1223, 73] on button "Save" at bounding box center [1245, 72] width 49 height 30
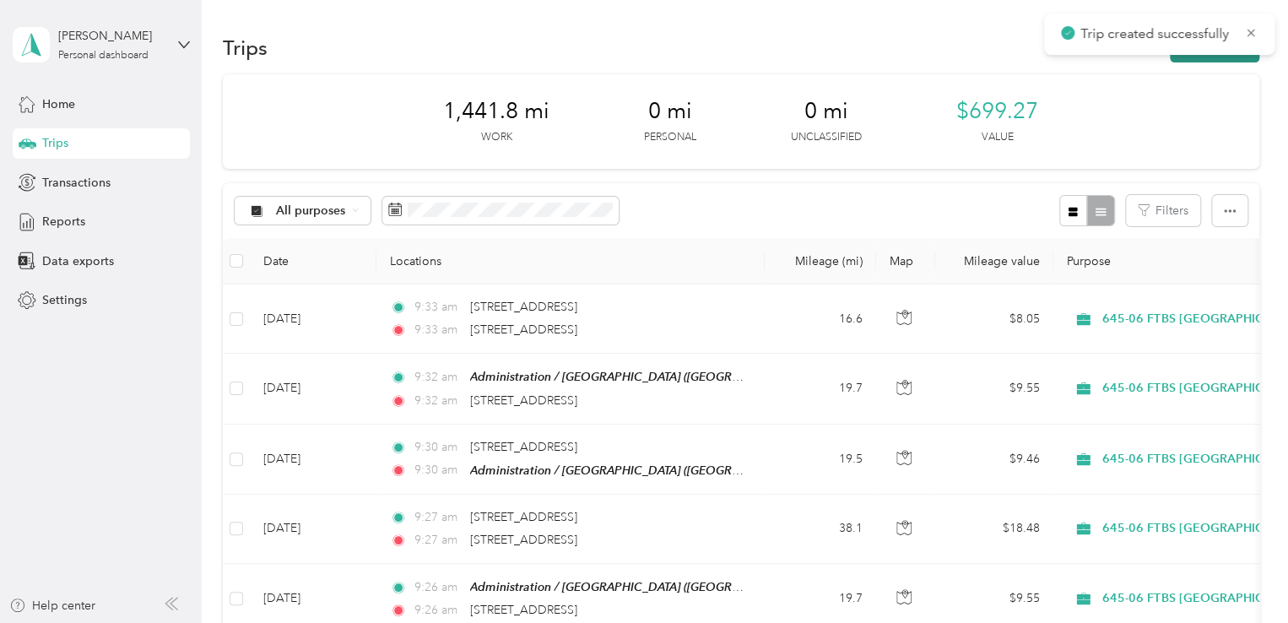
click at [1214, 57] on button "New trip" at bounding box center [1214, 48] width 89 height 30
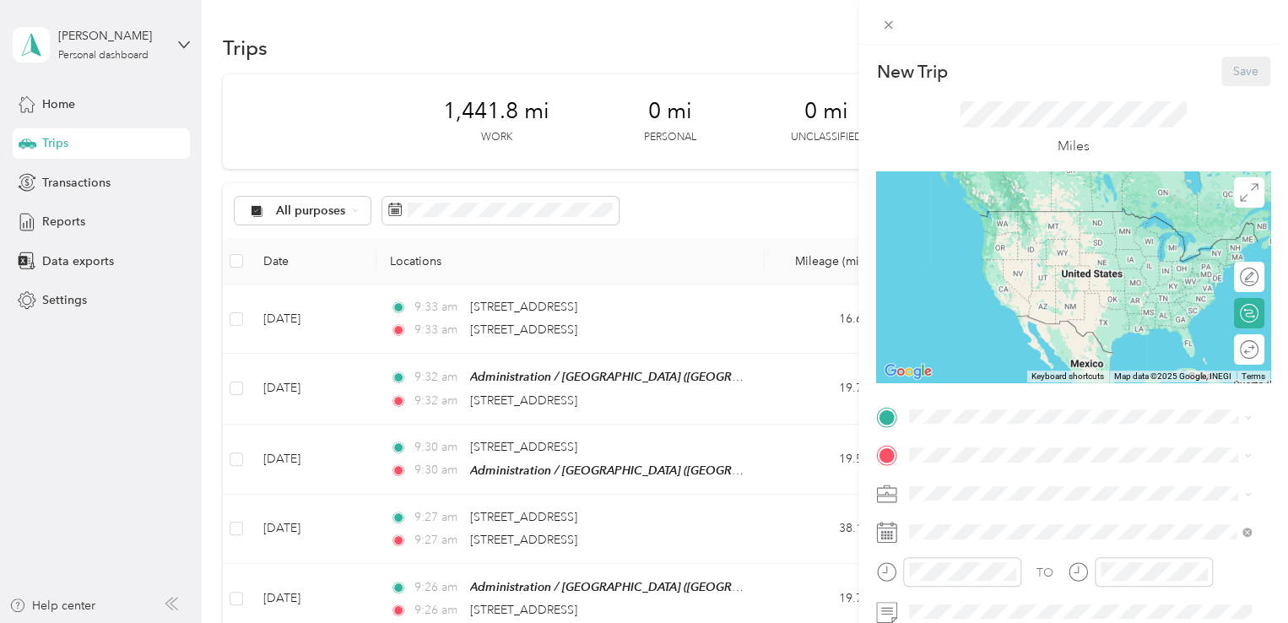
click at [1012, 408] on div "TEAM Administration / Grand Rapids Office" at bounding box center [1093, 407] width 305 height 30
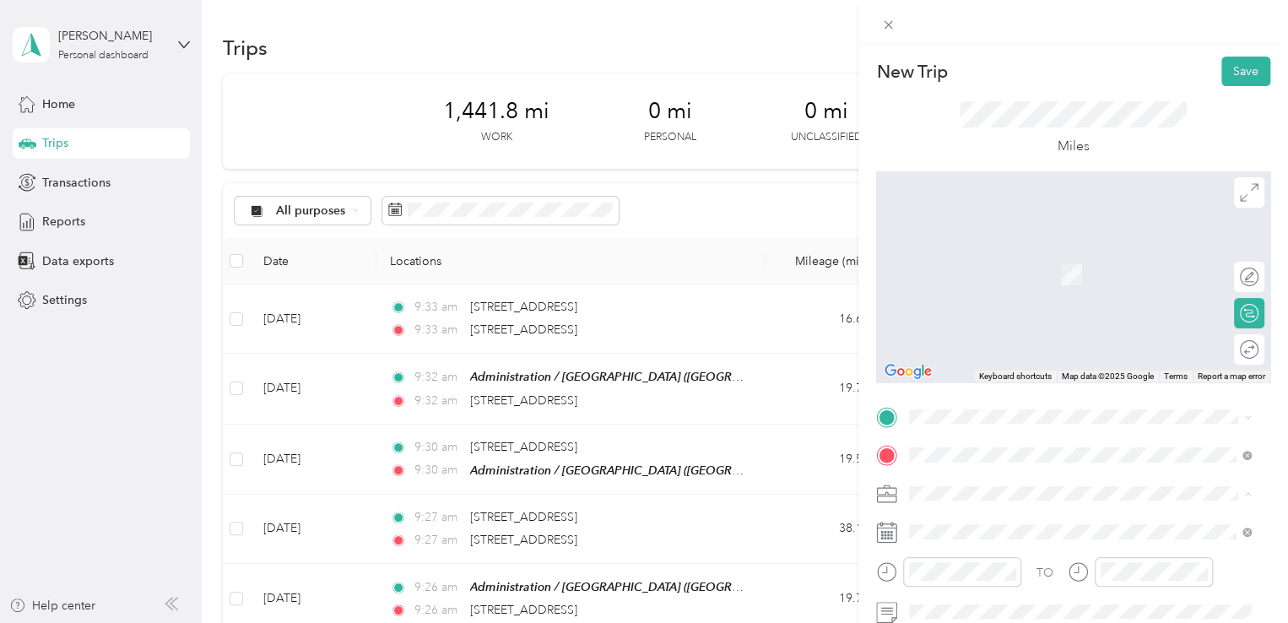
click at [1017, 398] on span "645-06 FTBS [GEOGRAPHIC_DATA]" at bounding box center [1011, 405] width 193 height 14
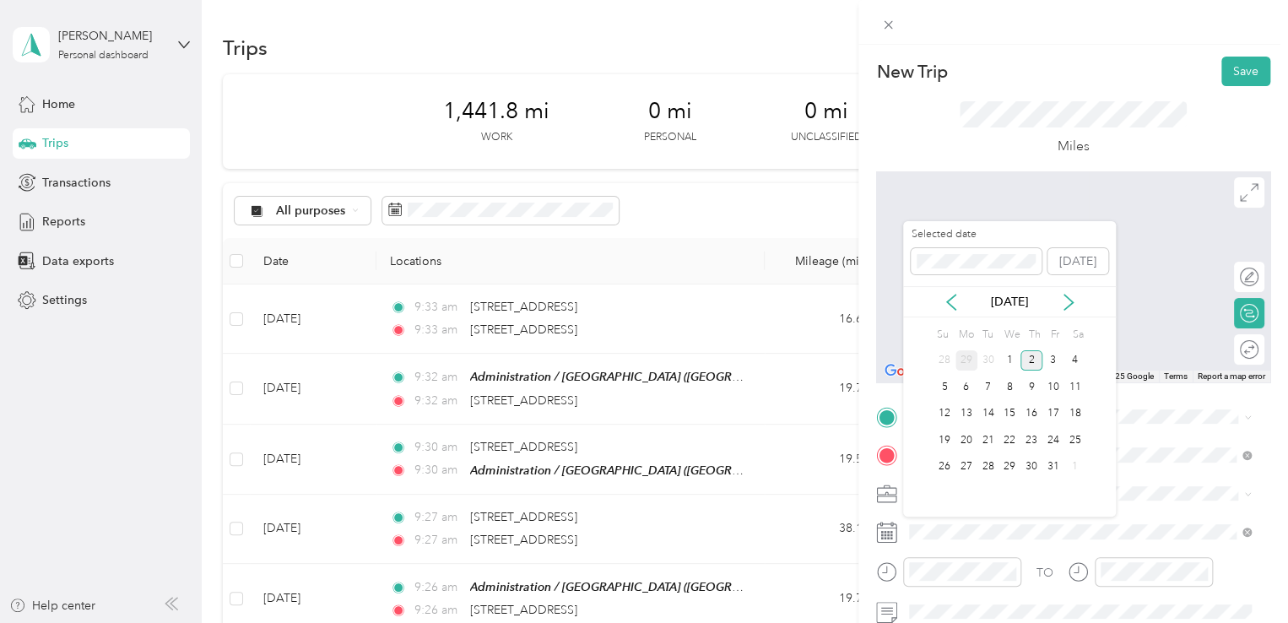
click at [969, 359] on div "29" at bounding box center [966, 360] width 22 height 21
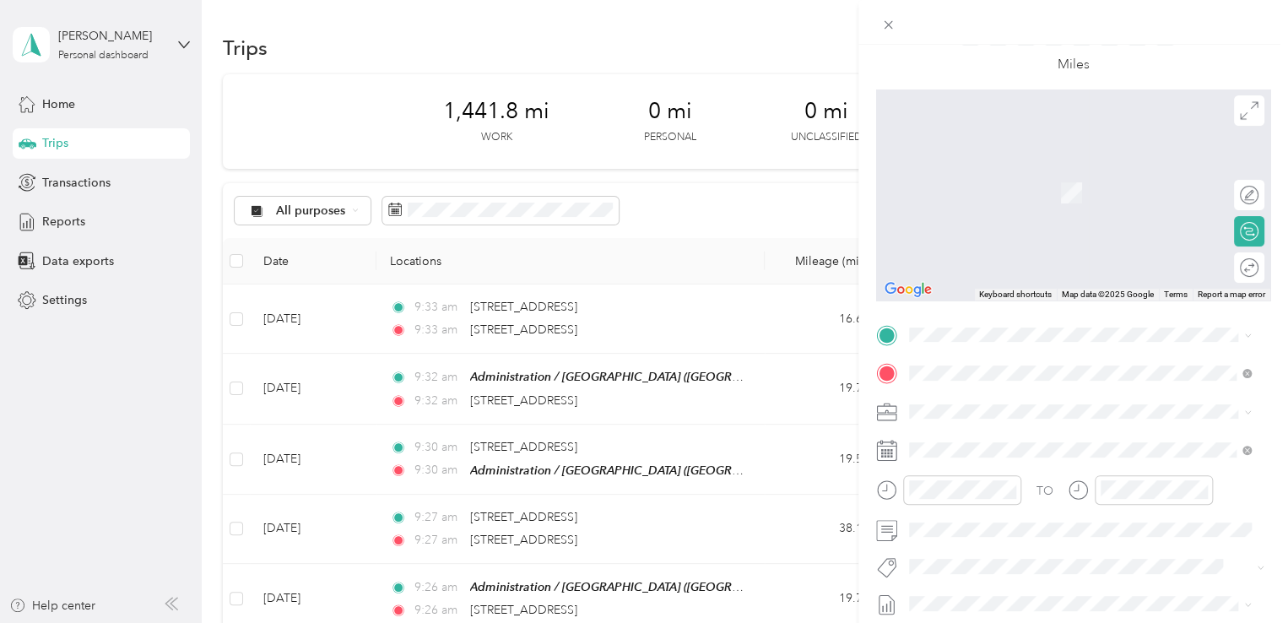
scroll to position [121, 0]
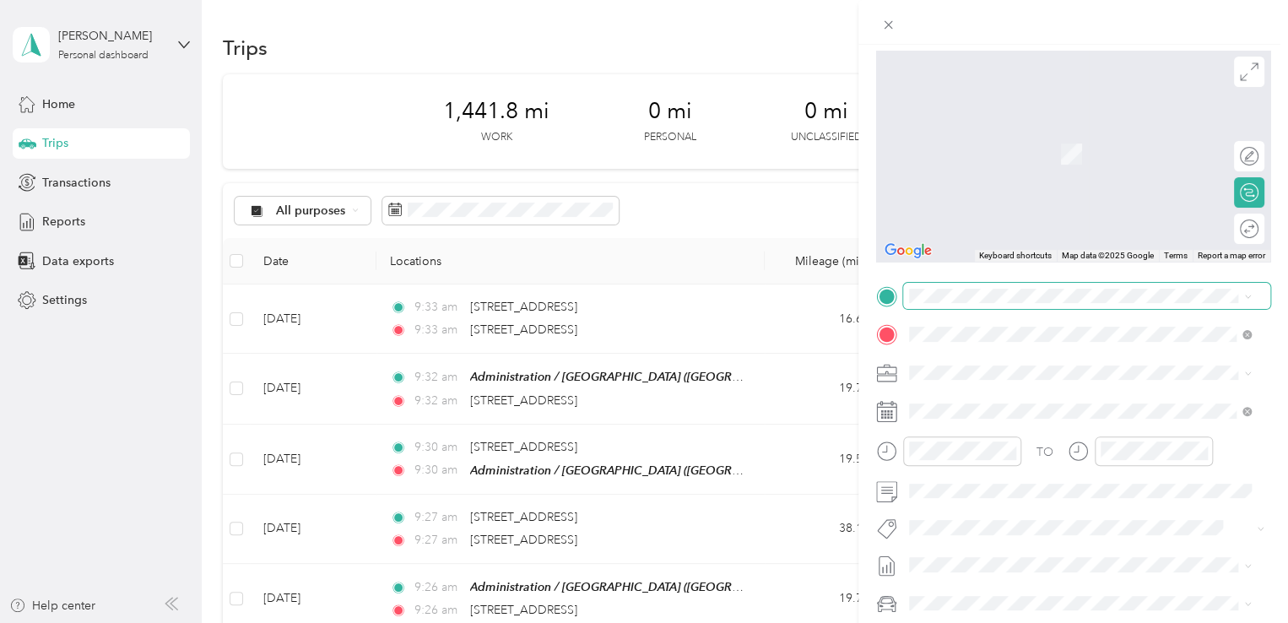
click at [1006, 308] on span at bounding box center [1086, 296] width 367 height 27
click at [996, 367] on div "[STREET_ADDRESS][US_STATE]" at bounding box center [1080, 355] width 330 height 23
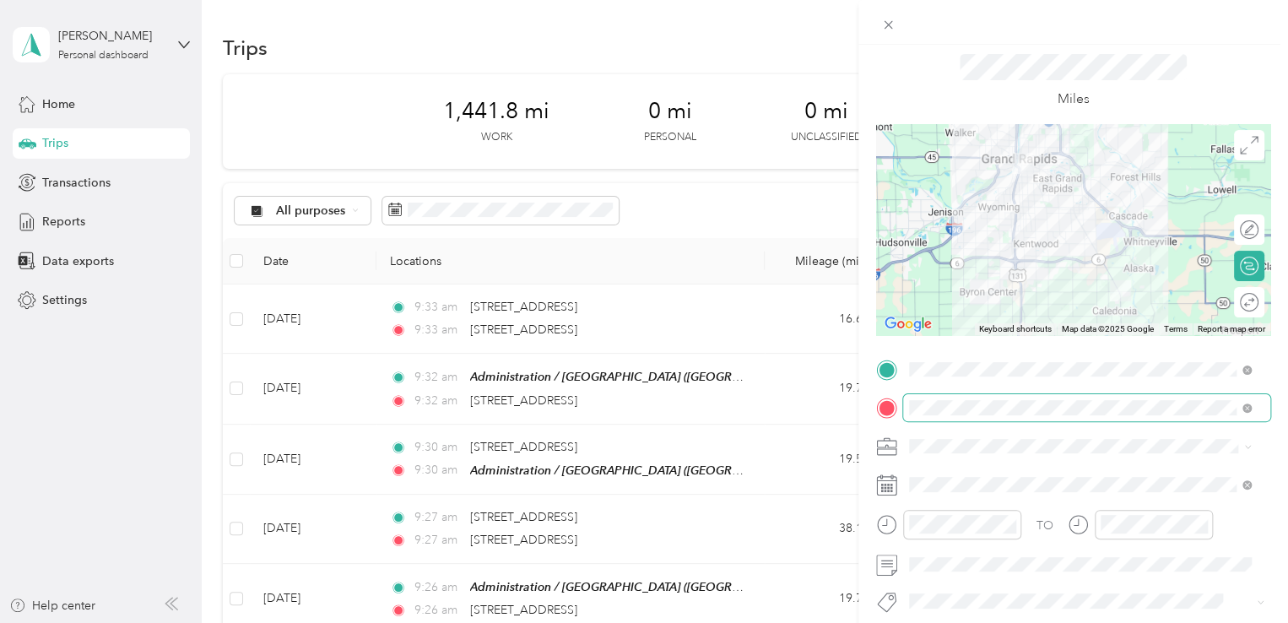
scroll to position [0, 0]
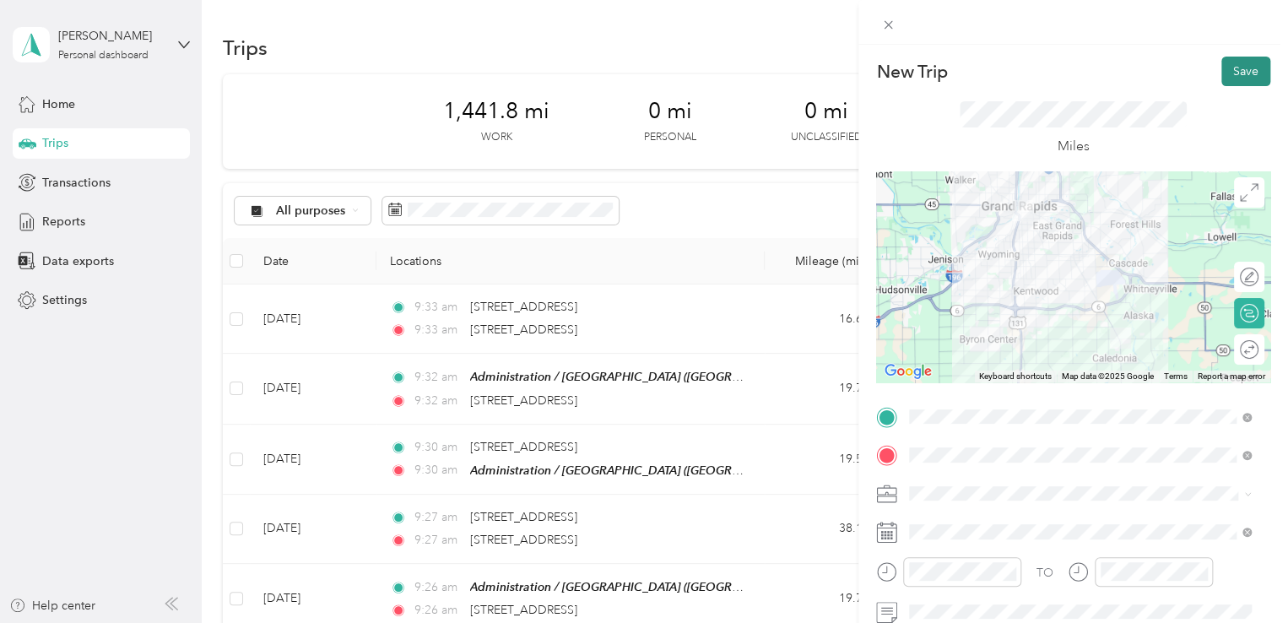
click at [1221, 76] on button "Save" at bounding box center [1245, 72] width 49 height 30
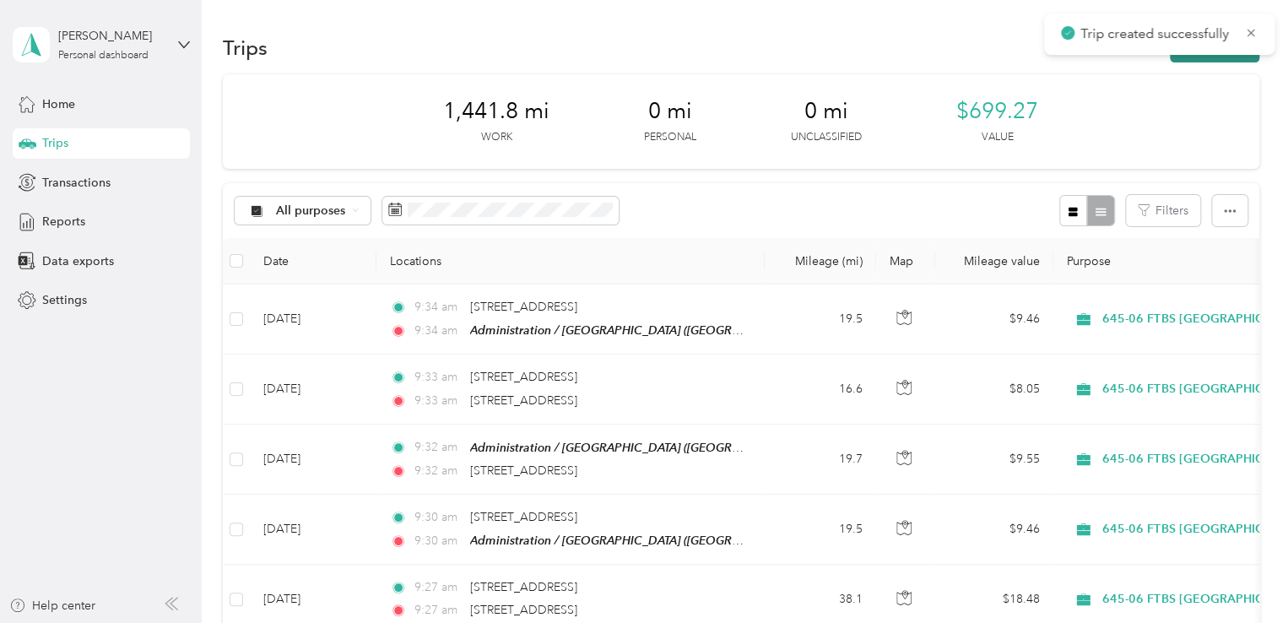
click at [1215, 57] on button "New trip" at bounding box center [1214, 48] width 89 height 30
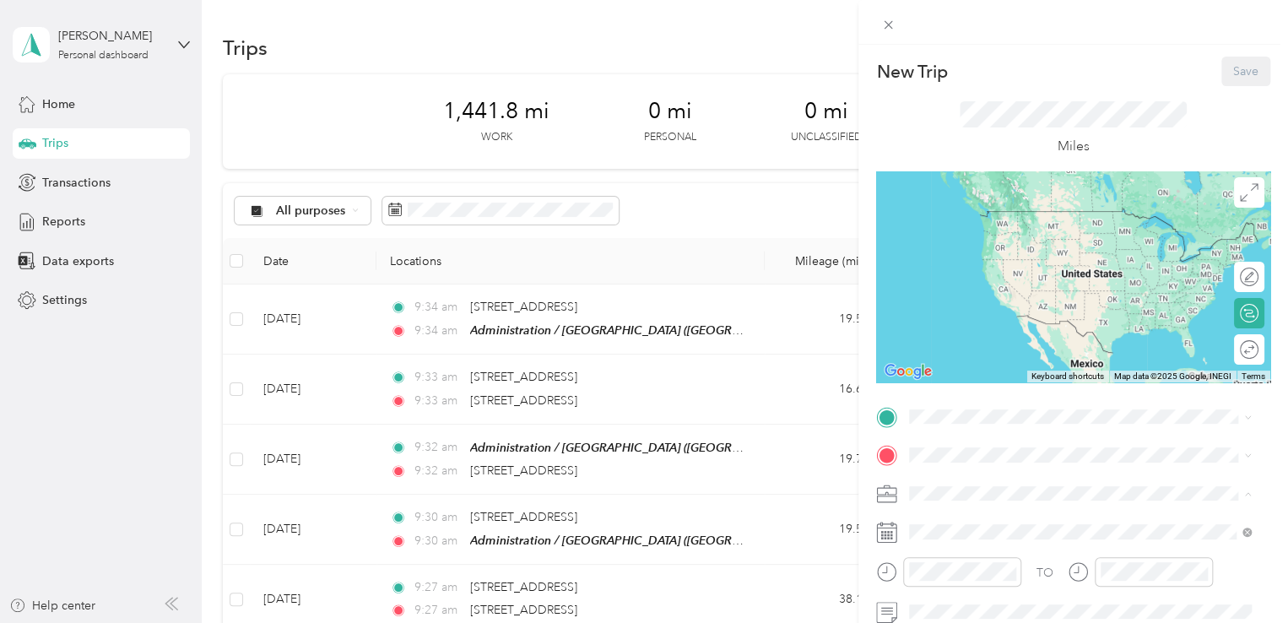
click at [1003, 398] on span "645-06 FTBS [GEOGRAPHIC_DATA]" at bounding box center [1011, 405] width 193 height 14
click at [996, 371] on div "TEAM Administration / Grand Rapids Office" at bounding box center [1093, 370] width 305 height 30
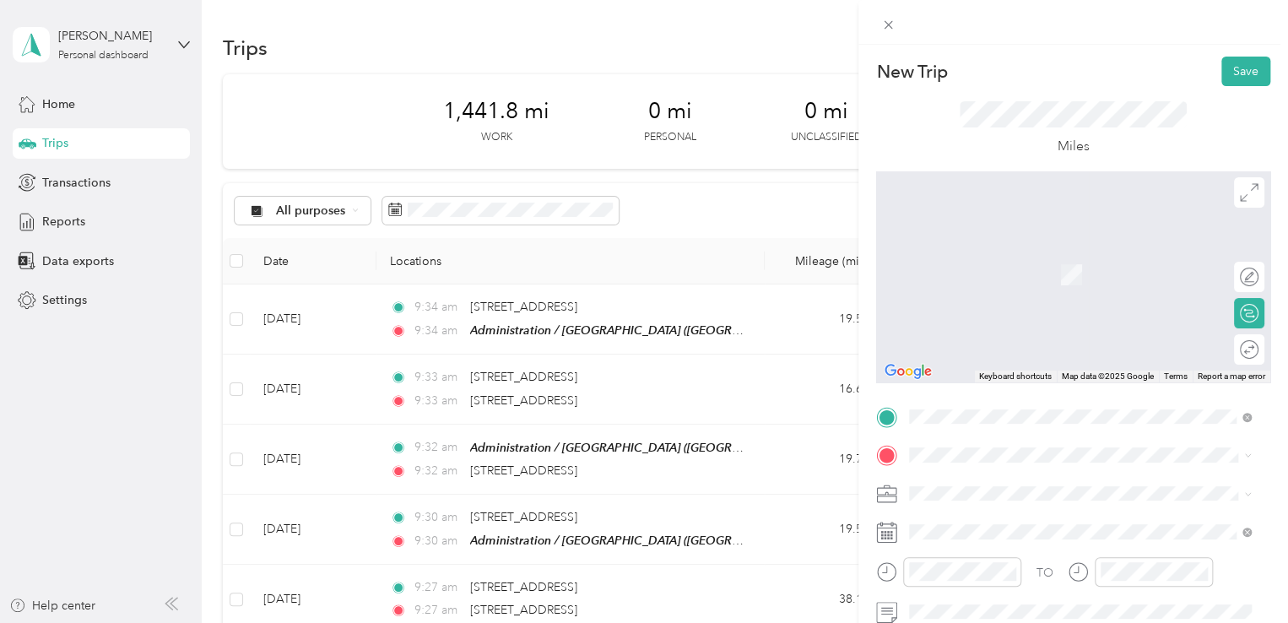
click at [1009, 268] on li "[STREET_ADDRESS][US_STATE]" at bounding box center [1080, 250] width 354 height 35
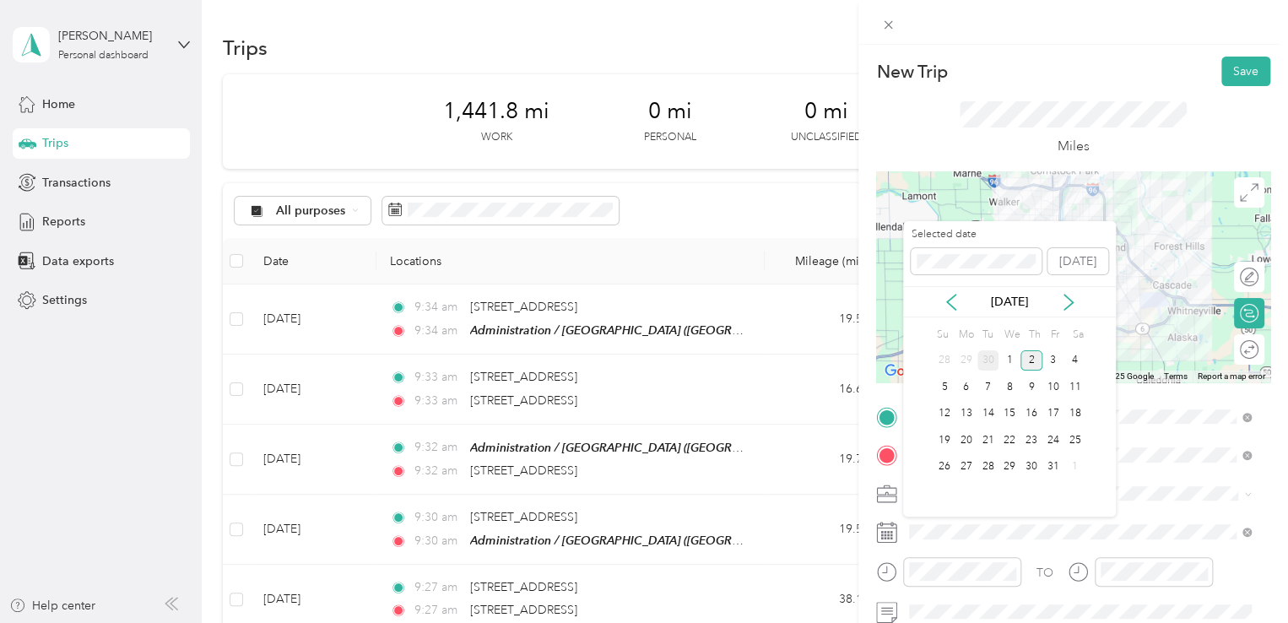
click at [989, 362] on div "30" at bounding box center [988, 360] width 22 height 21
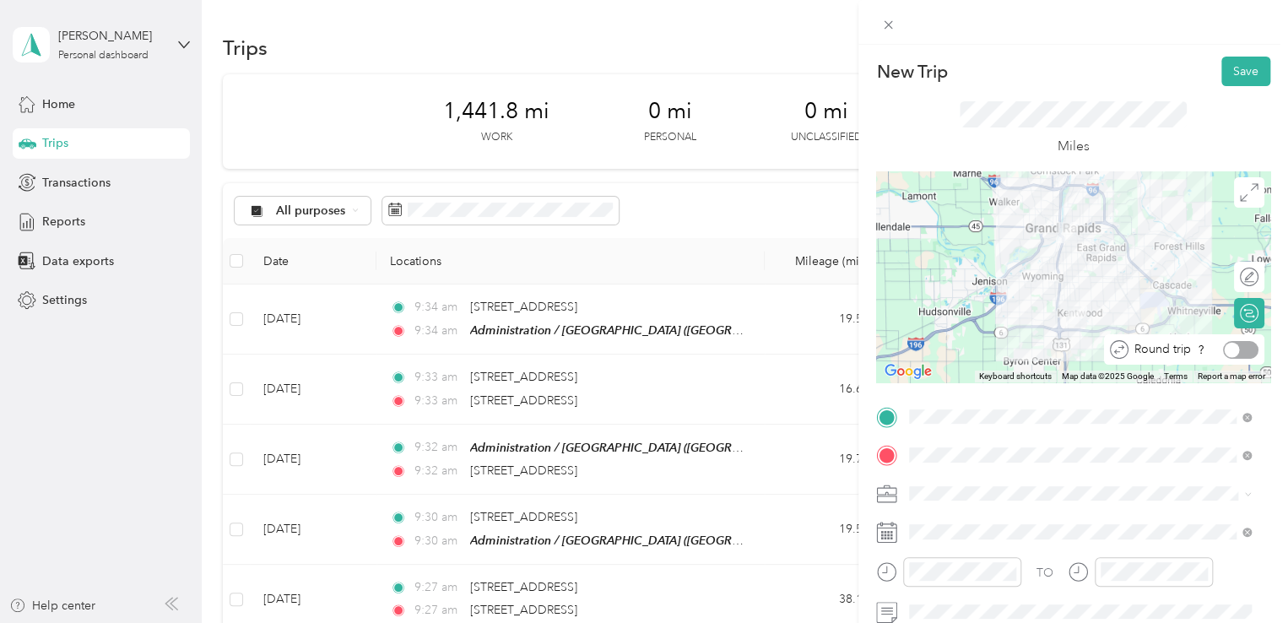
click at [1230, 350] on div at bounding box center [1240, 350] width 35 height 18
click at [1225, 69] on button "Save" at bounding box center [1245, 72] width 49 height 30
